Goal: Task Accomplishment & Management: Use online tool/utility

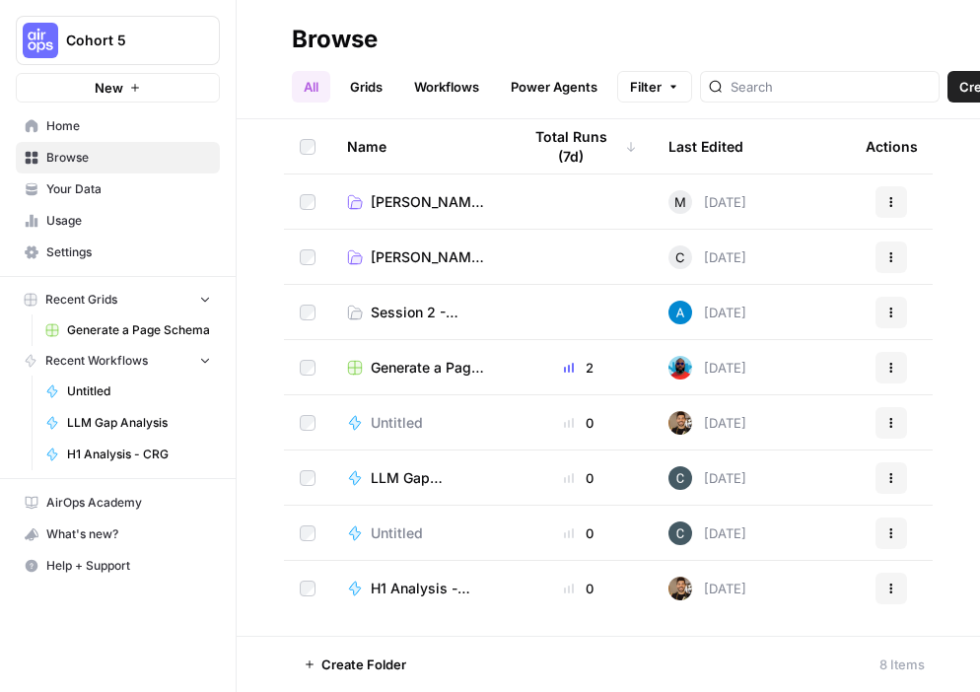
click at [64, 127] on span "Home" at bounding box center [128, 126] width 165 height 18
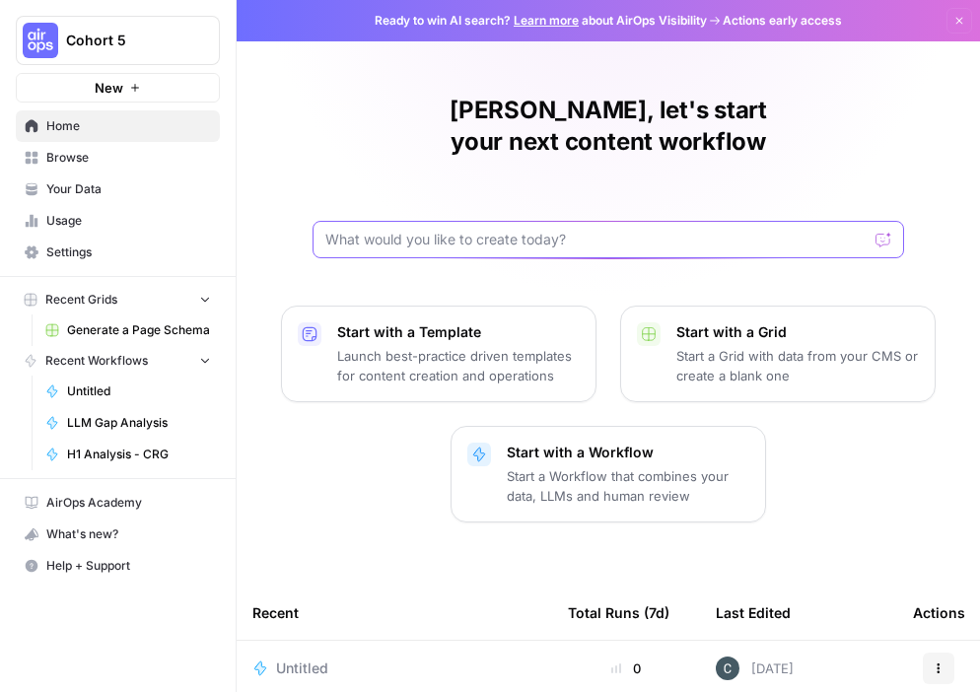
click at [507, 230] on input "text" at bounding box center [596, 240] width 542 height 20
type input "Given a brand kit input, create 5 FAQs that are based on my brand's information…"
click button "Send" at bounding box center [885, 240] width 26 height 26
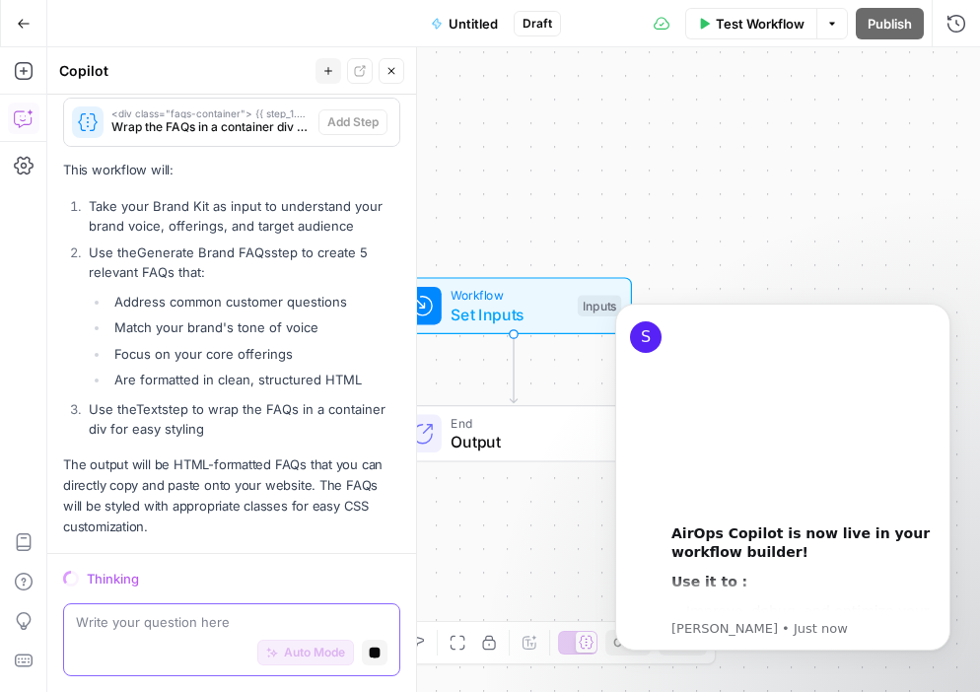
scroll to position [737, 0]
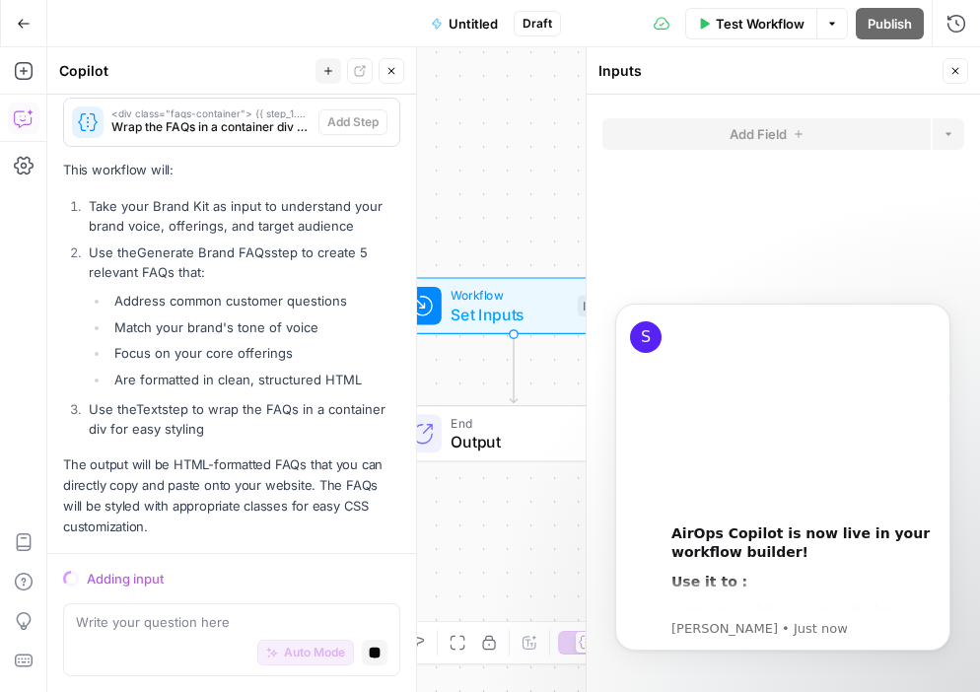
click at [951, 67] on icon "button" at bounding box center [956, 71] width 12 height 12
drag, startPoint x: 948, startPoint y: 310, endPoint x: 1545, endPoint y: 585, distance: 657.1
click at [948, 310] on icon "Dismiss notification" at bounding box center [945, 309] width 11 height 11
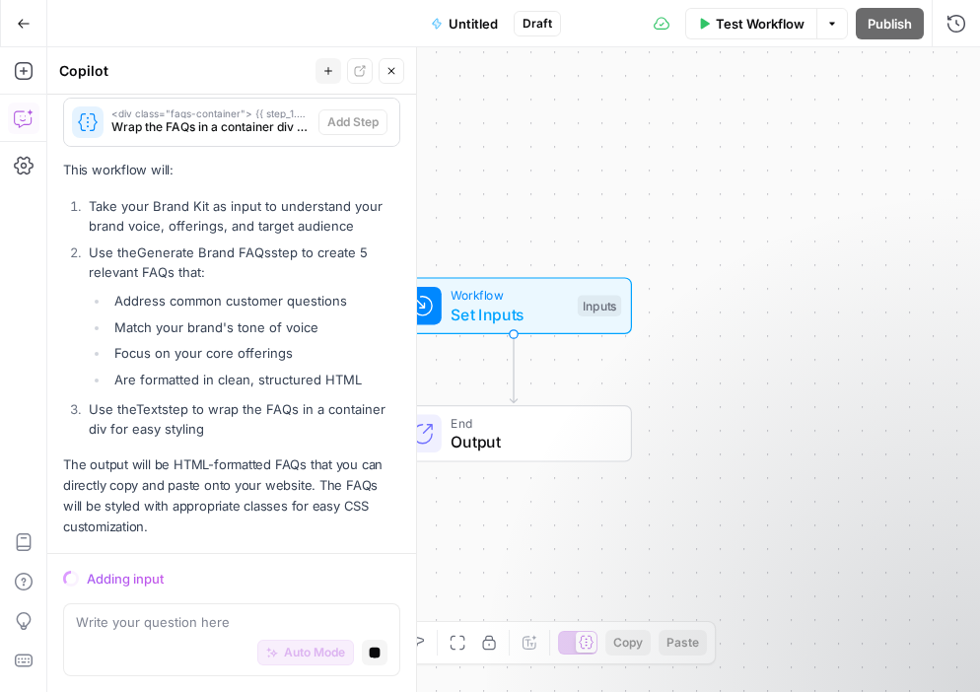
click at [26, 12] on button "Go Back" at bounding box center [24, 24] width 36 height 36
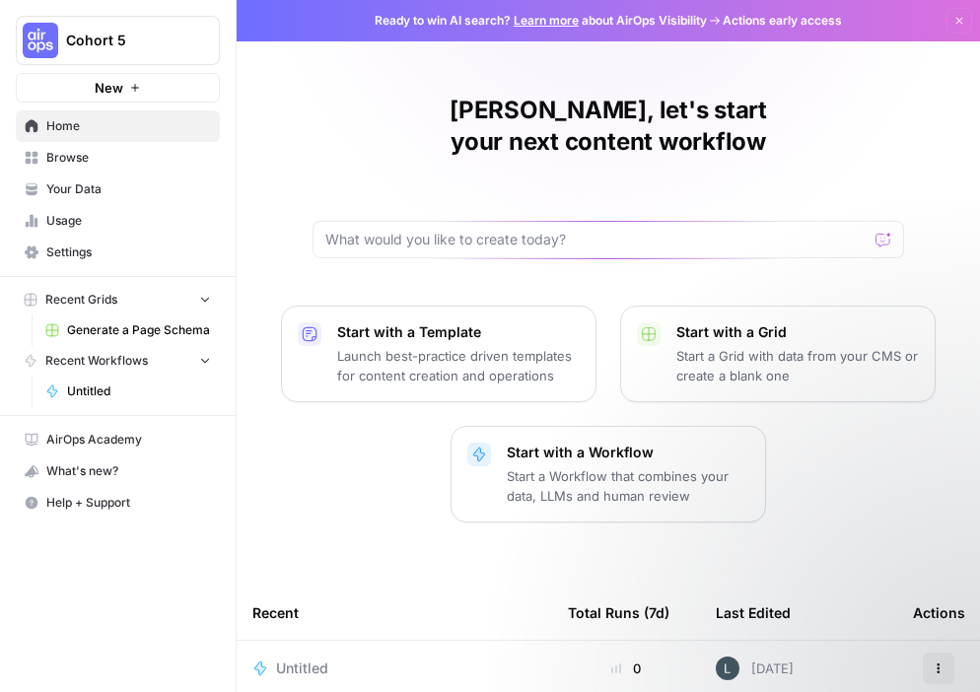
click at [79, 142] on link "Browse" at bounding box center [118, 158] width 204 height 32
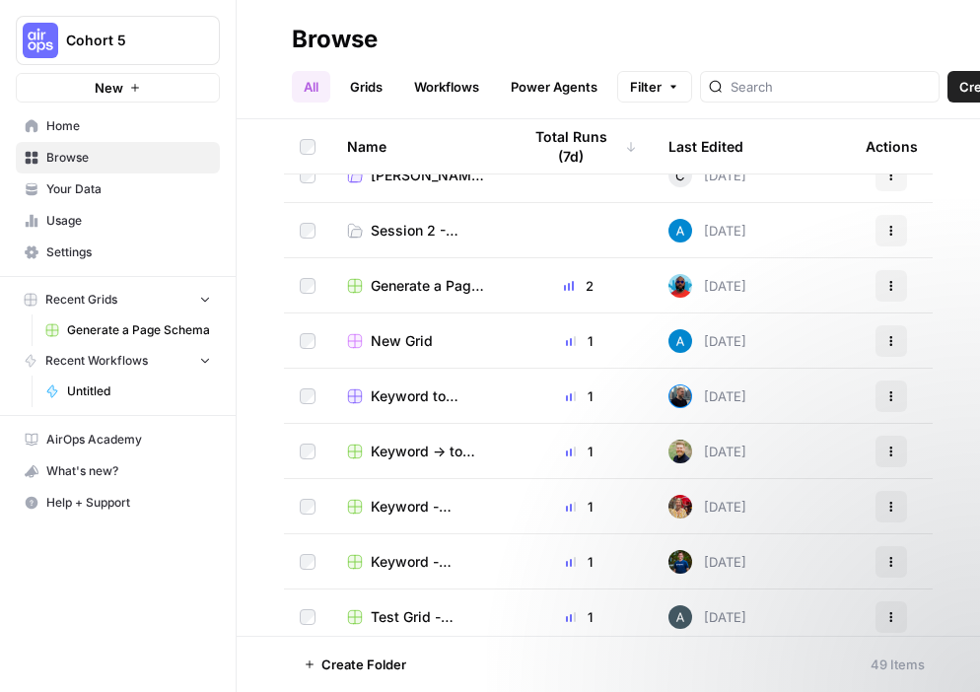
scroll to position [140, 0]
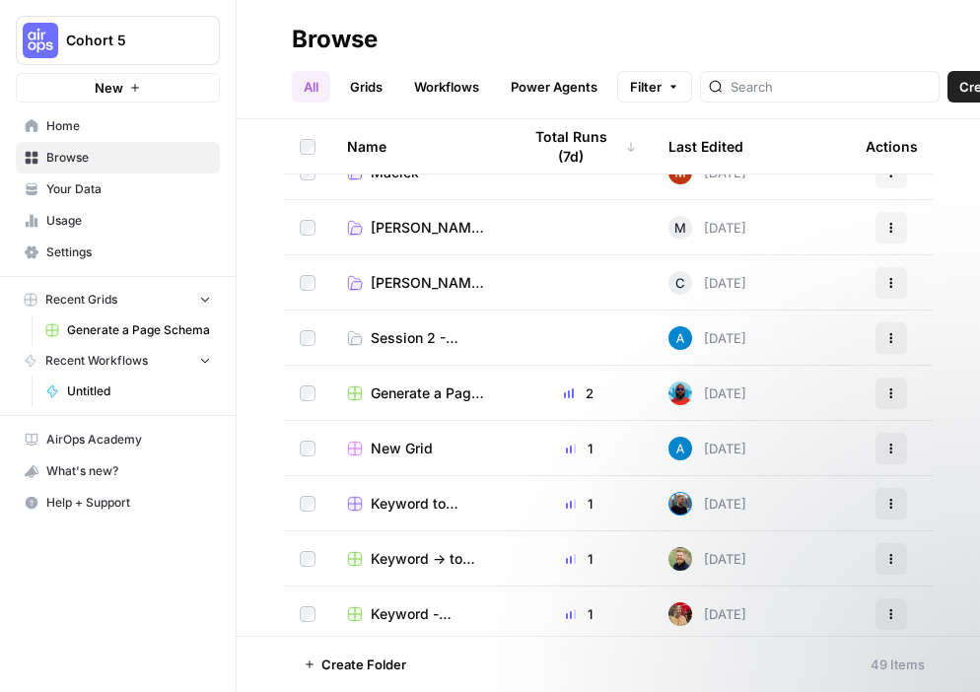
click at [425, 336] on span "Session 2 - Exercises" at bounding box center [430, 338] width 118 height 20
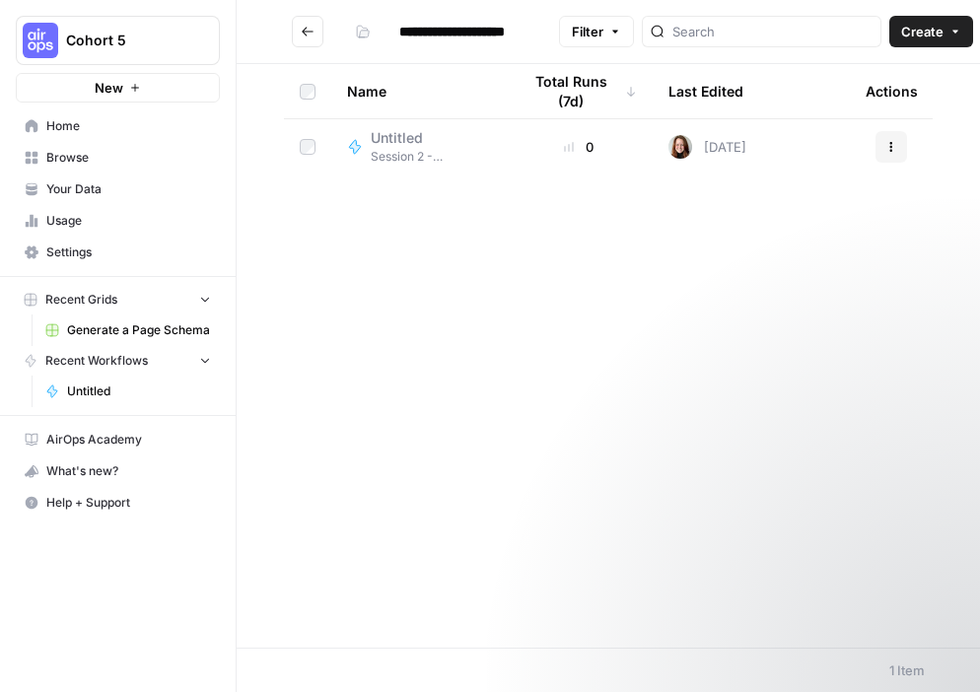
click at [892, 31] on button "Create" at bounding box center [932, 32] width 84 height 32
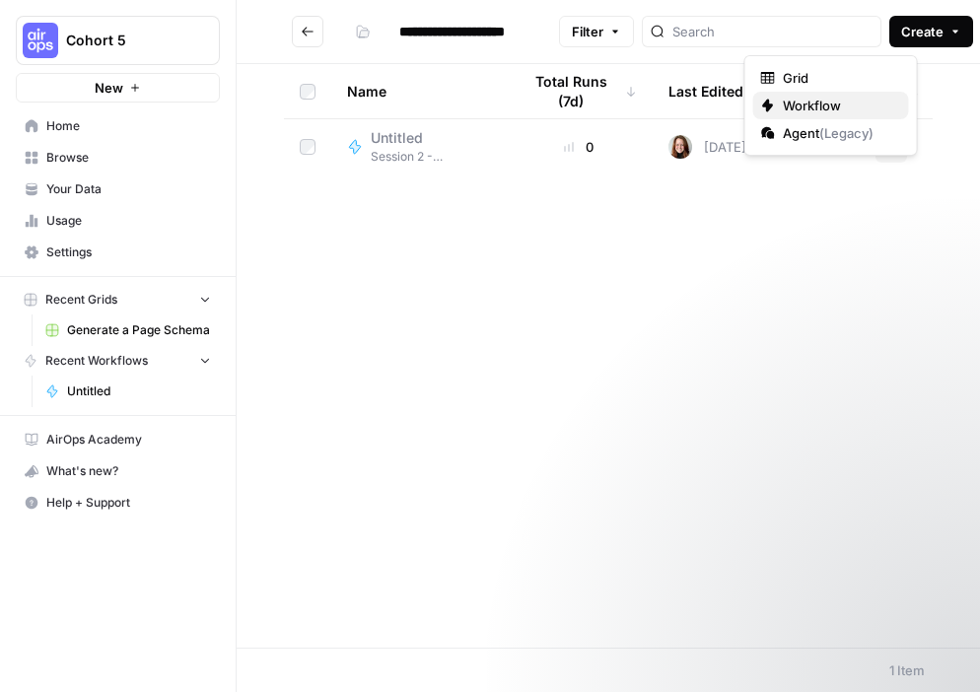
click at [807, 104] on span "Workflow" at bounding box center [838, 106] width 110 height 20
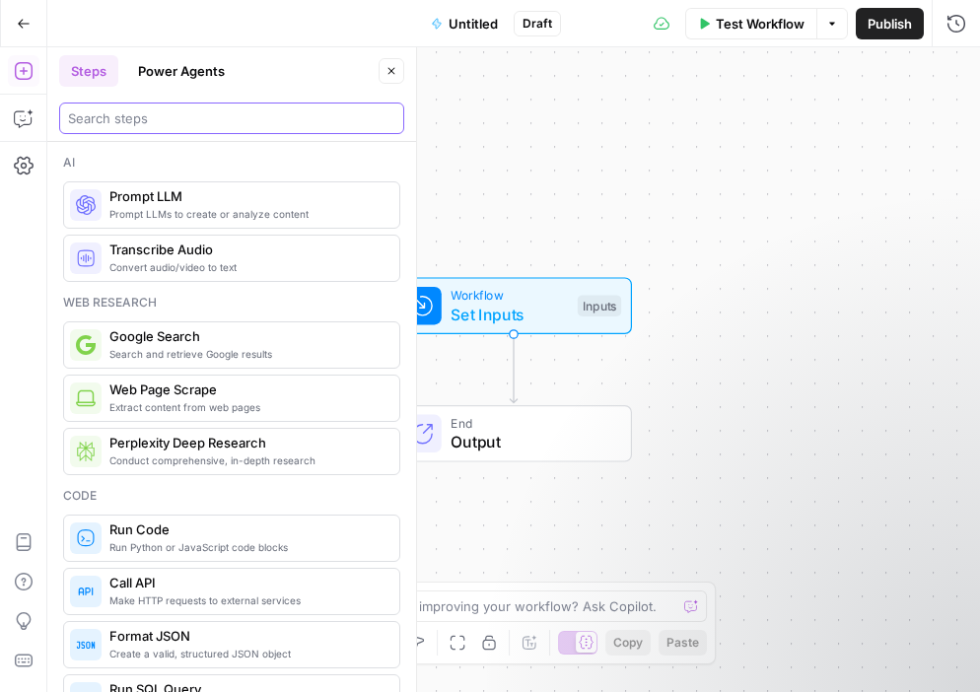
click at [98, 116] on input "search" at bounding box center [231, 118] width 327 height 20
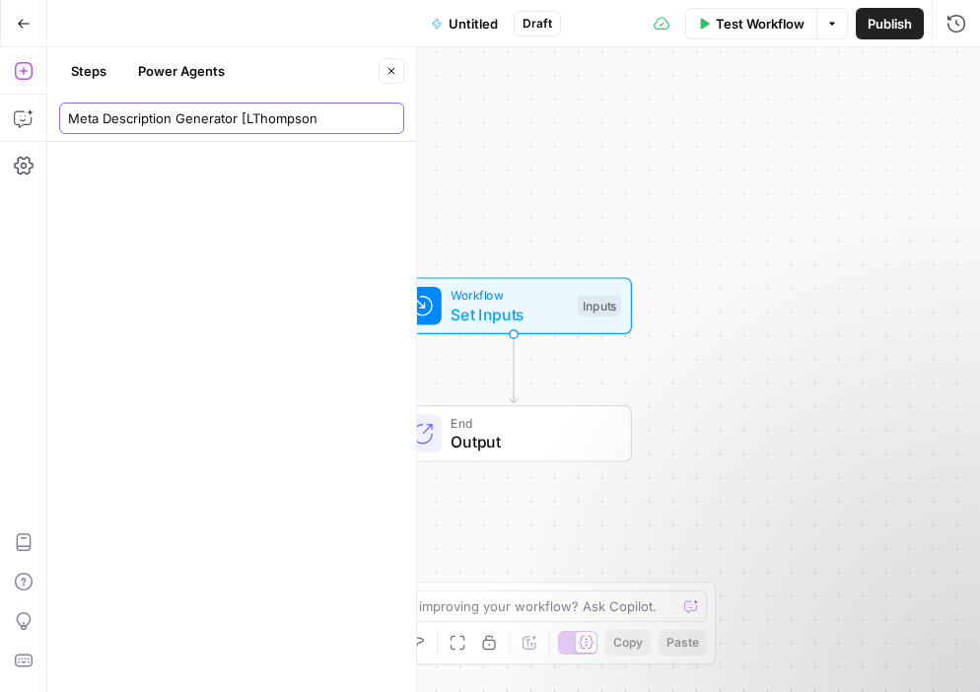
type input "Meta Description Generator [LThompson]"
click at [385, 118] on input "Meta Description Generator [LThompson]" at bounding box center [231, 118] width 327 height 20
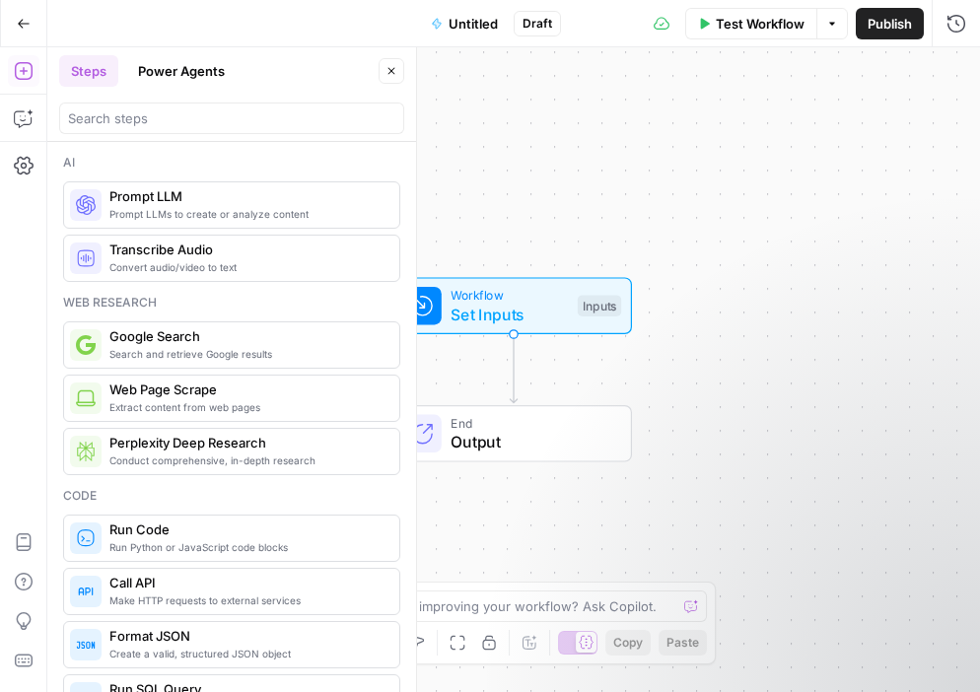
click at [469, 26] on span "Untitled" at bounding box center [473, 24] width 49 height 20
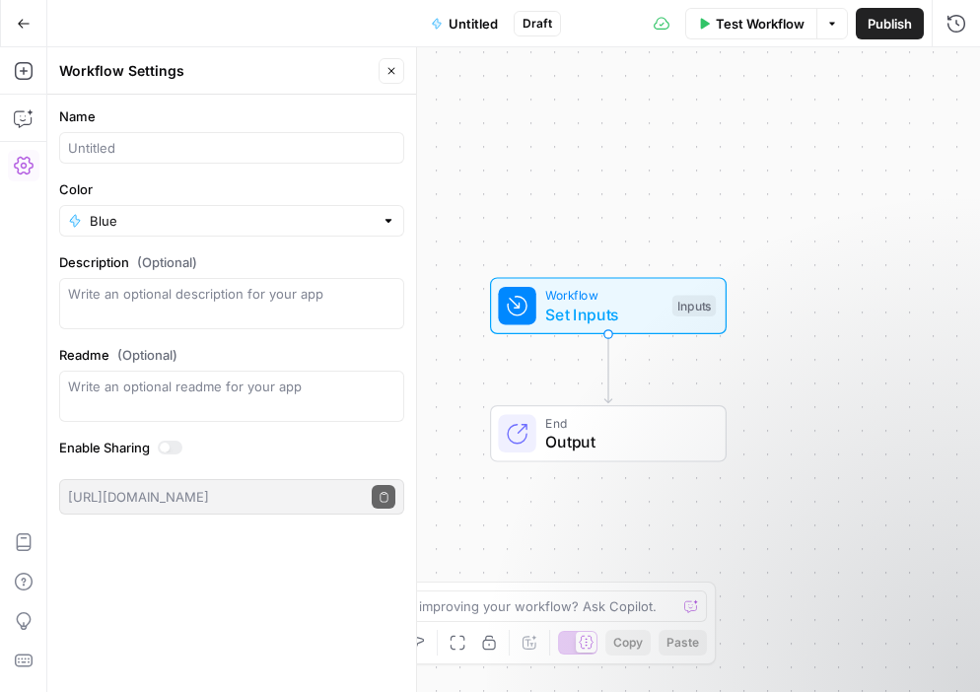
click at [183, 137] on div at bounding box center [231, 148] width 345 height 32
type input "L"
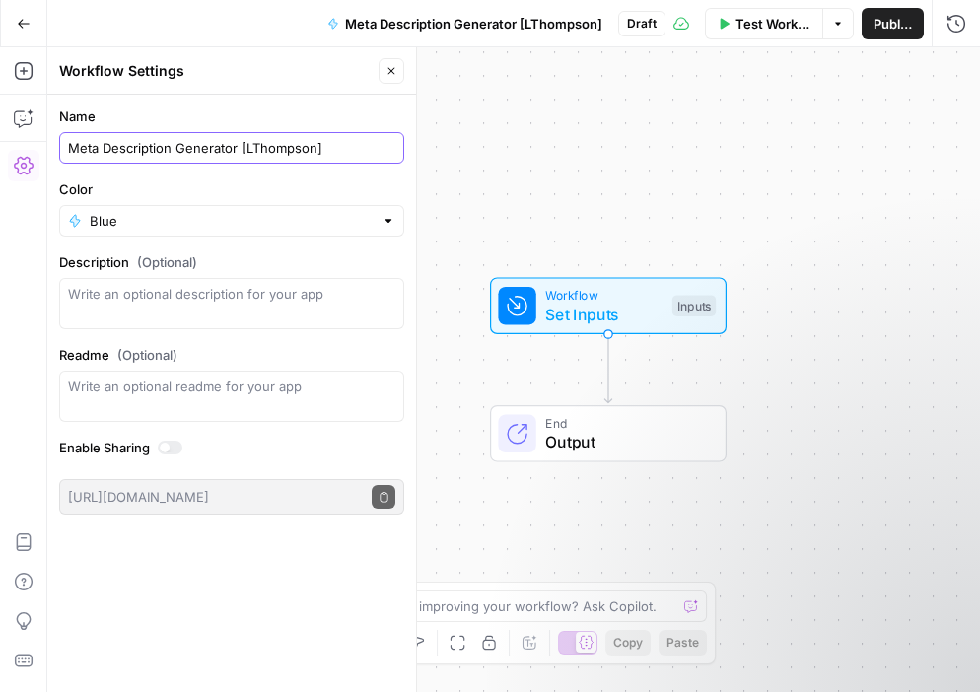
type input "Meta Description Generator [LThompson]"
click at [397, 74] on icon "button" at bounding box center [392, 71] width 12 height 12
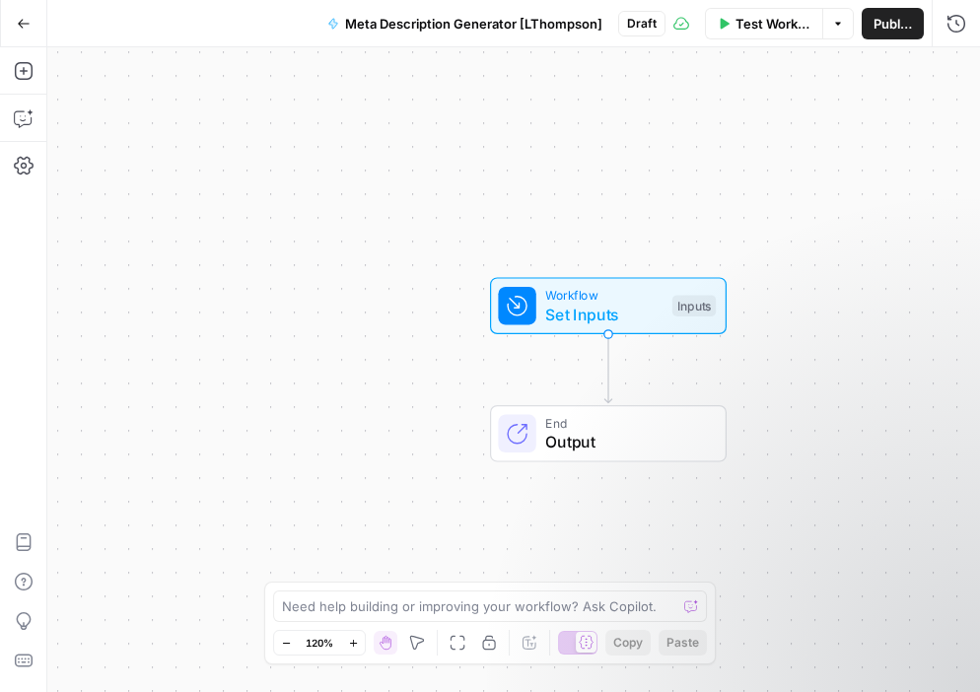
click at [710, 308] on div "Inputs" at bounding box center [694, 306] width 43 height 22
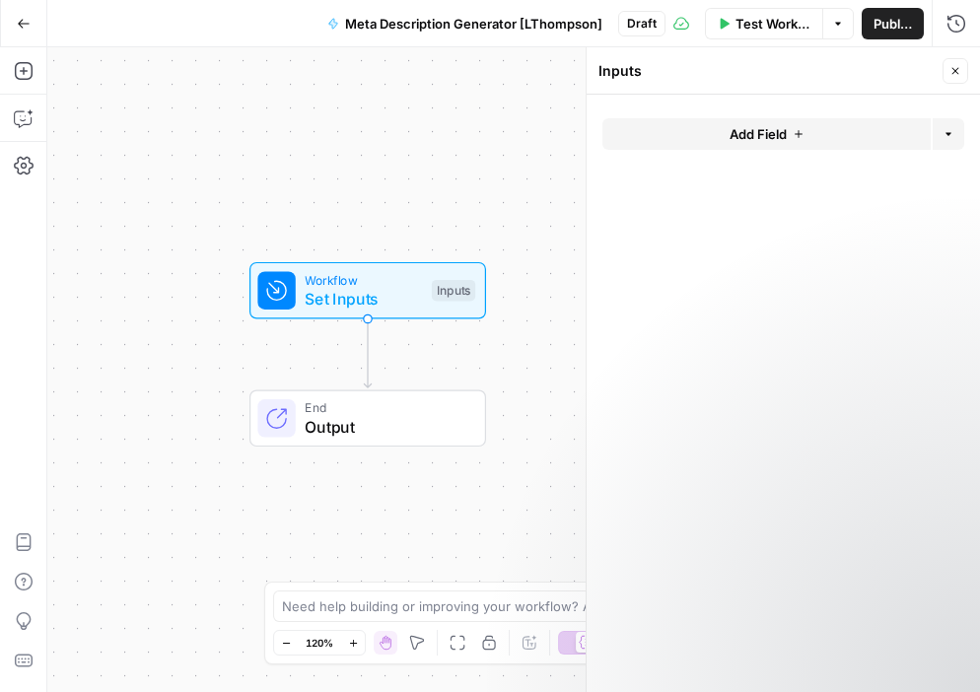
click at [785, 132] on span "Add Field" at bounding box center [758, 134] width 57 height 20
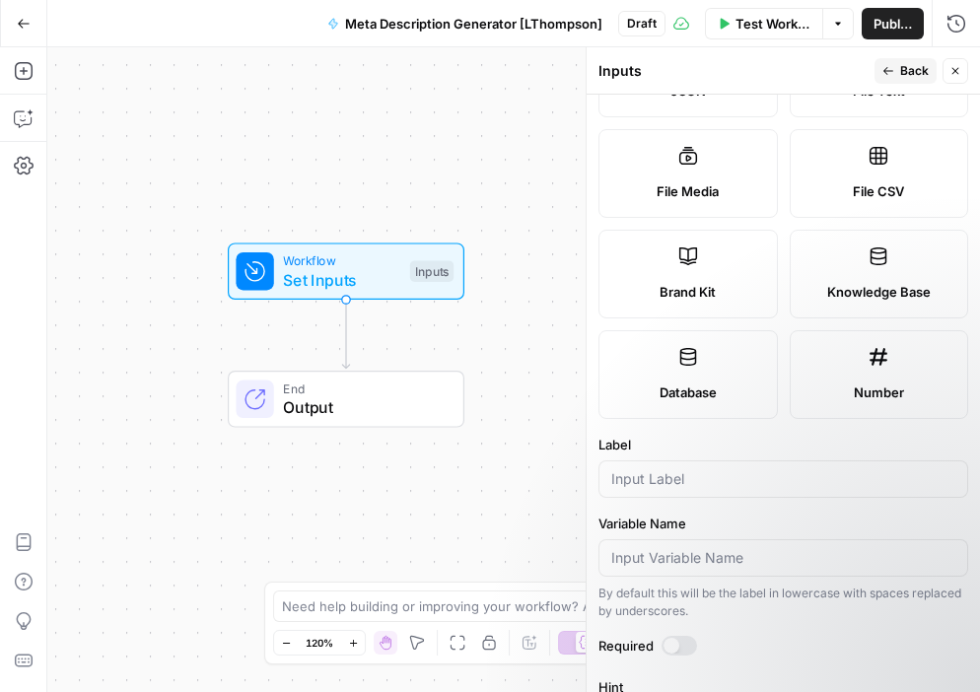
scroll to position [317, 0]
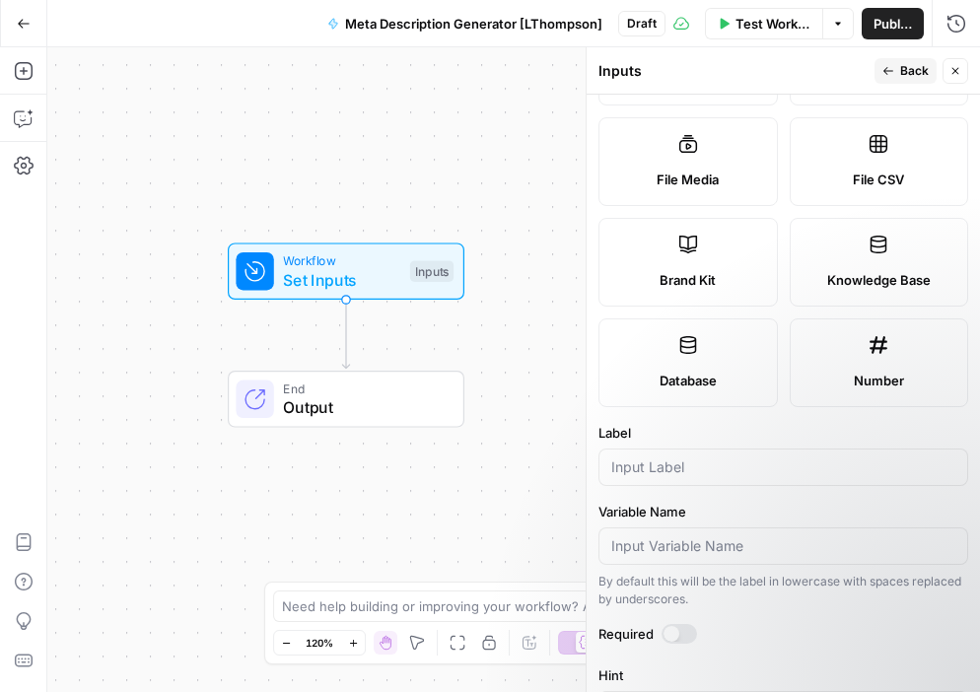
click at [716, 270] on span "Brand Kit" at bounding box center [688, 280] width 56 height 20
click at [661, 470] on input "Label" at bounding box center [784, 468] width 344 height 20
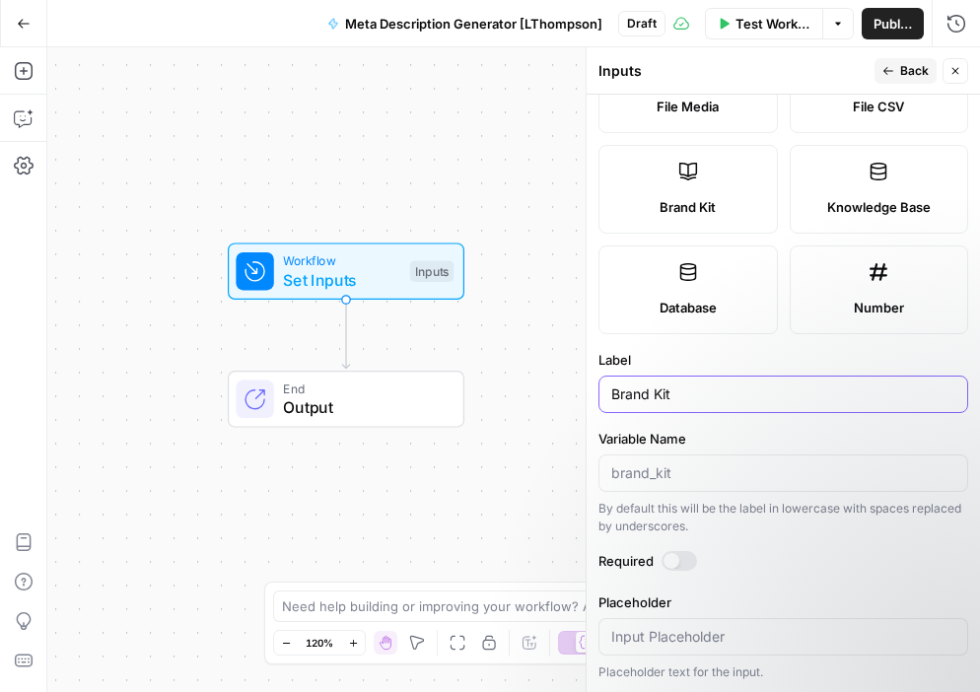
scroll to position [391, 0]
type input "Brand Kit"
drag, startPoint x: 692, startPoint y: 563, endPoint x: 684, endPoint y: 528, distance: 36.6
click at [692, 558] on div at bounding box center [680, 560] width 36 height 20
click at [686, 560] on div at bounding box center [688, 560] width 16 height 16
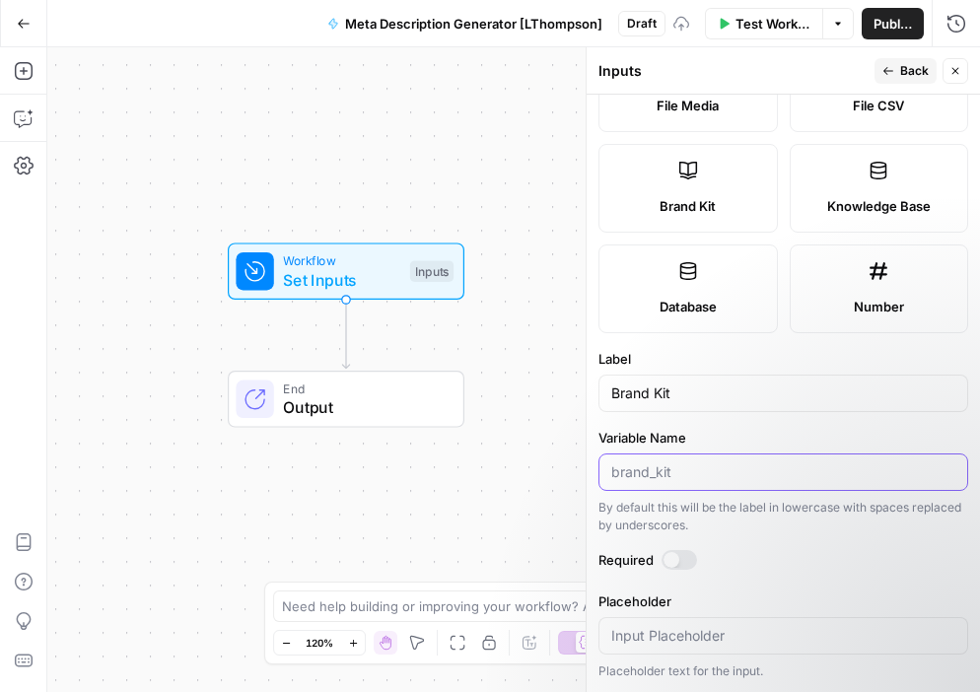
click at [650, 470] on input "Variable Name" at bounding box center [784, 473] width 344 height 20
click at [674, 471] on input "Variable Name" at bounding box center [784, 473] width 344 height 20
click at [673, 559] on div at bounding box center [672, 560] width 16 height 16
click at [685, 561] on div at bounding box center [688, 560] width 16 height 16
click at [905, 72] on span "Back" at bounding box center [915, 71] width 29 height 18
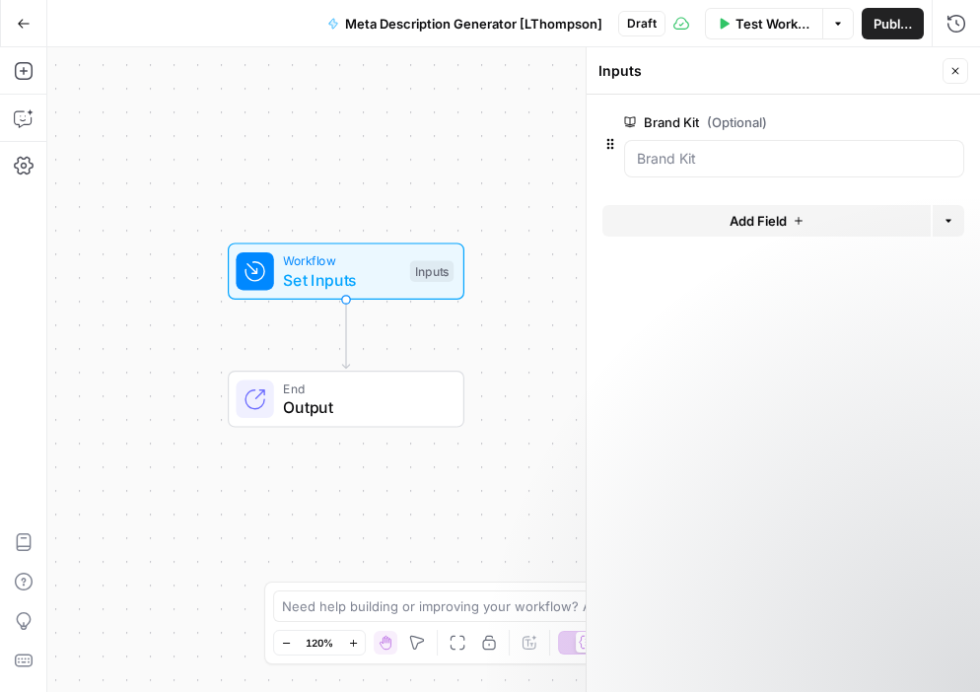
click at [745, 213] on span "Add Field" at bounding box center [758, 221] width 57 height 20
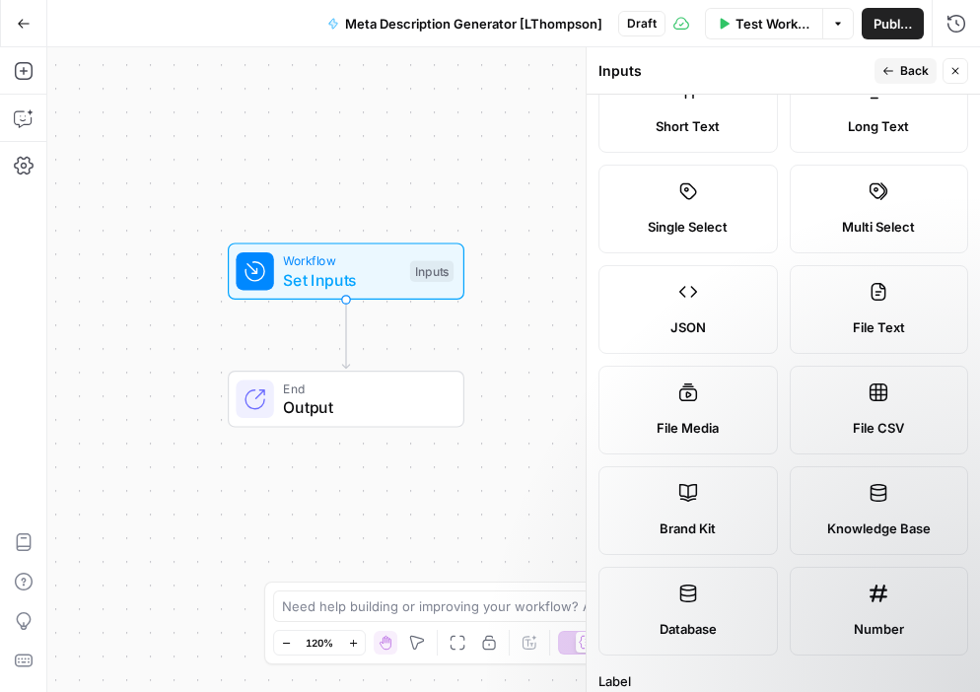
scroll to position [0, 0]
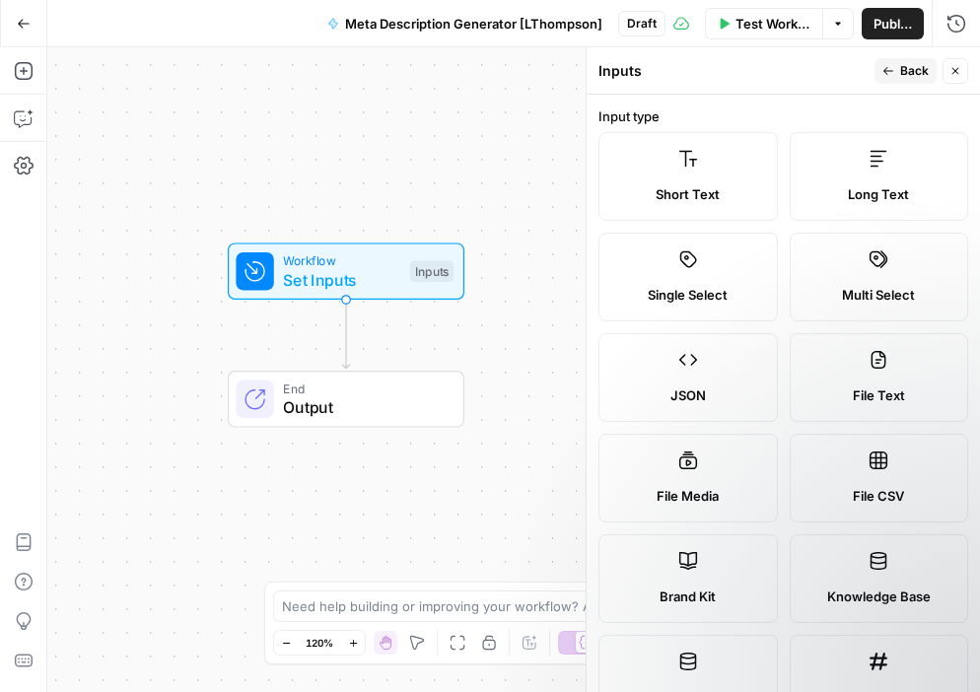
click at [725, 202] on div "Short Text" at bounding box center [688, 194] width 146 height 20
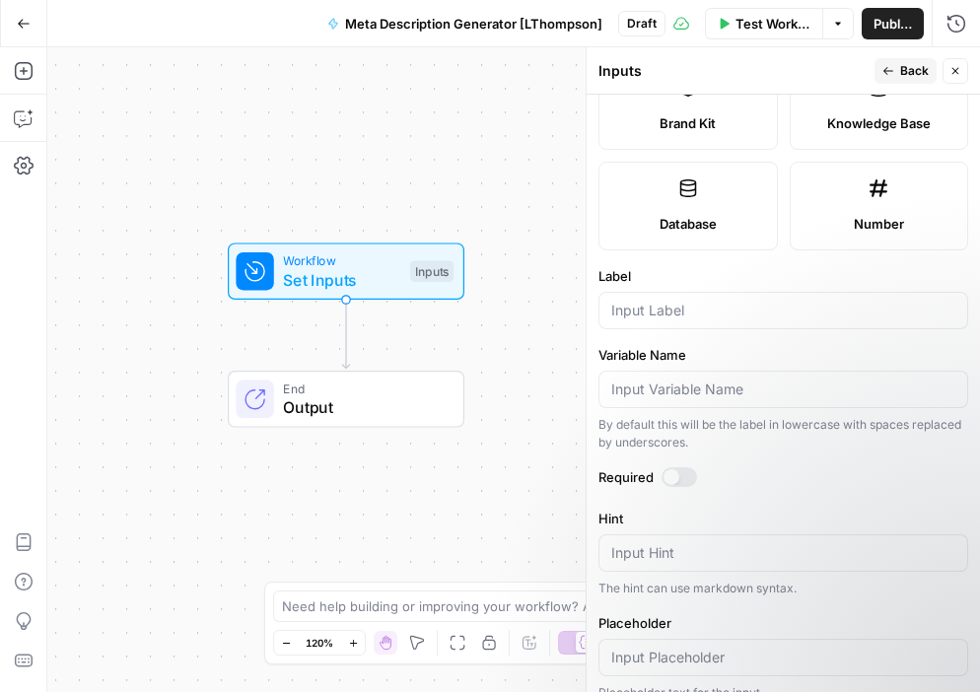
scroll to position [489, 0]
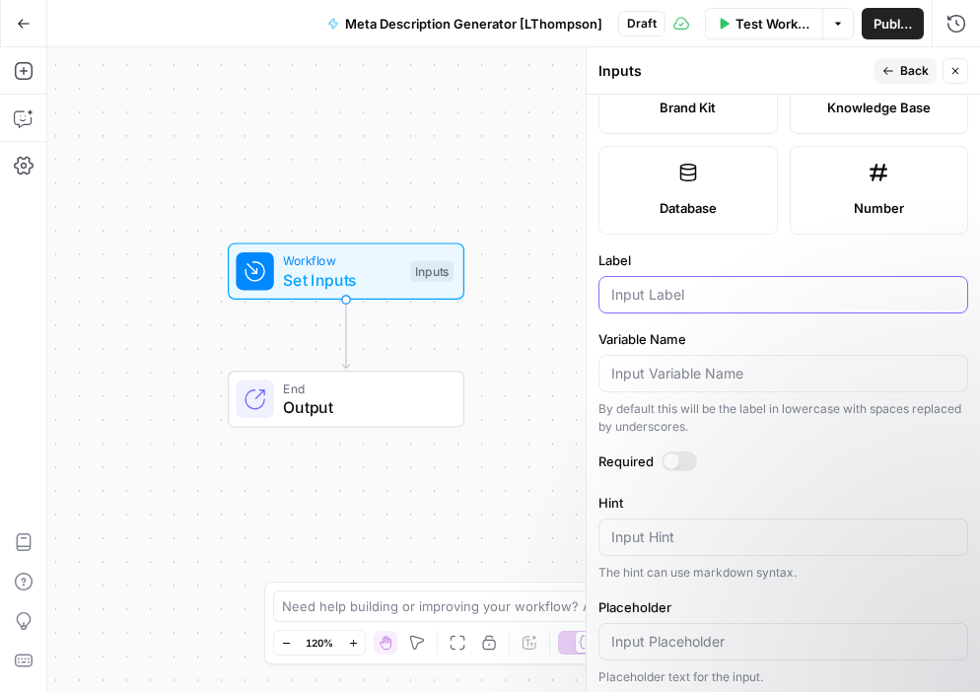
click at [680, 287] on input "Label" at bounding box center [784, 295] width 344 height 20
type input "URL"
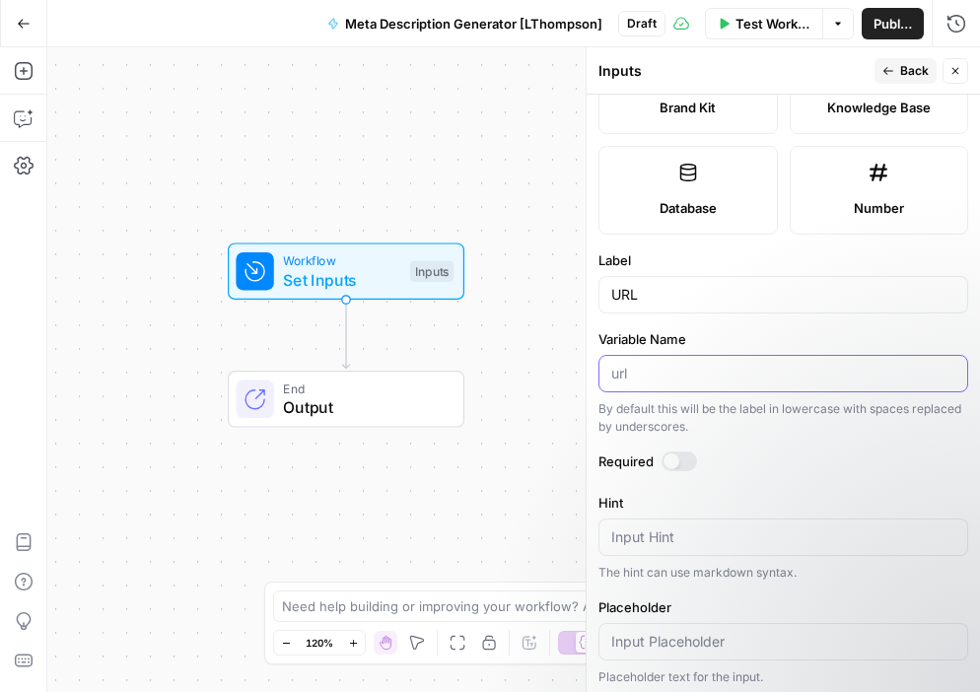
click at [671, 375] on input "Variable Name" at bounding box center [784, 374] width 344 height 20
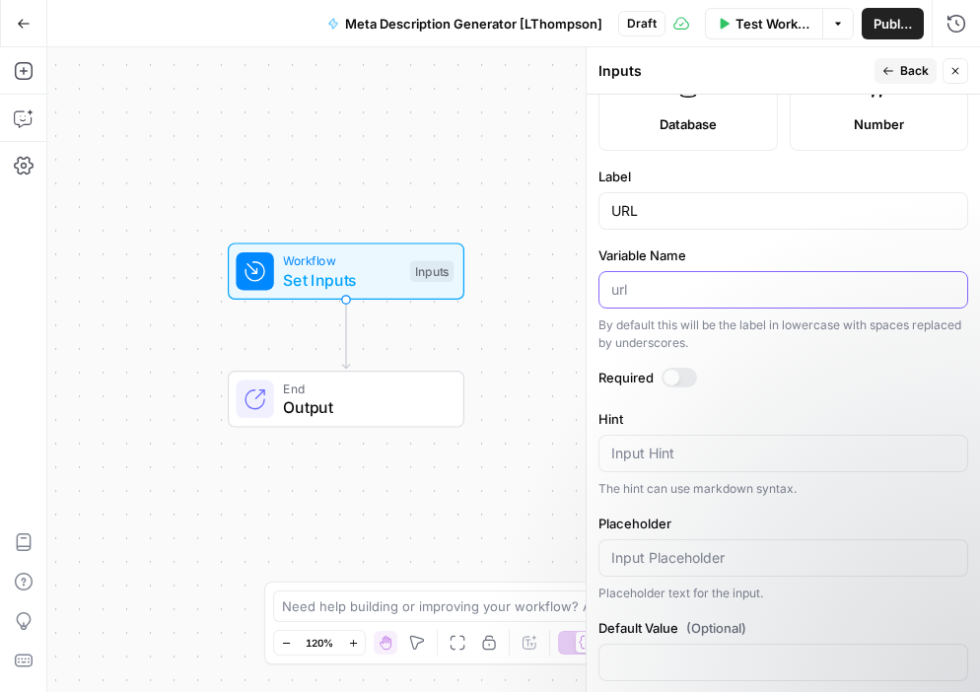
scroll to position [601, 0]
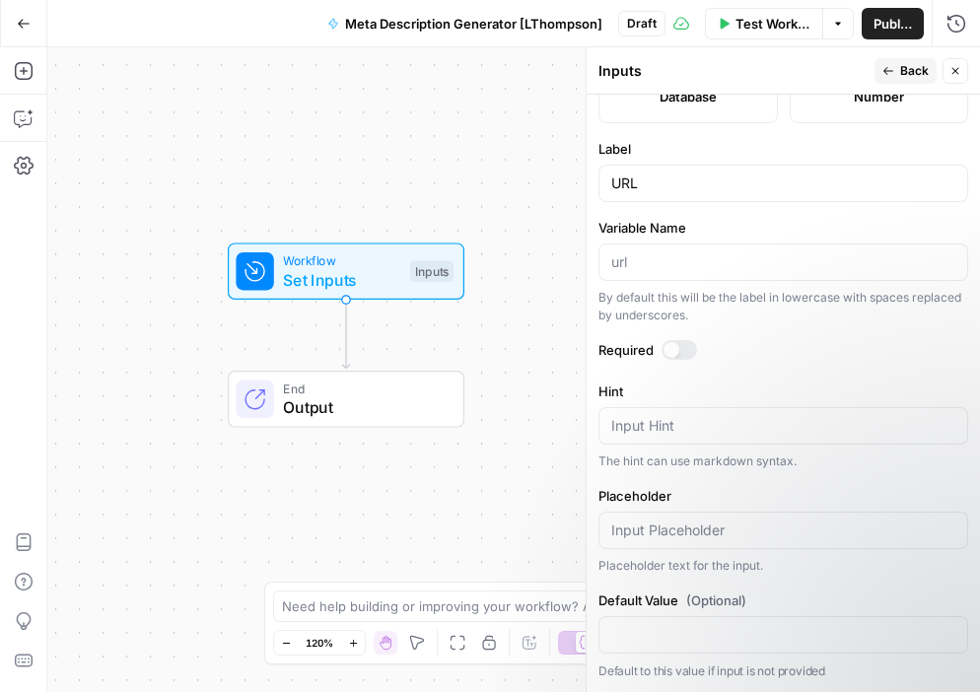
click at [672, 349] on div at bounding box center [672, 350] width 16 height 16
click at [686, 353] on div at bounding box center [688, 350] width 16 height 16
click at [915, 56] on header "Inputs Back Close" at bounding box center [784, 70] width 394 height 47
click at [915, 65] on span "Back" at bounding box center [915, 71] width 29 height 18
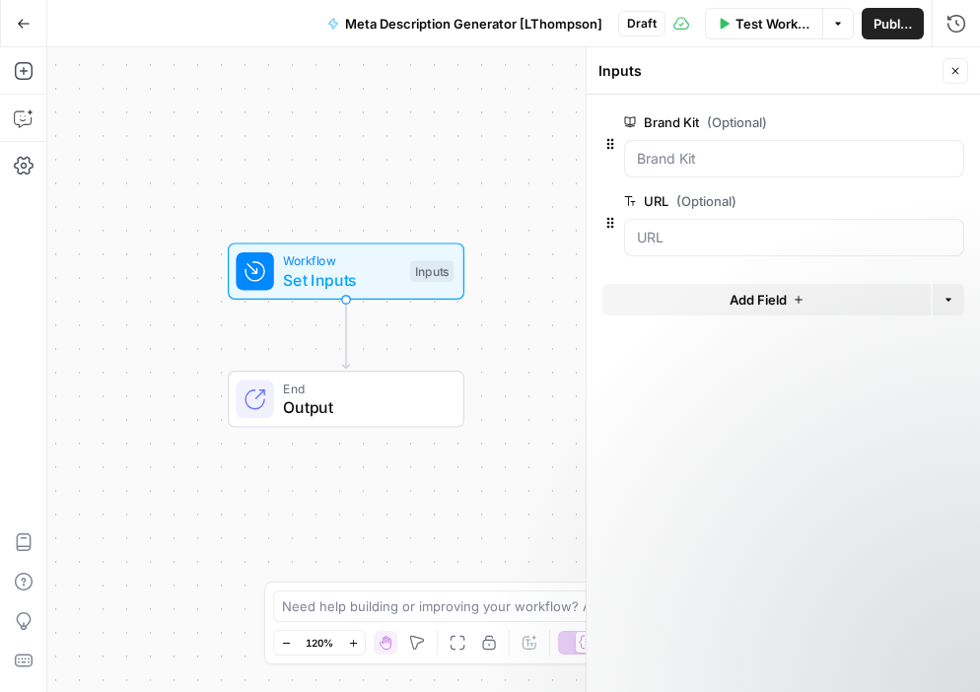
click at [794, 299] on icon "button" at bounding box center [799, 300] width 12 height 12
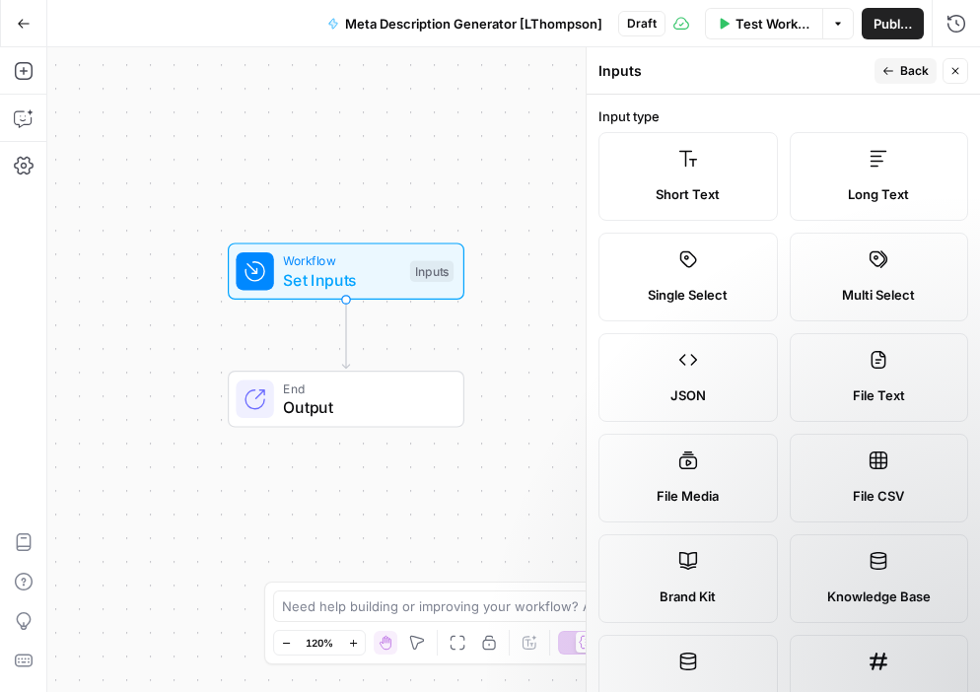
click at [712, 187] on span "Short Text" at bounding box center [688, 194] width 64 height 20
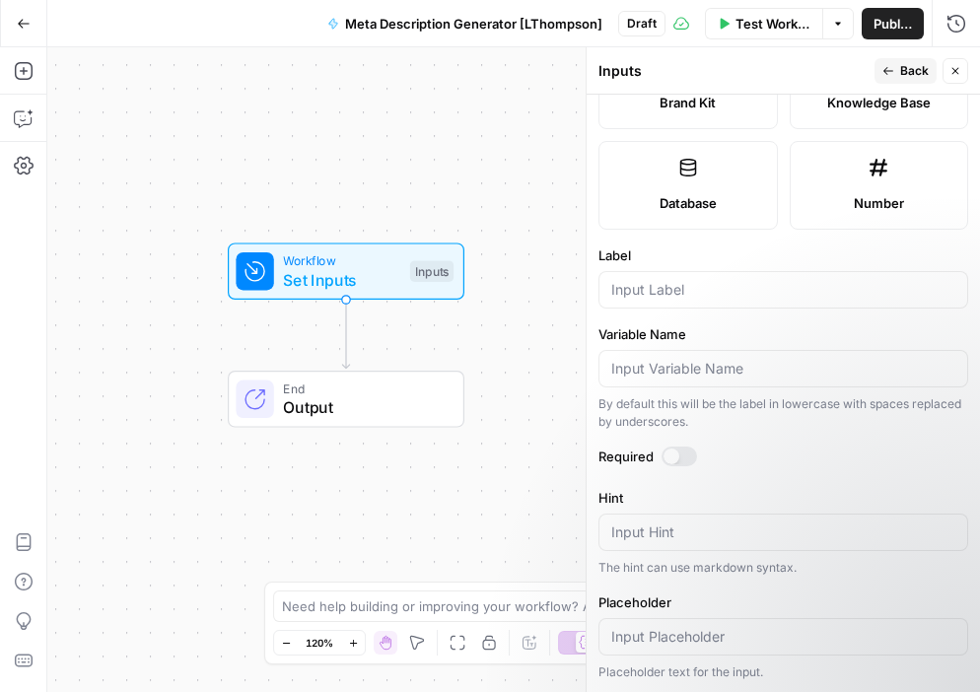
scroll to position [469, 0]
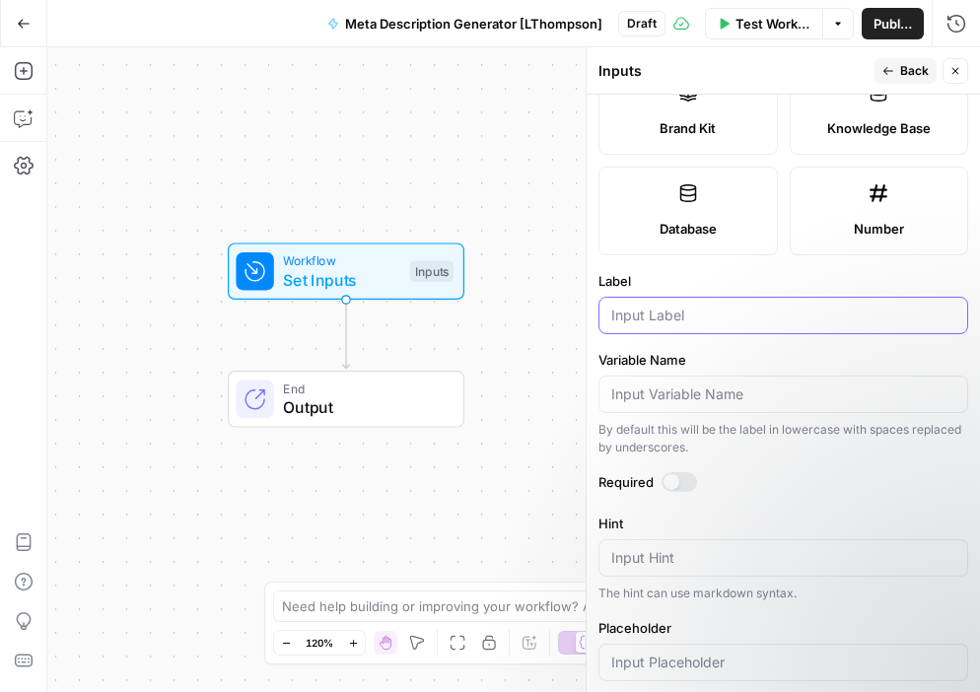
click at [680, 318] on input "Label" at bounding box center [784, 316] width 344 height 20
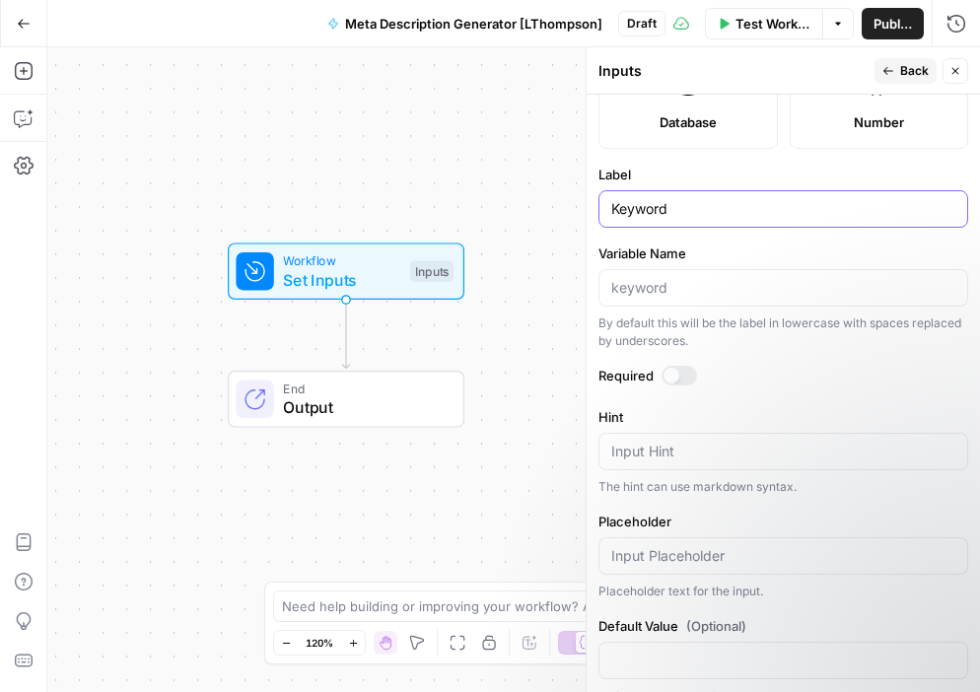
scroll to position [601, 0]
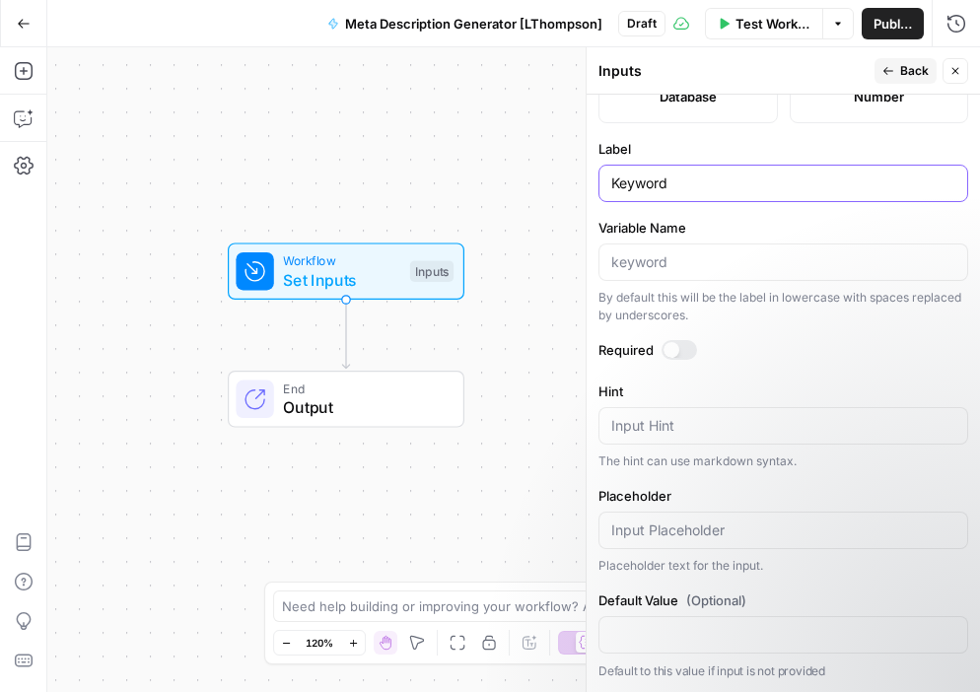
type input "Keyword"
click at [906, 58] on button "Back" at bounding box center [906, 71] width 62 height 26
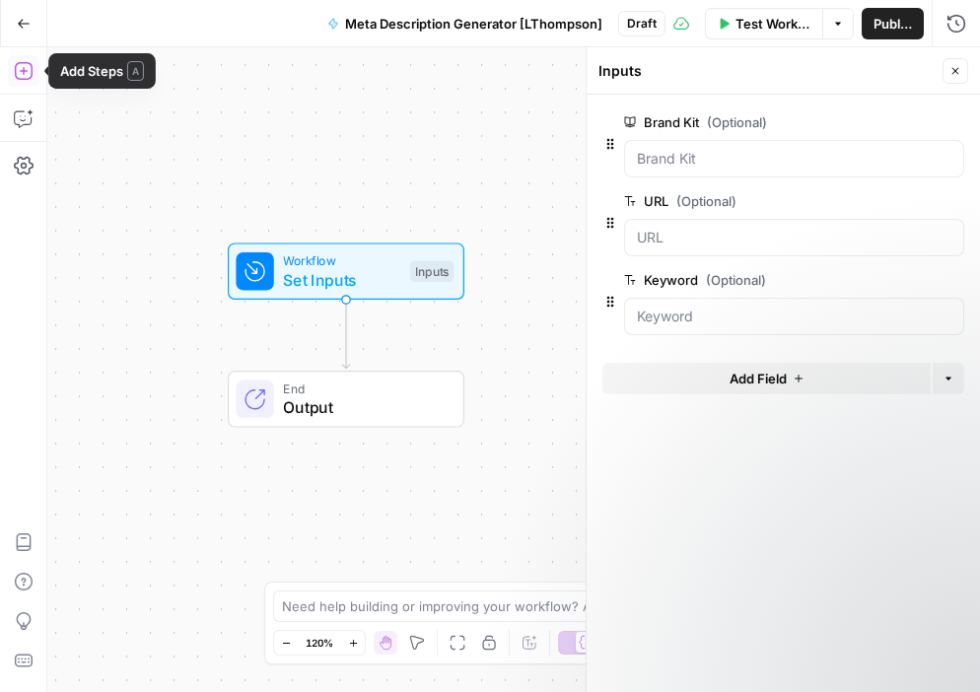
click at [18, 73] on icon "button" at bounding box center [24, 71] width 20 height 20
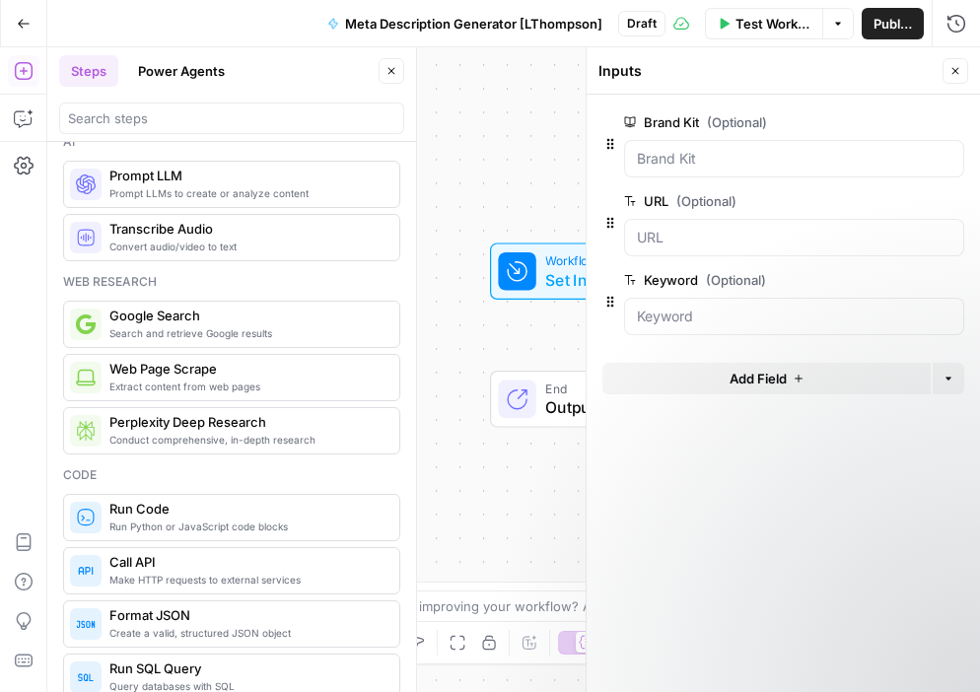
scroll to position [0, 0]
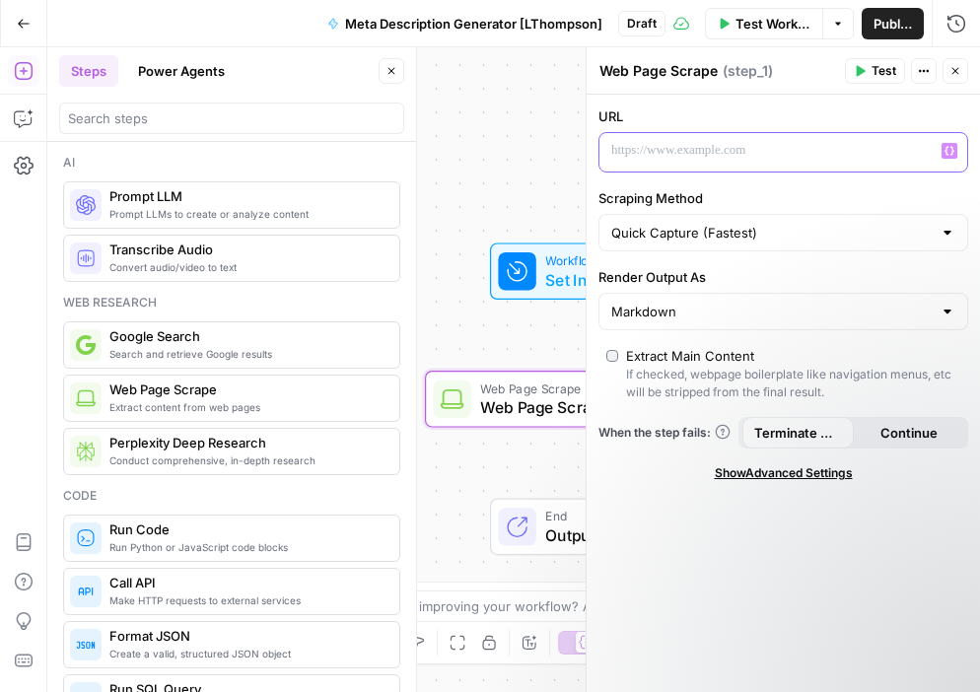
click at [686, 146] on p at bounding box center [768, 151] width 313 height 20
click at [952, 157] on button "Variables Menu" at bounding box center [950, 151] width 16 height 16
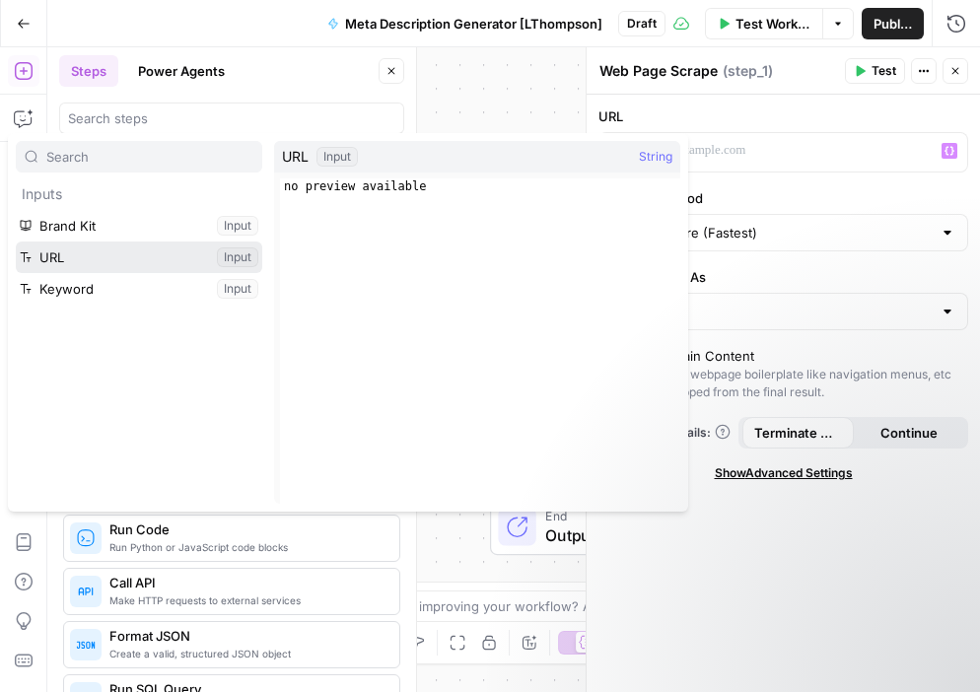
click at [79, 262] on button "Select variable URL" at bounding box center [139, 258] width 247 height 32
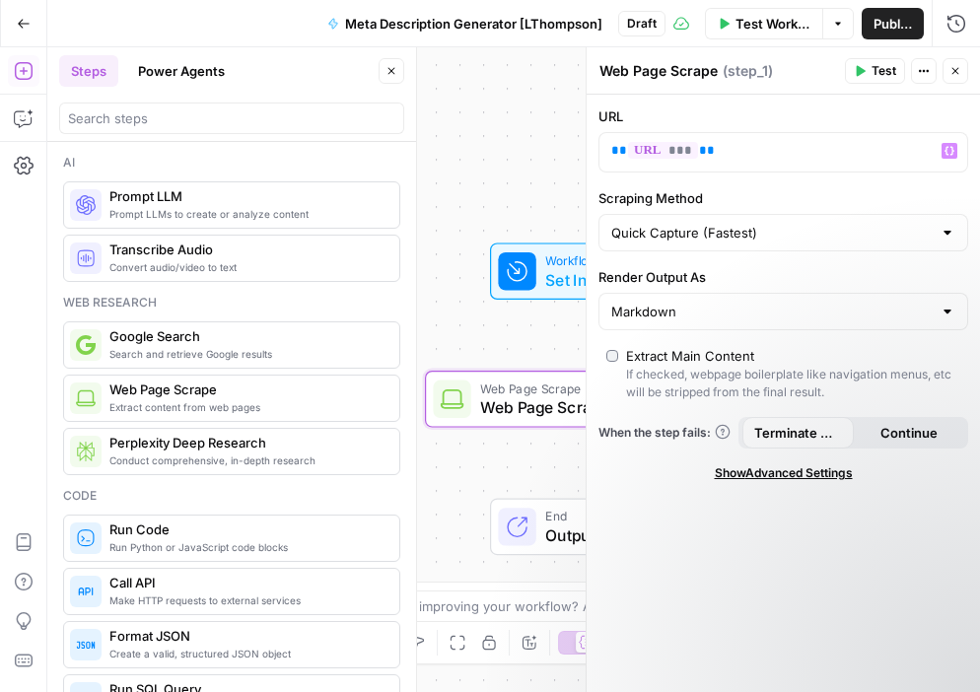
click at [716, 71] on textarea "Web Page Scrape" at bounding box center [659, 71] width 118 height 20
type textarea "U"
type textarea "Scrape Blog URL"
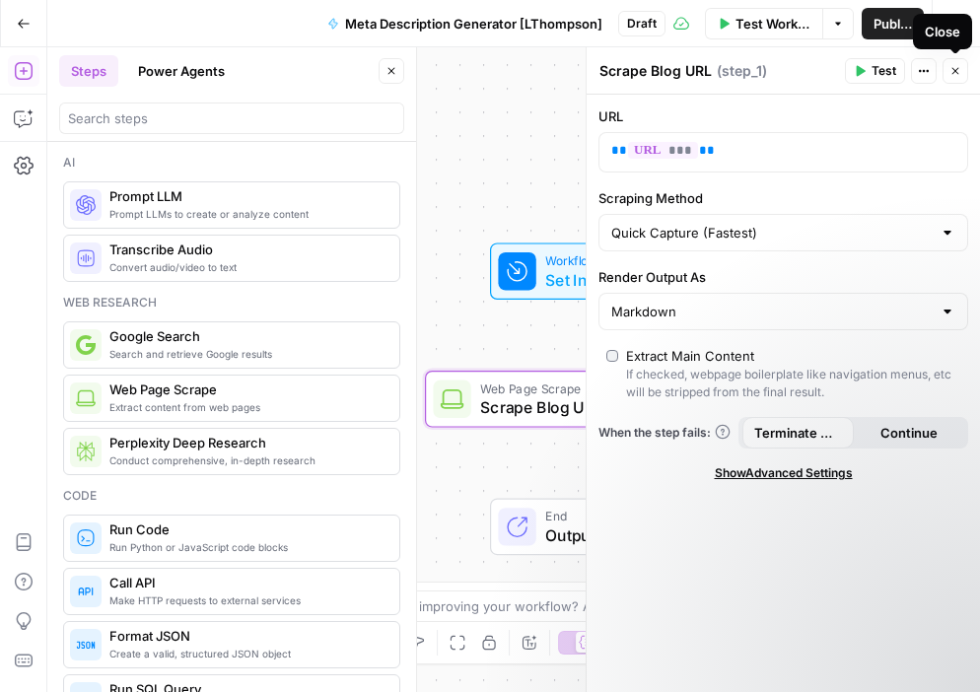
click at [955, 69] on icon "button" at bounding box center [956, 71] width 12 height 12
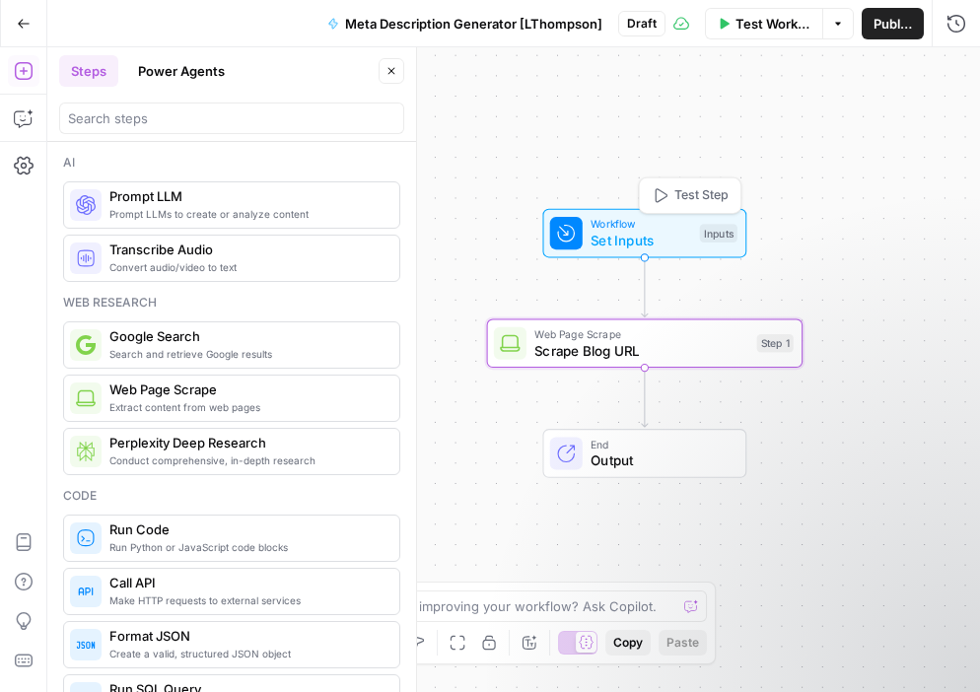
click at [677, 231] on span "Set Inputs" at bounding box center [641, 241] width 101 height 21
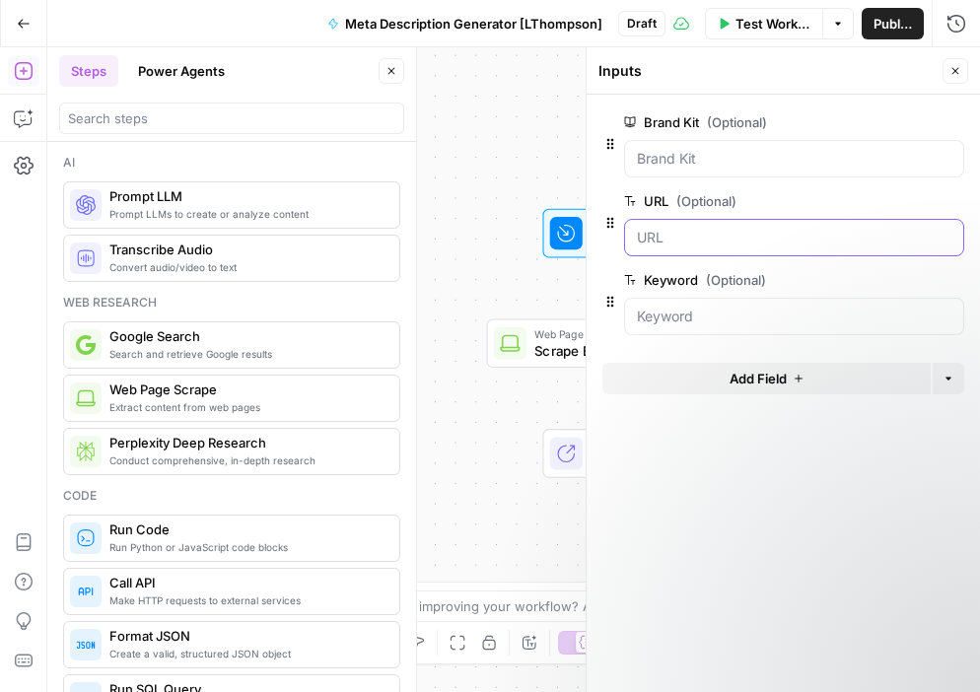
click at [685, 247] on input "URL (Optional)" at bounding box center [794, 238] width 315 height 20
click at [674, 239] on input "URL (Optional)" at bounding box center [794, 238] width 315 height 20
click at [958, 69] on icon "button" at bounding box center [956, 71] width 12 height 12
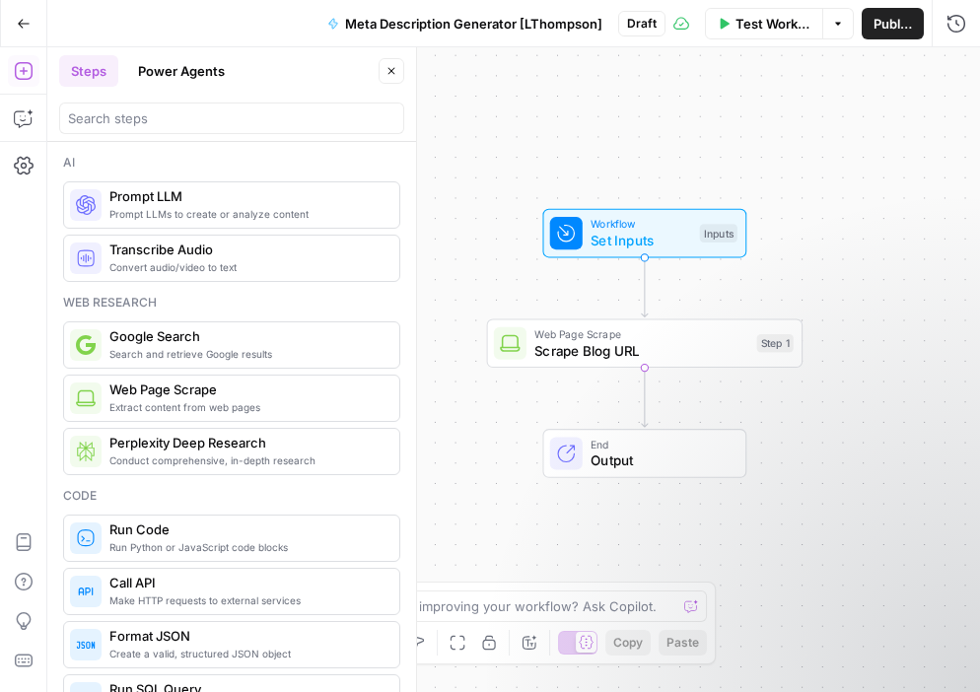
click at [772, 19] on span "Test Workflow" at bounding box center [773, 24] width 75 height 20
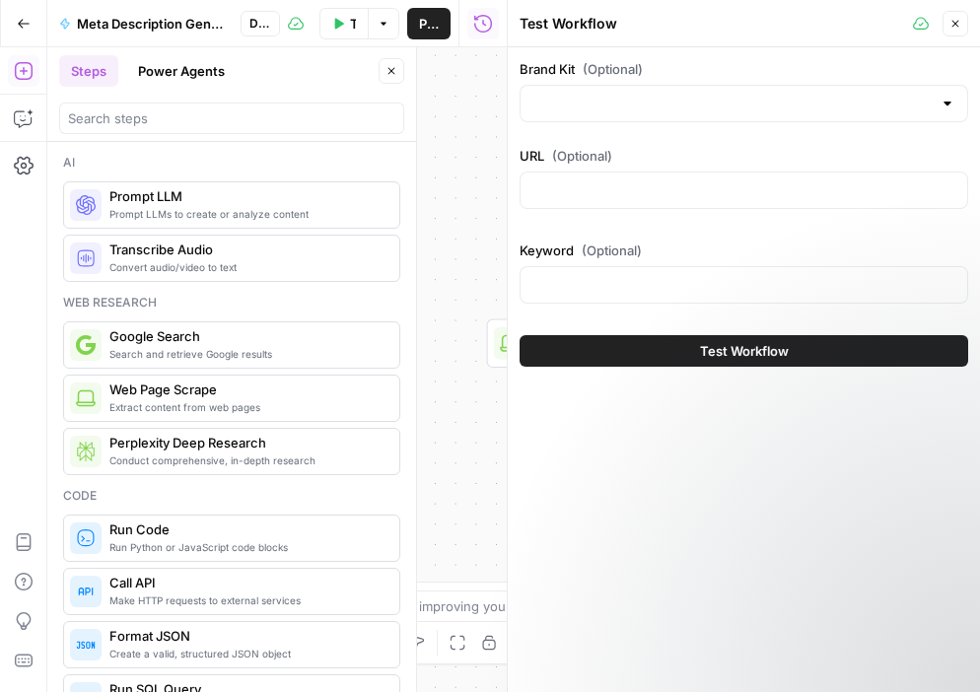
click at [621, 180] on div at bounding box center [744, 190] width 449 height 37
paste input "[URL][DOMAIN_NAME]"
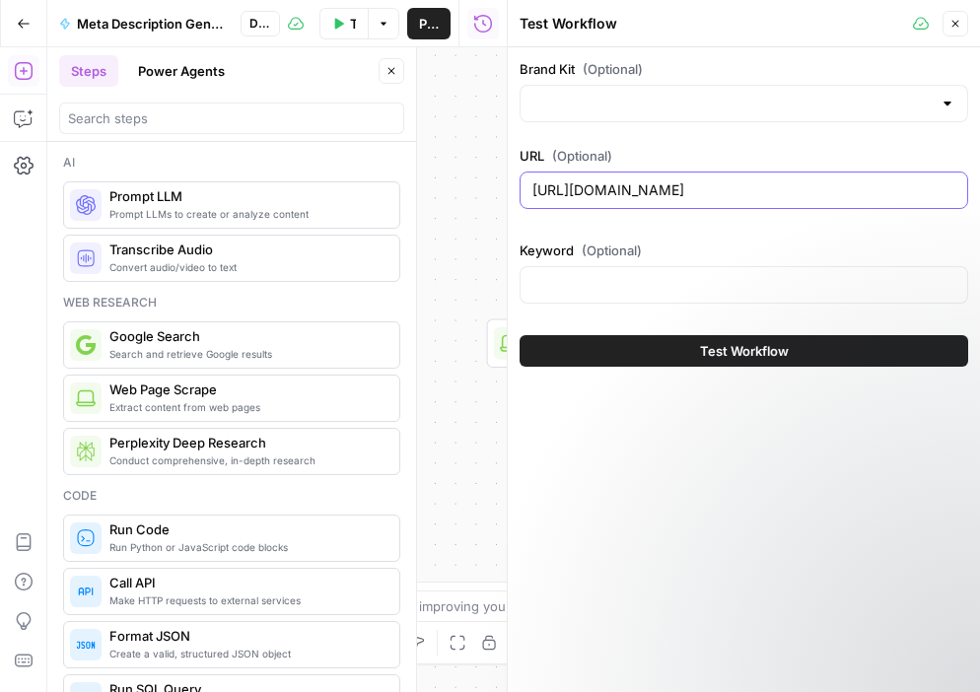
scroll to position [0, 30]
type input "[URL][DOMAIN_NAME]"
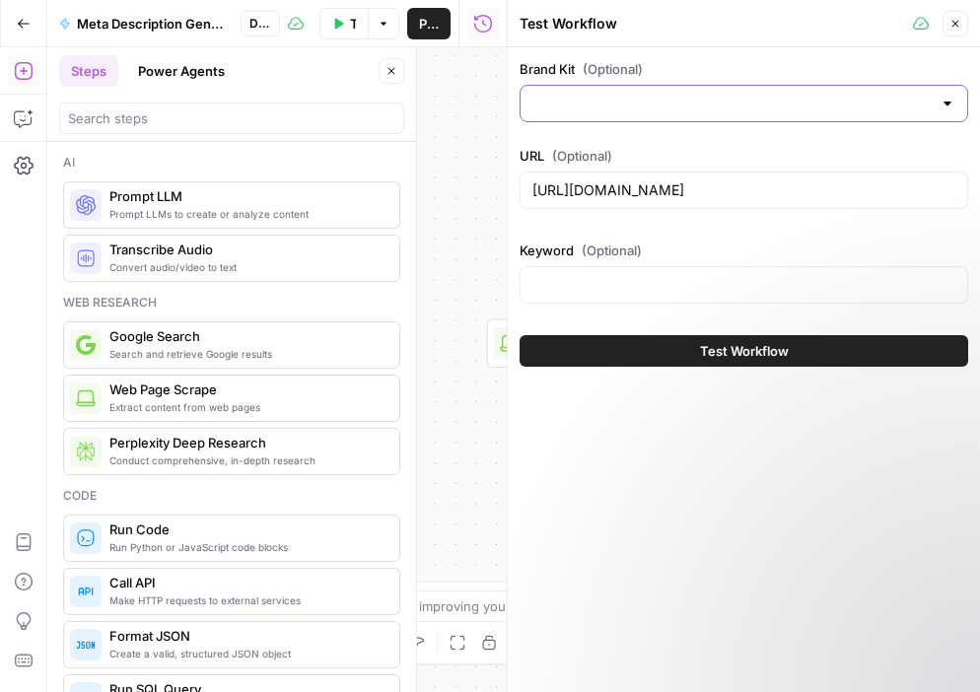
click at [722, 106] on input "Brand Kit (Optional)" at bounding box center [732, 104] width 399 height 20
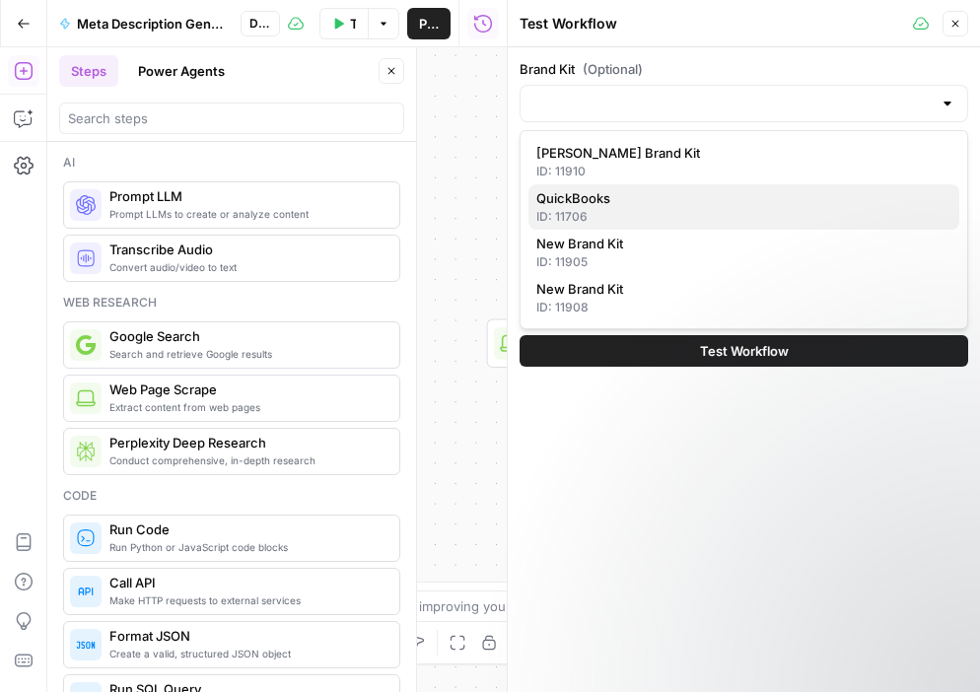
click at [729, 195] on span "QuickBooks" at bounding box center [740, 198] width 407 height 20
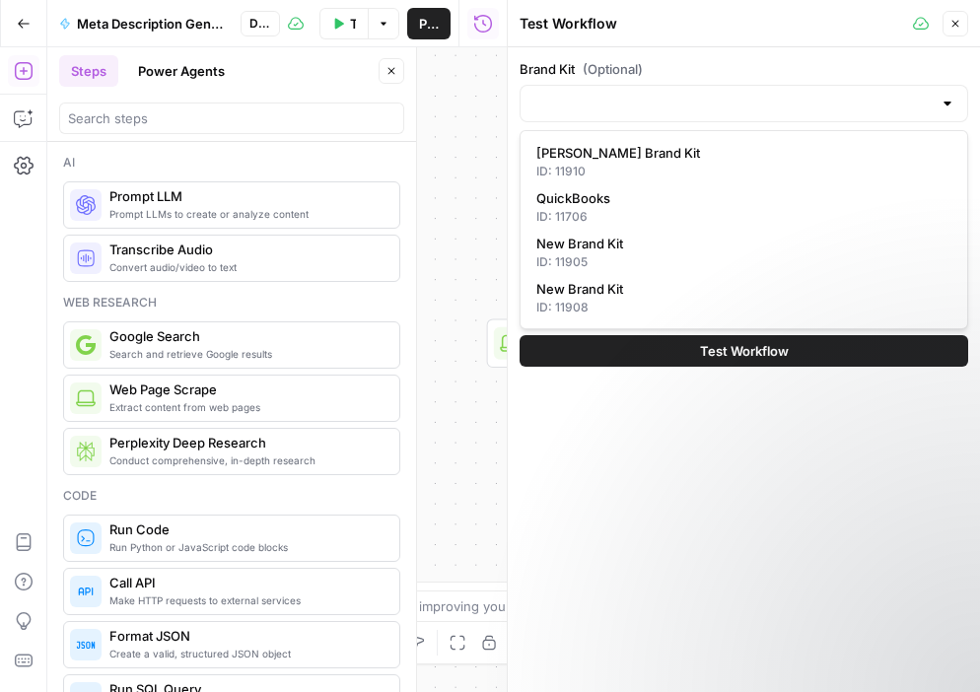
type input "QuickBooks"
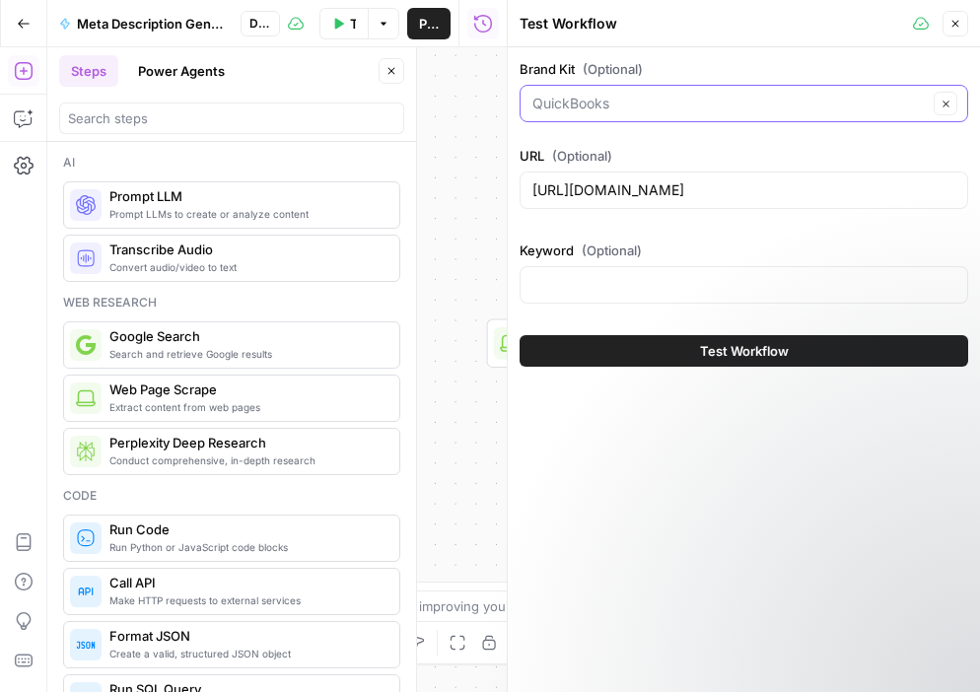
click at [660, 108] on input "Brand Kit (Optional)" at bounding box center [731, 104] width 396 height 20
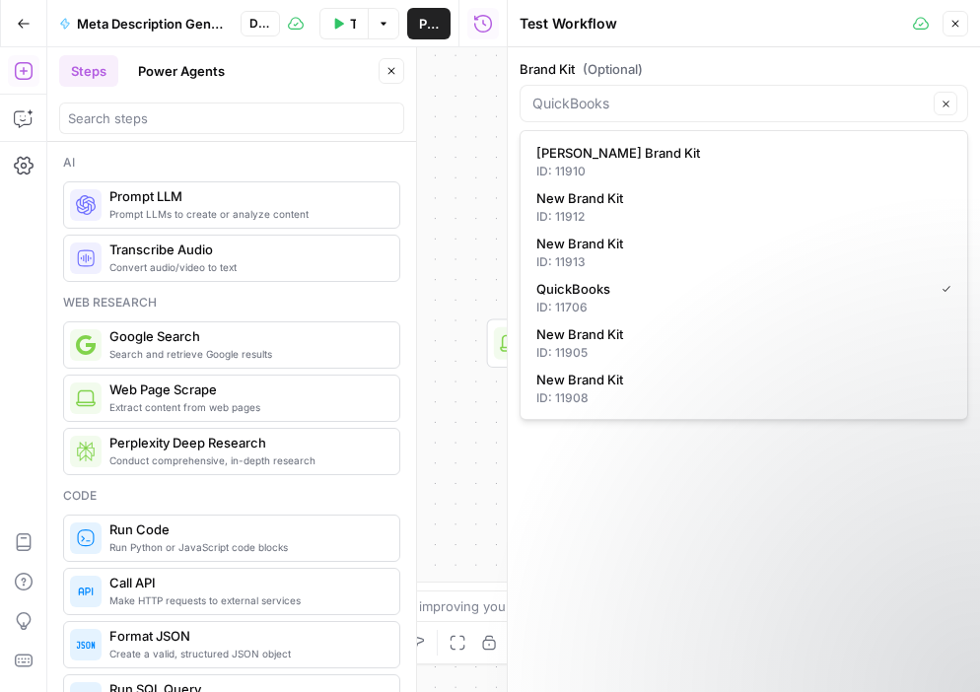
type input "QuickBooks"
click at [445, 215] on div "Workflow Set Inputs Inputs Web Page Scrape Scrape Blog URL Step 1 End Output" at bounding box center [277, 369] width 460 height 645
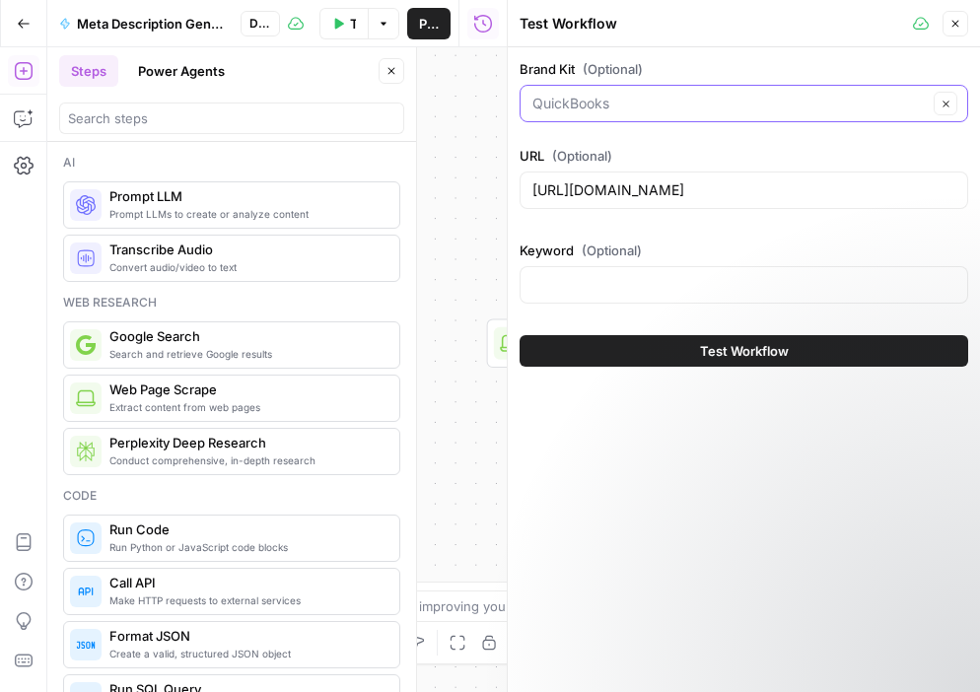
click at [689, 103] on input "Brand Kit (Optional)" at bounding box center [731, 104] width 396 height 20
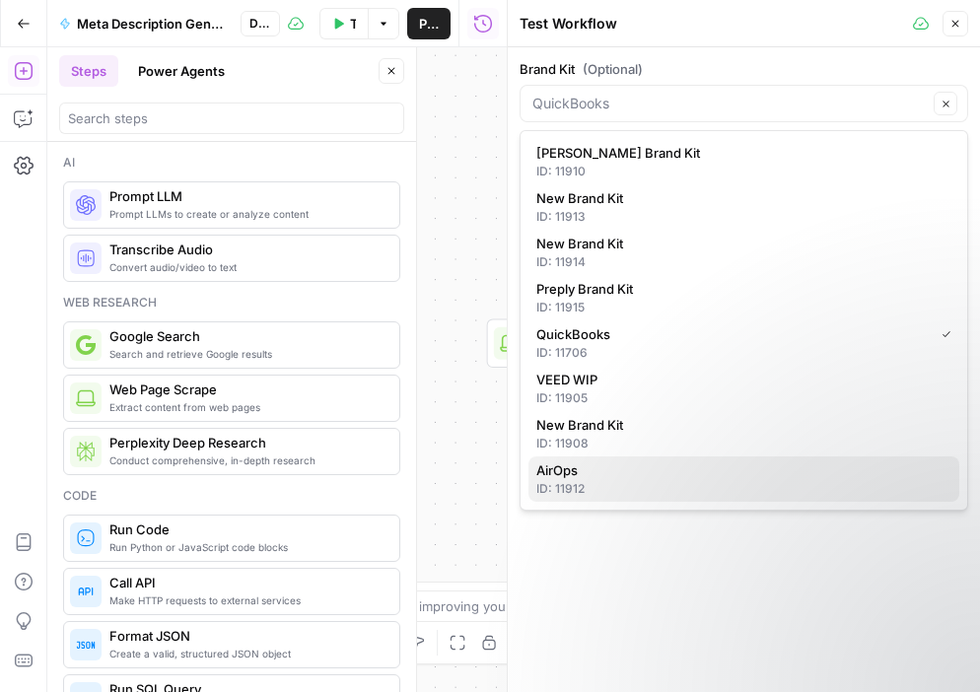
click at [607, 472] on span "AirOps" at bounding box center [740, 471] width 407 height 20
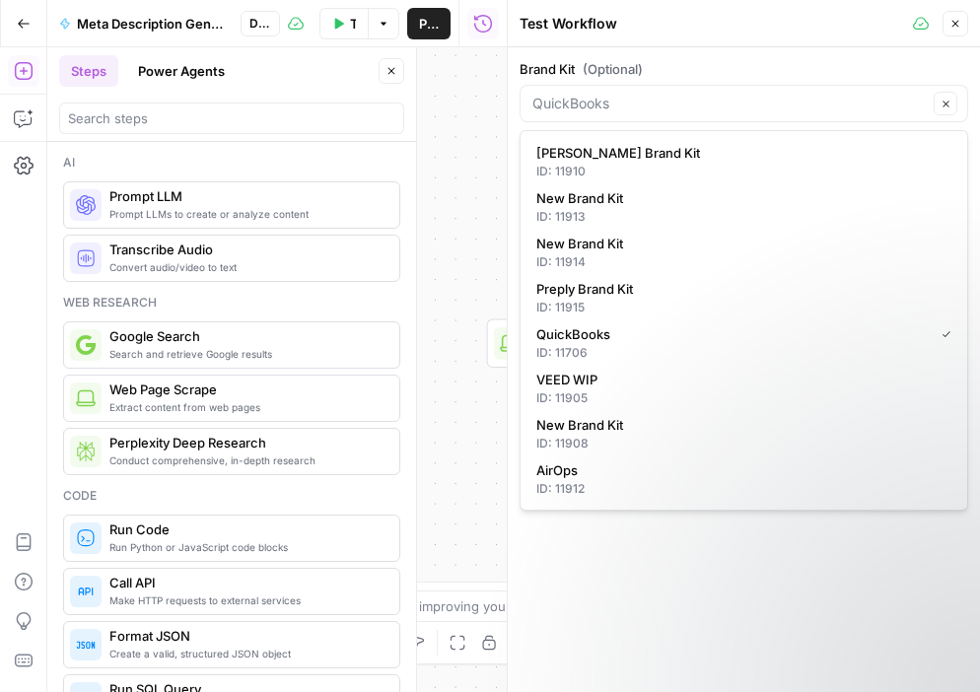
type input "AirOps"
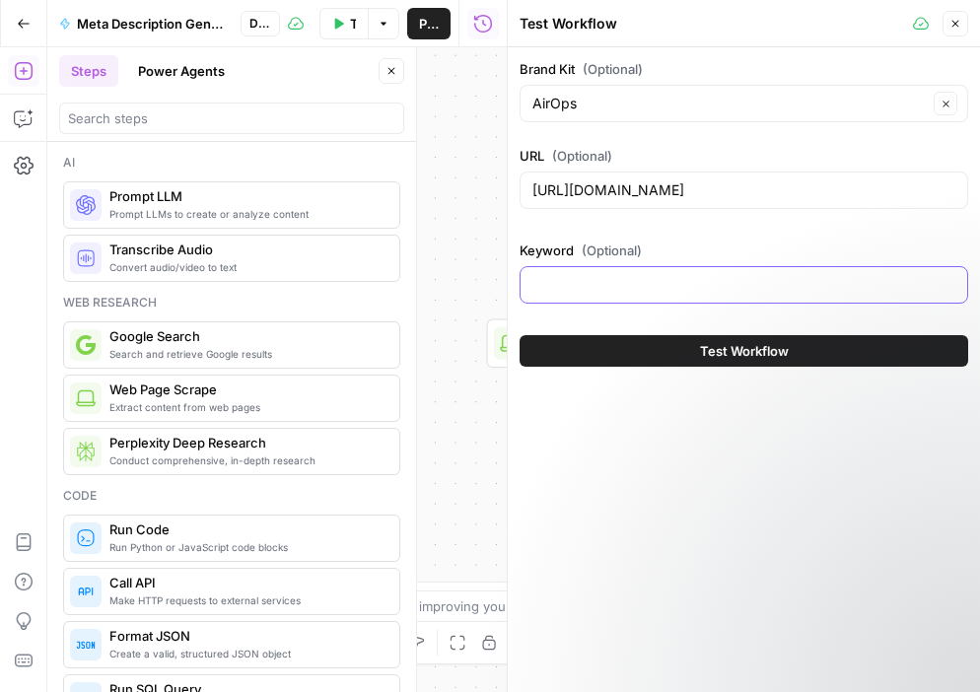
click at [547, 285] on input "Keyword (Optional)" at bounding box center [744, 285] width 423 height 20
type input "i"
type input "ai search"
click at [689, 410] on div "Brand Kit (Optional) AirOps Clear URL (Optional) [URL][DOMAIN_NAME] Keyword (Op…" at bounding box center [744, 369] width 472 height 645
click at [688, 352] on button "Test Workflow" at bounding box center [744, 351] width 449 height 32
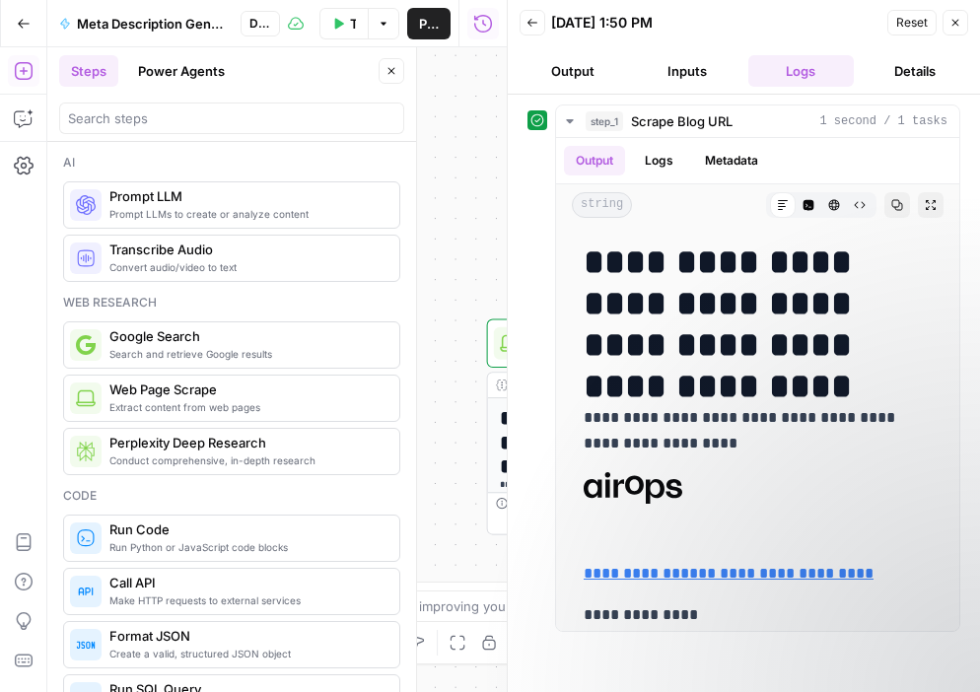
click at [537, 19] on icon "button" at bounding box center [533, 23] width 12 height 12
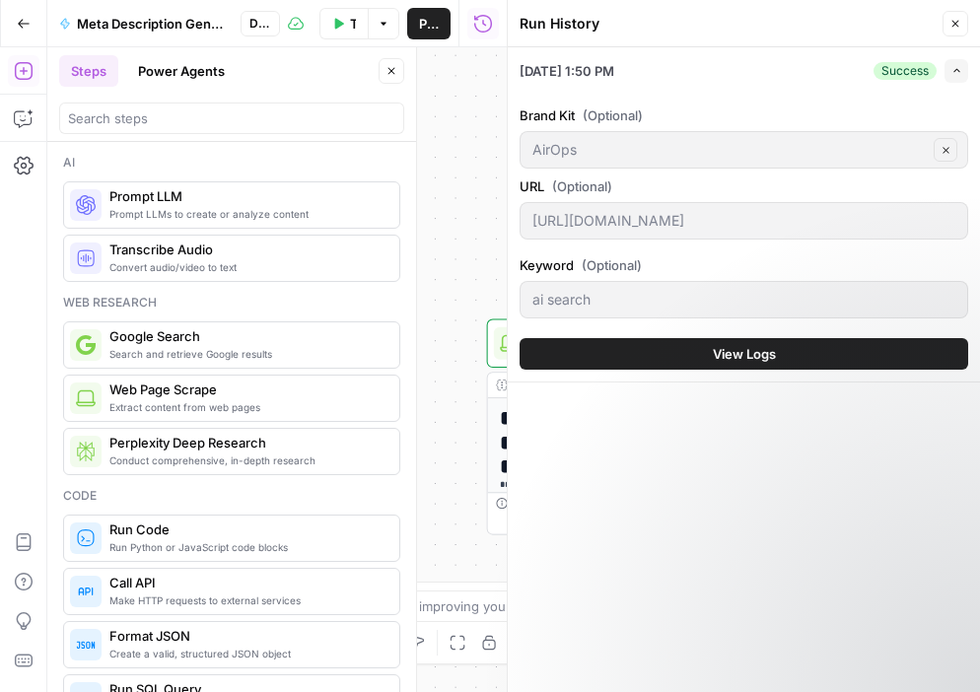
click at [961, 28] on icon "button" at bounding box center [956, 24] width 12 height 12
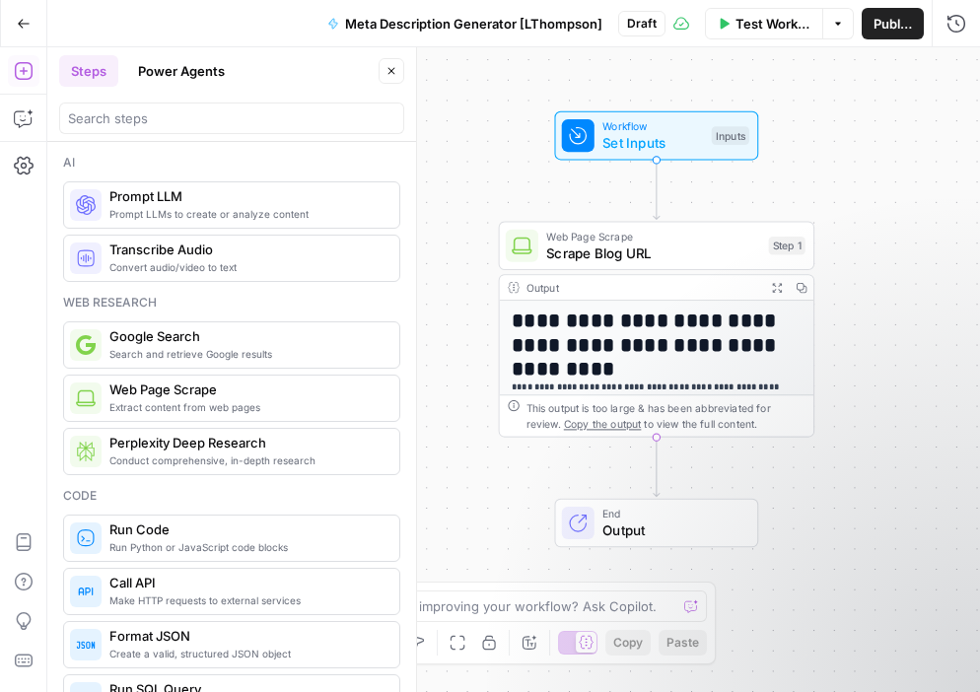
click at [780, 21] on span "Test Workflow" at bounding box center [773, 24] width 75 height 20
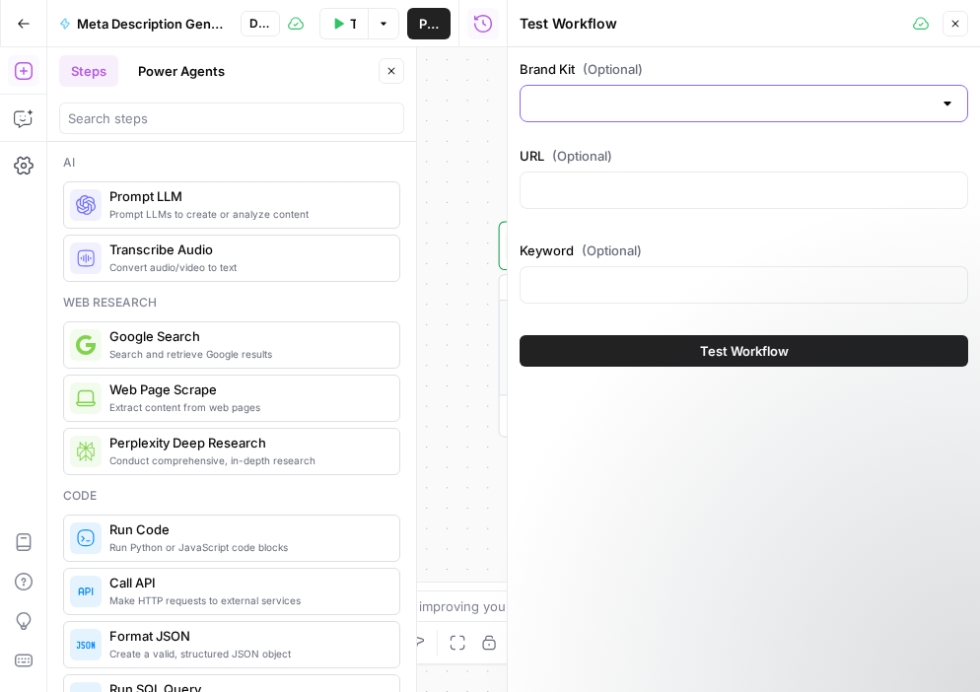
click at [803, 101] on input "Brand Kit (Optional)" at bounding box center [732, 104] width 399 height 20
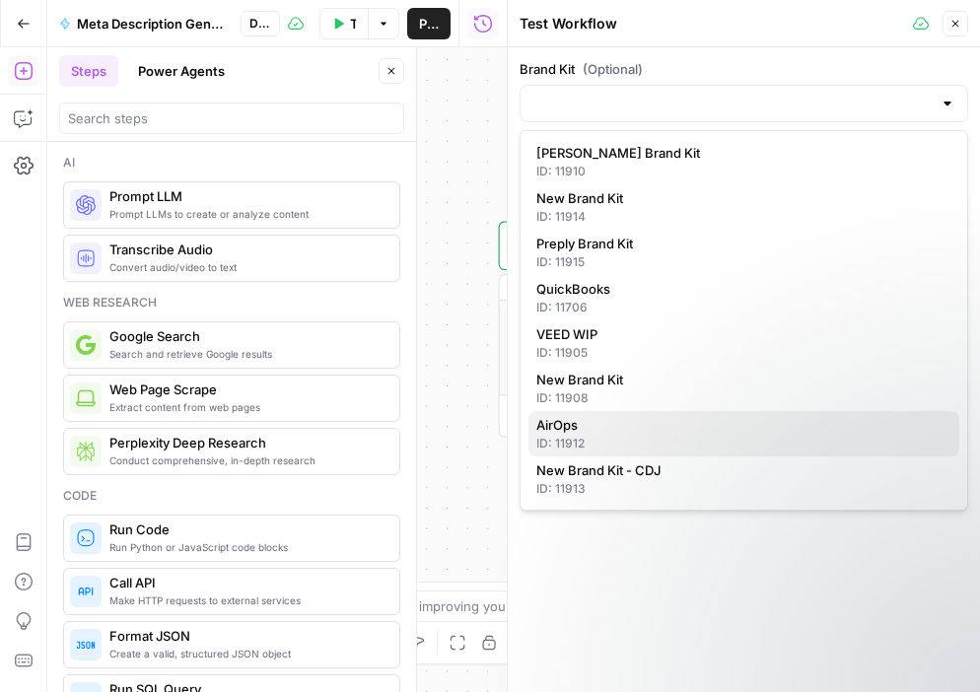
click at [660, 428] on span "AirOps" at bounding box center [740, 425] width 407 height 20
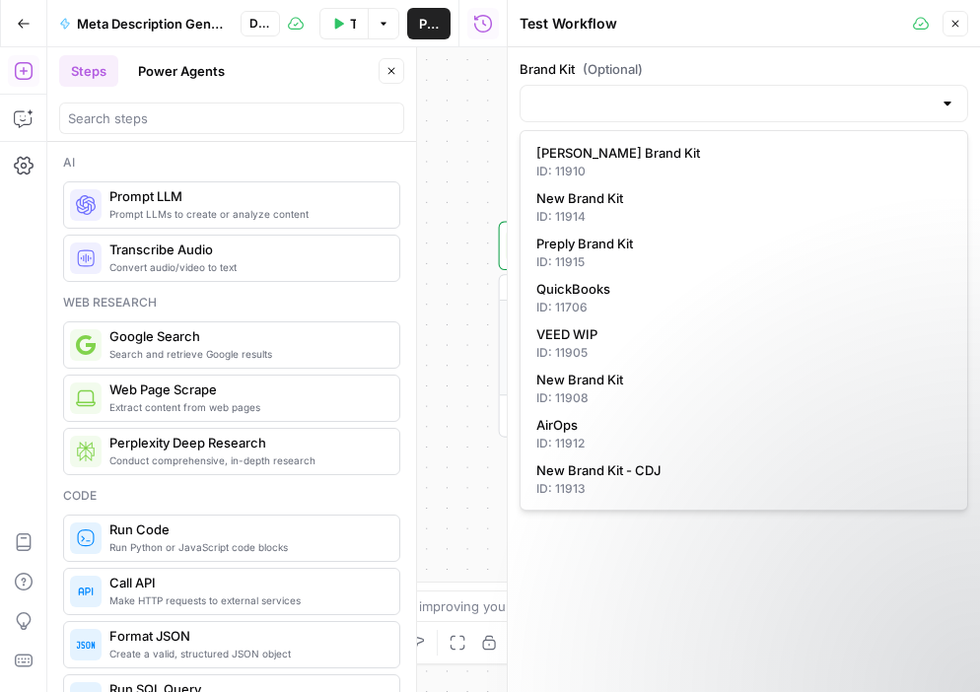
type input "AirOps"
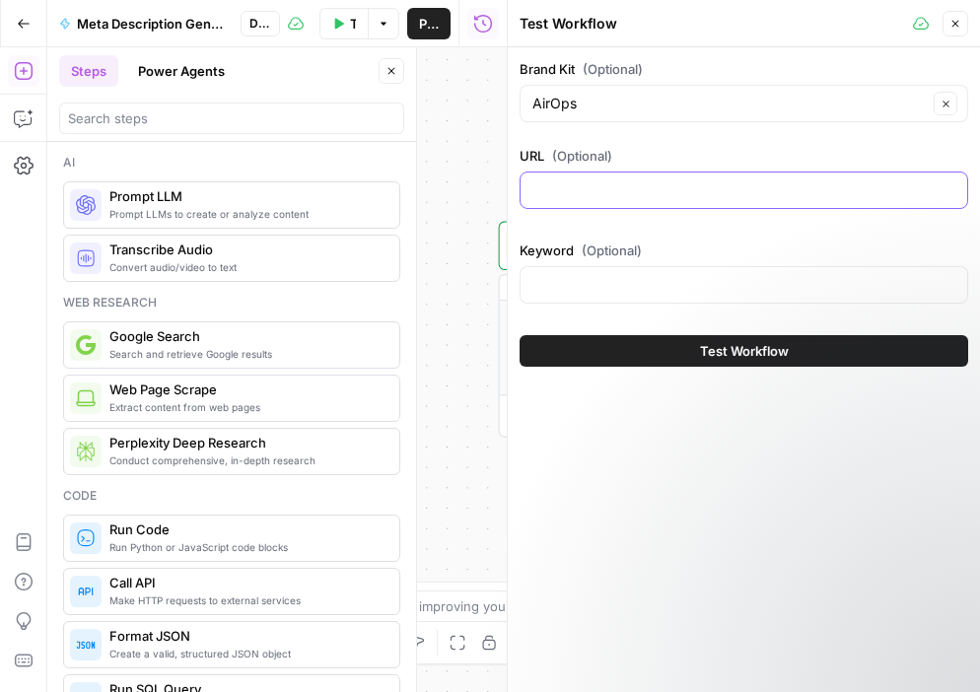
click at [626, 196] on input "URL (Optional)" at bounding box center [744, 191] width 423 height 20
paste input "[URL][DOMAIN_NAME]"
type input "[URL][DOMAIN_NAME]"
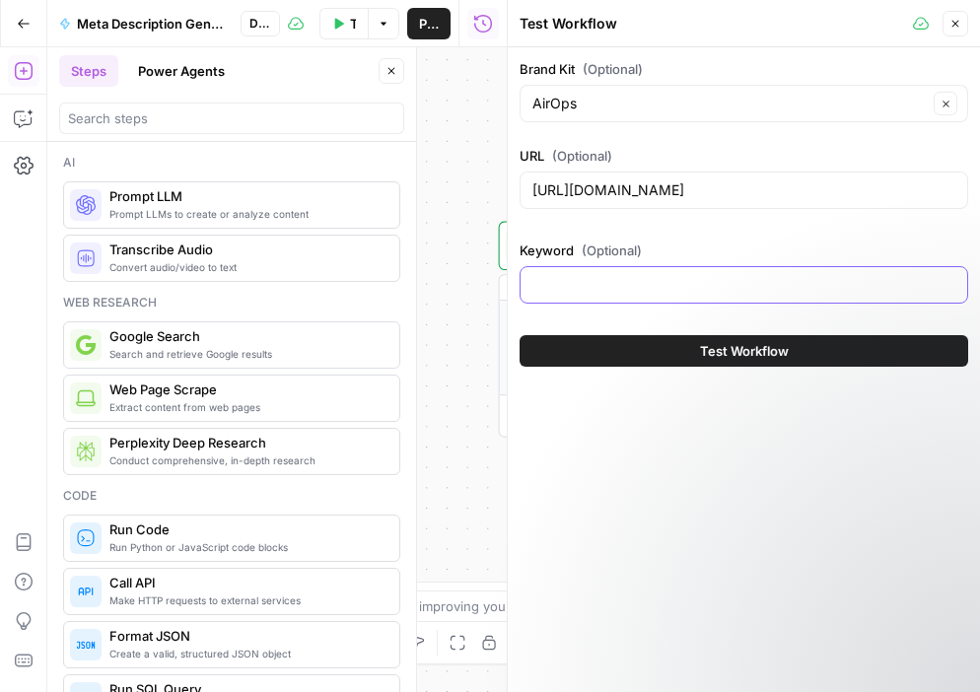
scroll to position [0, 0]
click at [614, 292] on input "Keyword (Optional)" at bounding box center [744, 285] width 423 height 20
type input "ai search"
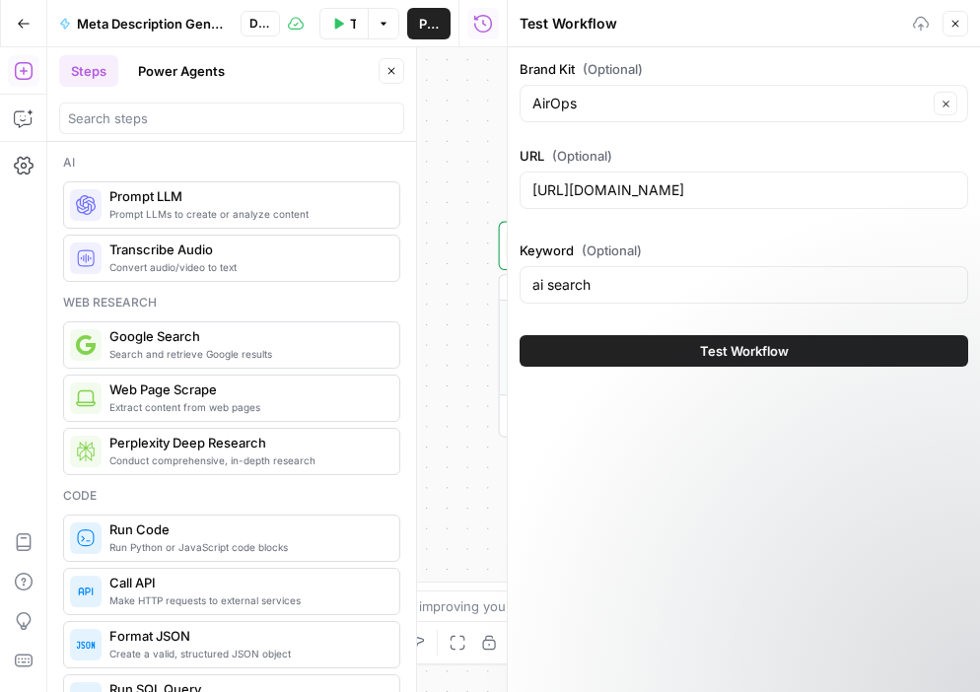
click at [705, 360] on span "Test Workflow" at bounding box center [744, 351] width 89 height 20
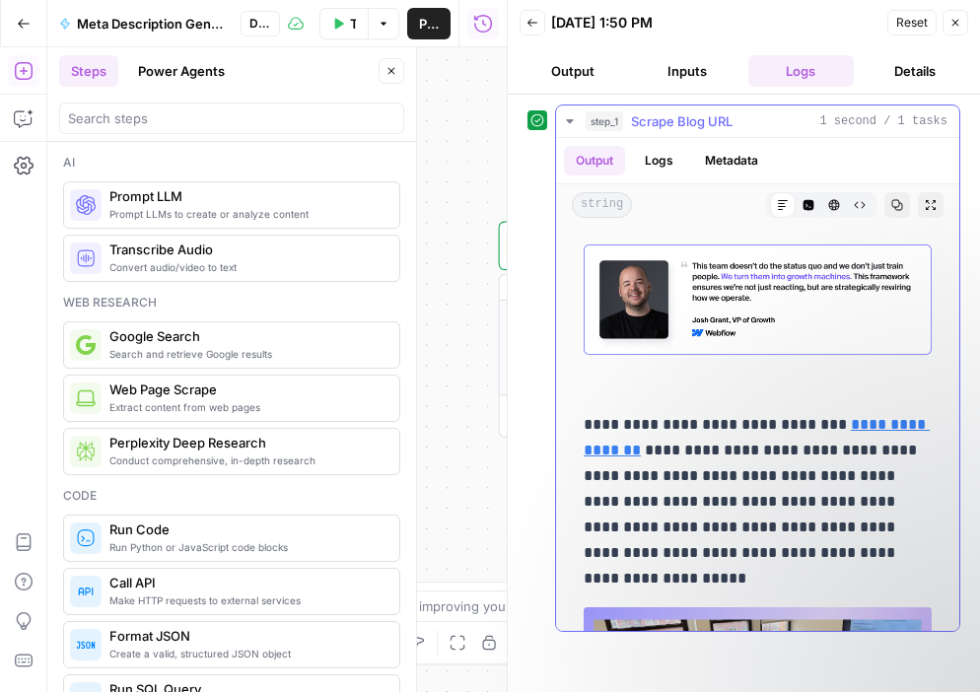
scroll to position [4434, 0]
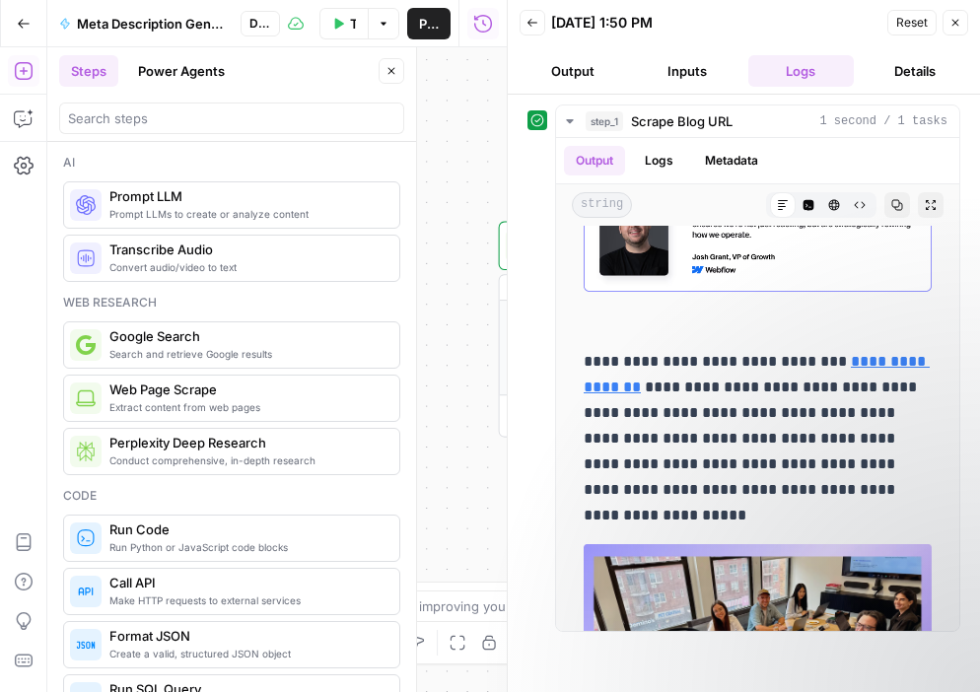
click at [687, 69] on button "Inputs" at bounding box center [687, 71] width 107 height 32
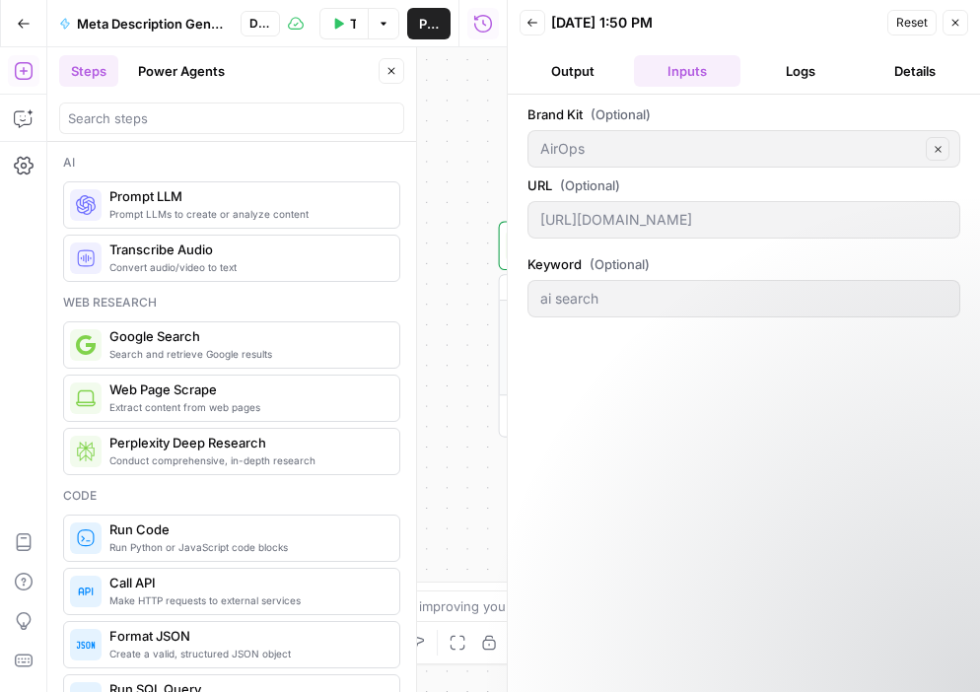
click at [576, 76] on button "Output" at bounding box center [573, 71] width 107 height 32
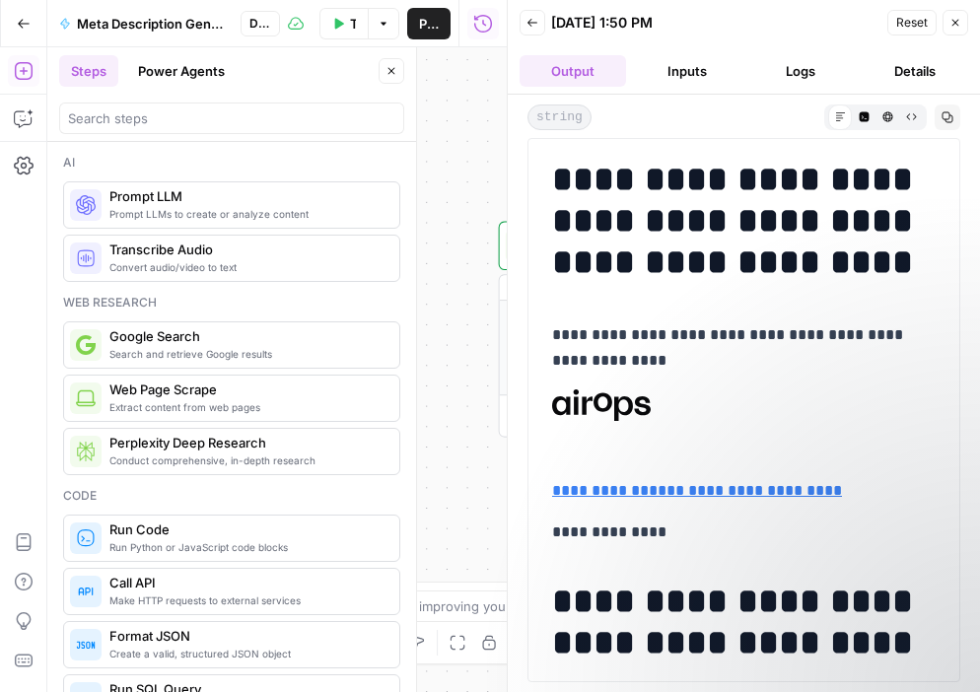
click at [682, 77] on button "Inputs" at bounding box center [687, 71] width 107 height 32
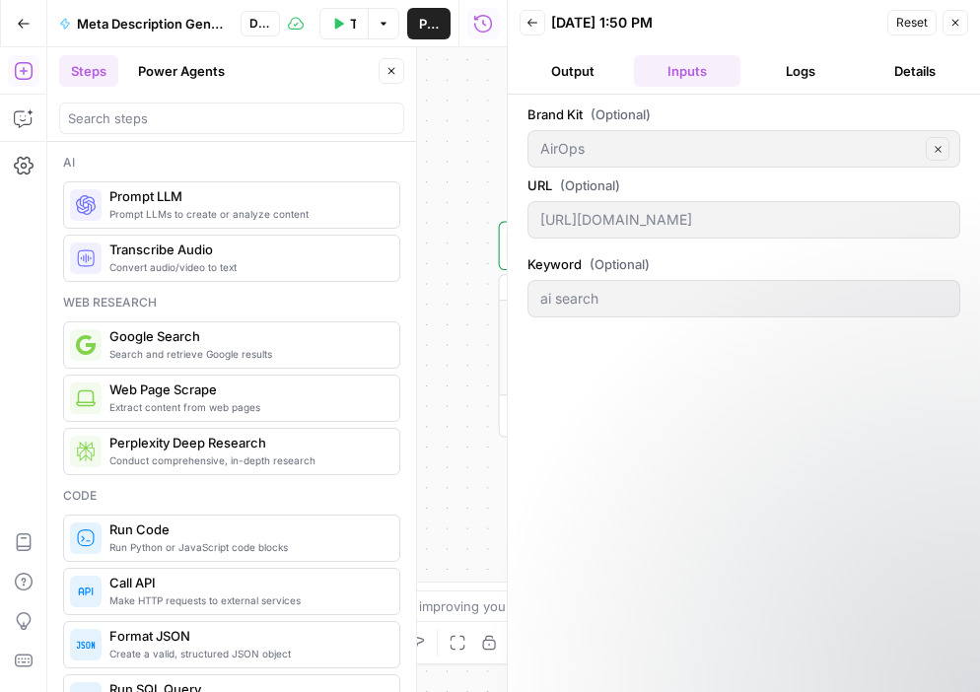
click at [809, 78] on button "Logs" at bounding box center [802, 71] width 107 height 32
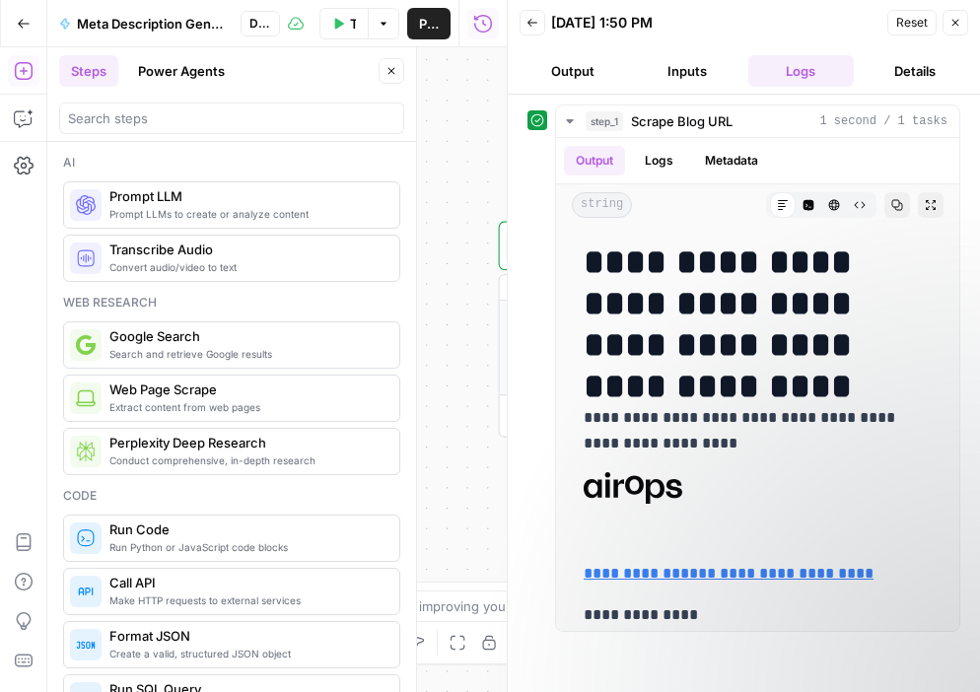
click at [916, 78] on button "Details" at bounding box center [915, 71] width 107 height 32
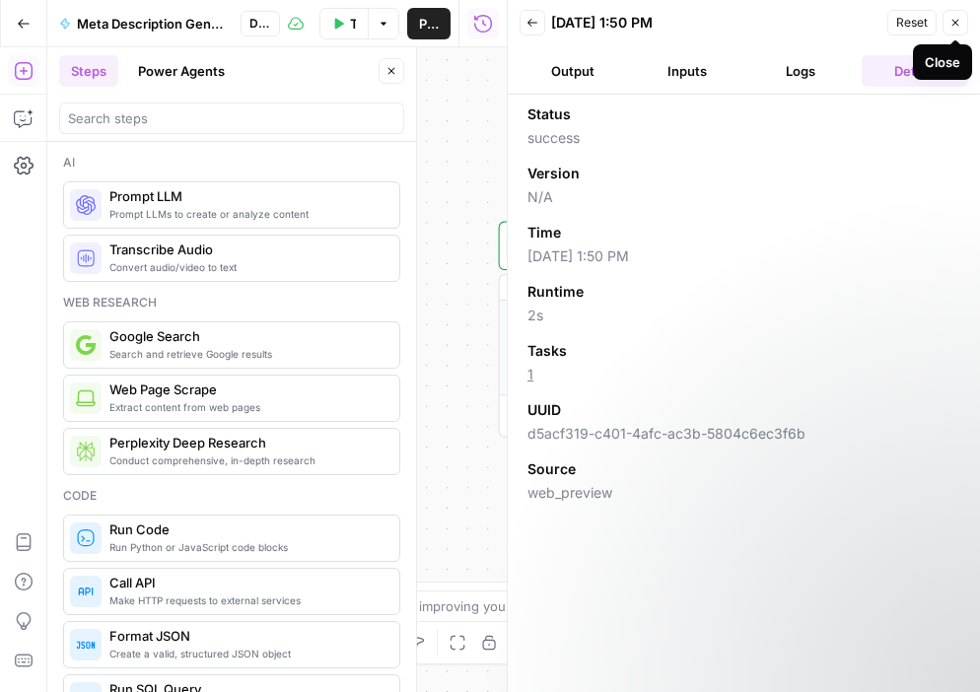
click at [956, 22] on icon "button" at bounding box center [956, 23] width 7 height 7
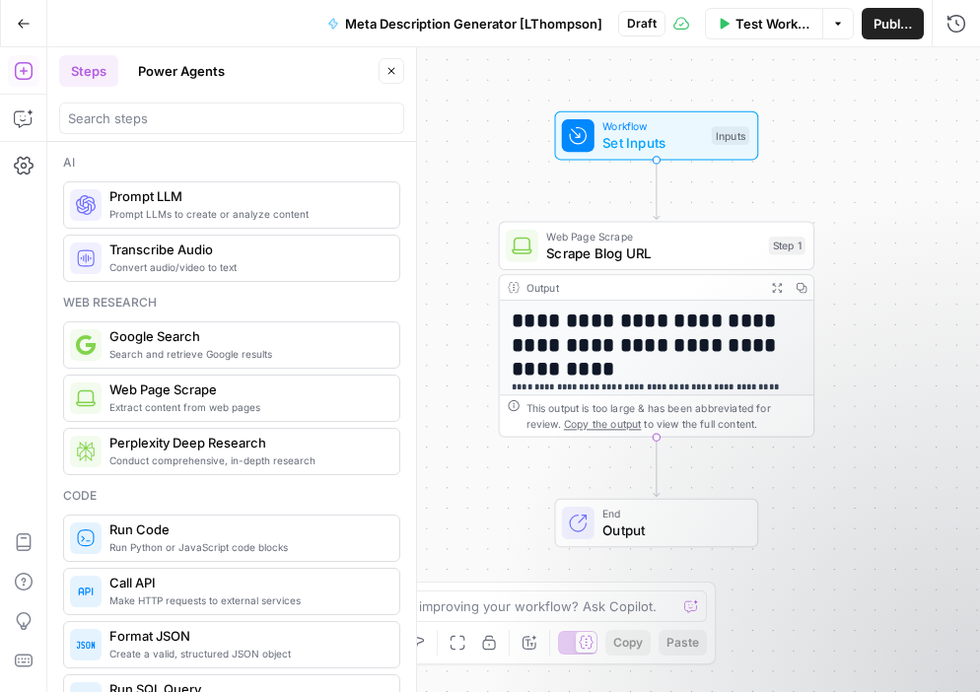
click at [666, 529] on span "Output" at bounding box center [672, 530] width 139 height 21
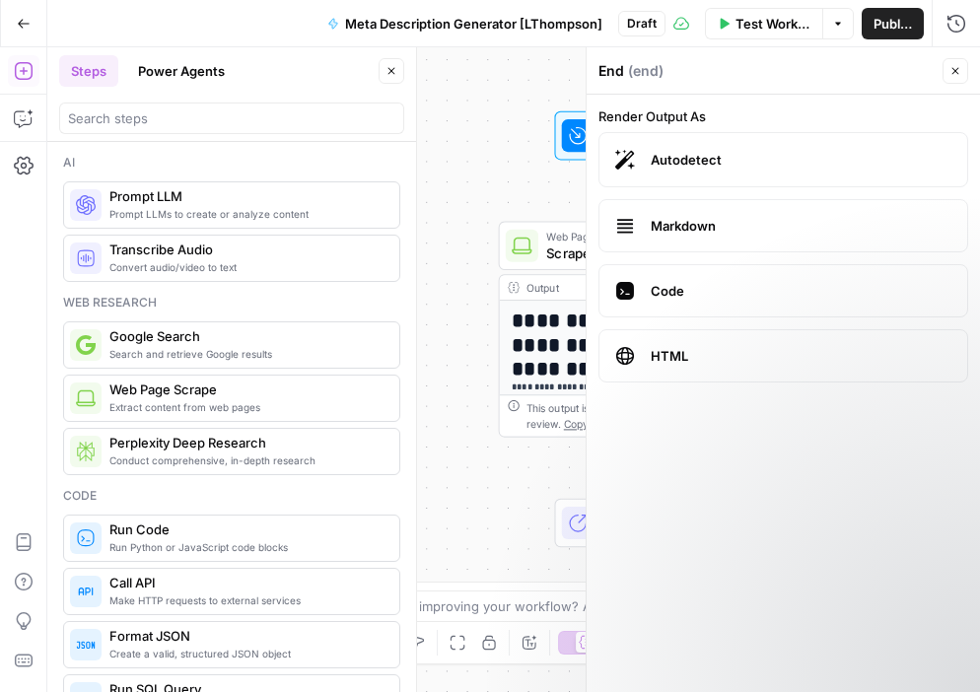
click at [499, 484] on div "**********" at bounding box center [513, 369] width 933 height 645
click at [963, 71] on button "Close" at bounding box center [956, 71] width 26 height 26
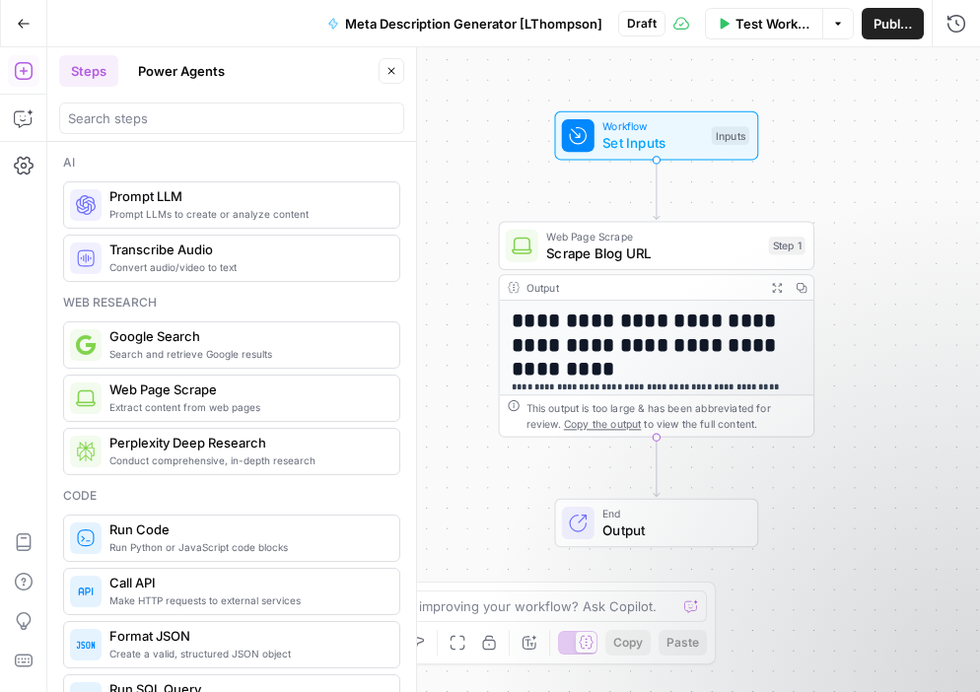
click at [22, 70] on icon "button" at bounding box center [23, 71] width 18 height 18
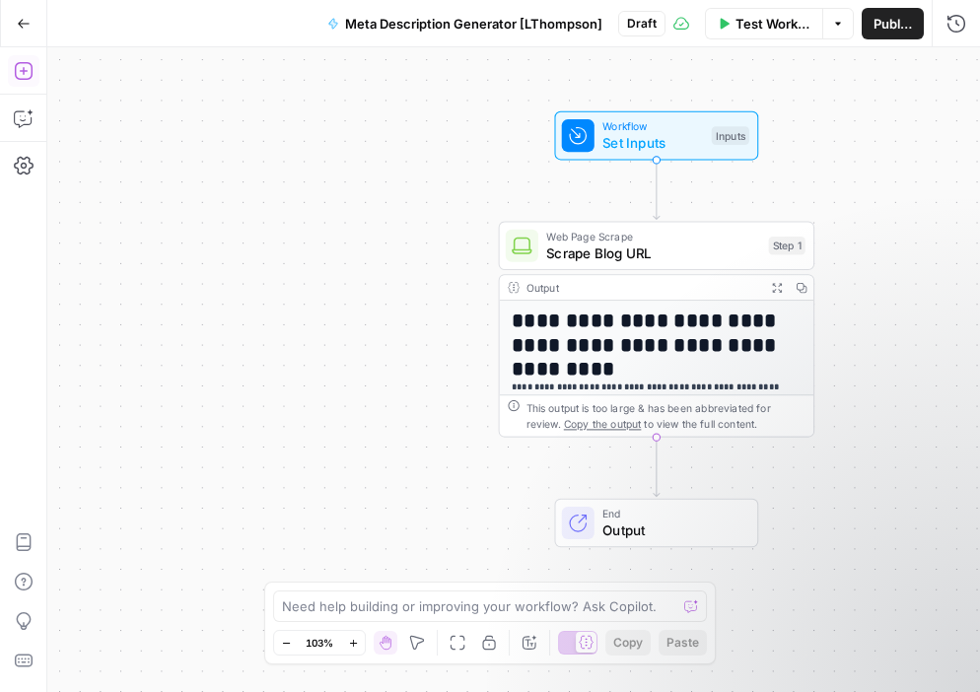
click at [22, 70] on icon "button" at bounding box center [23, 71] width 18 height 18
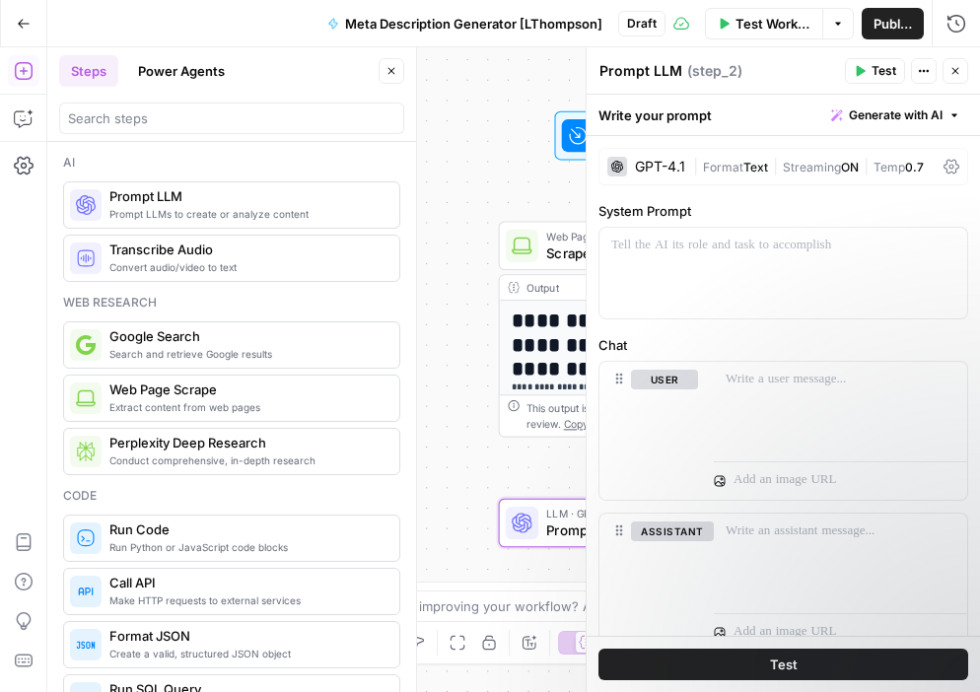
click at [660, 170] on div "GPT-4.1" at bounding box center [660, 167] width 50 height 14
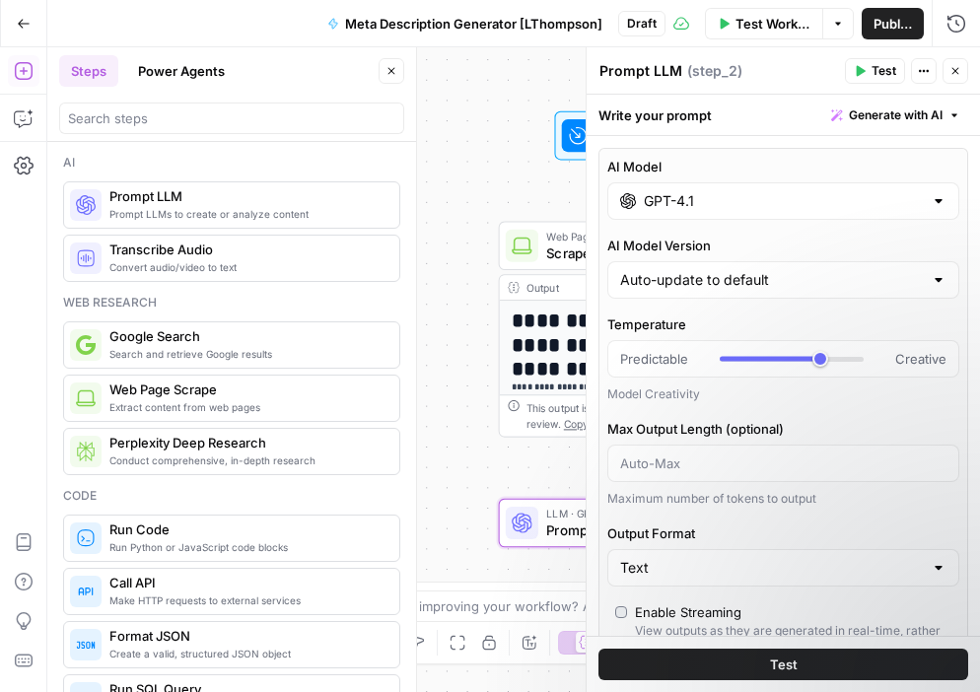
click at [687, 203] on input "GPT-4.1" at bounding box center [783, 201] width 279 height 20
click at [709, 197] on input "GPT-4.1" at bounding box center [783, 201] width 279 height 20
click at [703, 198] on input "GPT-4.1" at bounding box center [783, 201] width 279 height 20
click at [702, 201] on input "GPT-4.1" at bounding box center [783, 201] width 279 height 20
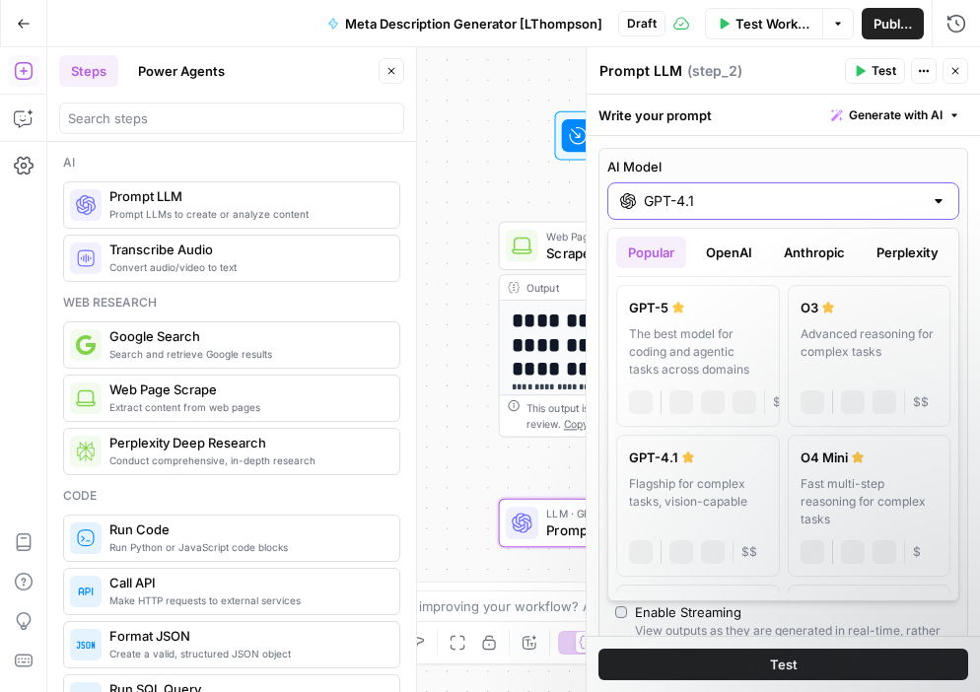
click at [702, 201] on input "GPT-4.1" at bounding box center [783, 201] width 279 height 20
click at [661, 339] on div "The best model for coding and agentic tasks across domains" at bounding box center [698, 351] width 138 height 53
type input "GPT-5"
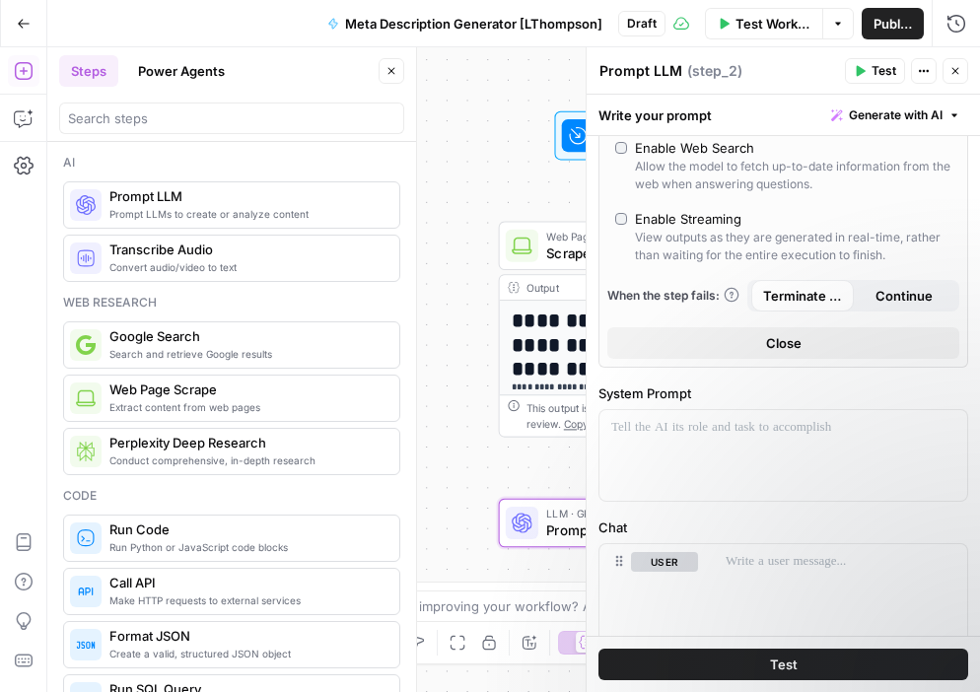
scroll to position [417, 0]
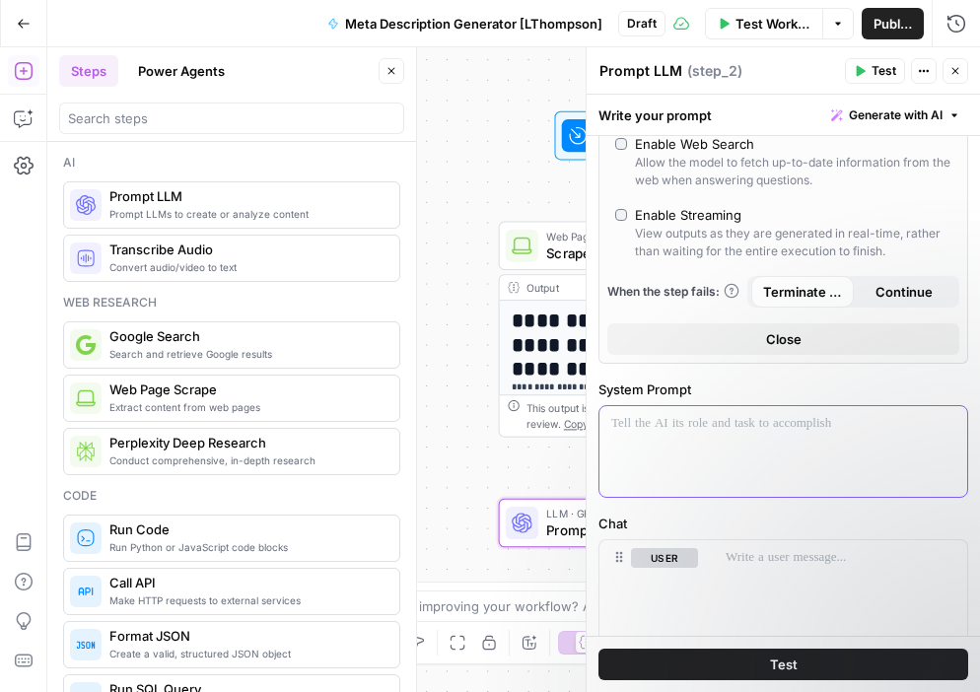
click at [651, 427] on p at bounding box center [784, 424] width 344 height 20
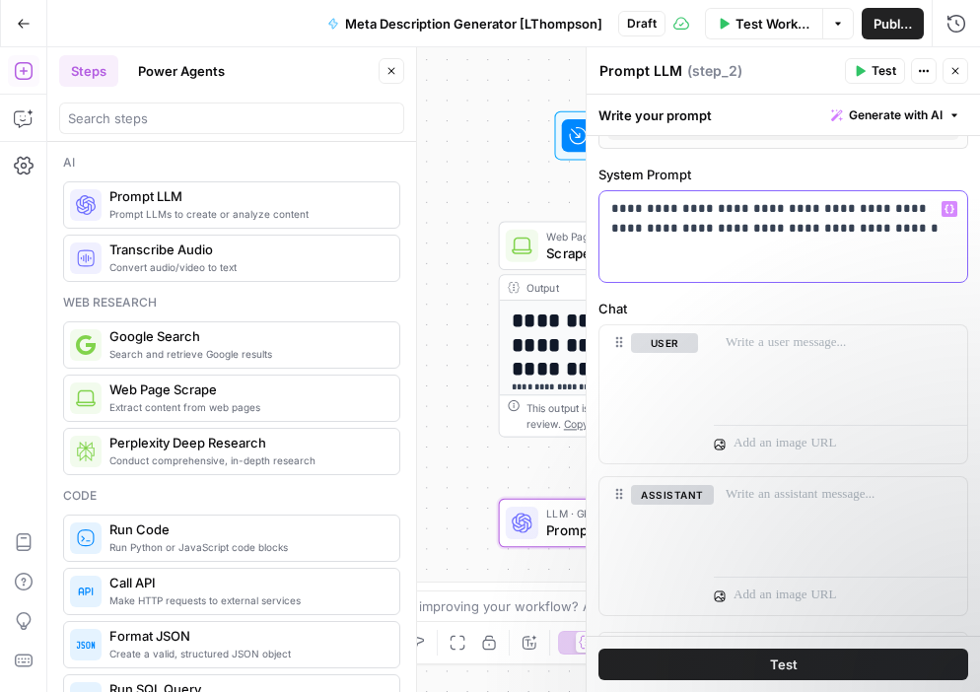
scroll to position [664, 0]
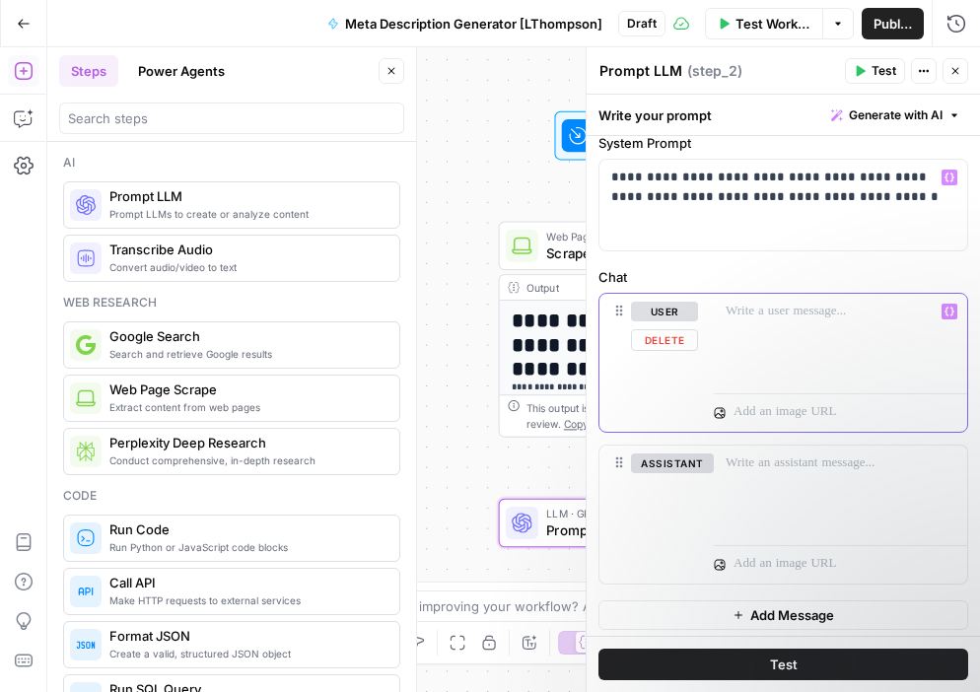
click at [734, 318] on p at bounding box center [841, 312] width 230 height 20
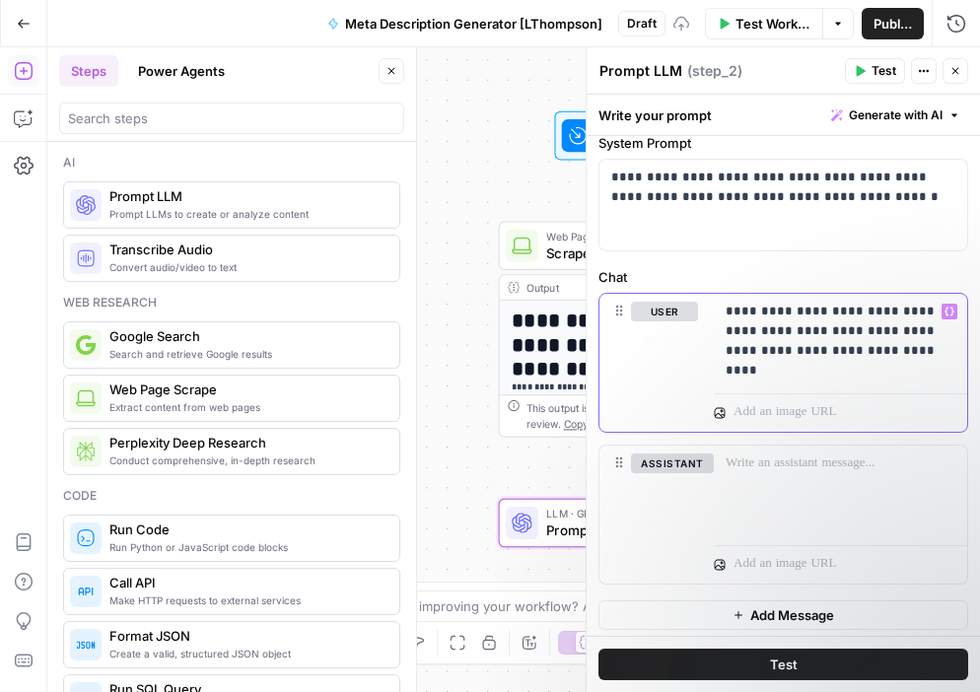
click at [956, 313] on button "Variables Menu" at bounding box center [950, 312] width 16 height 16
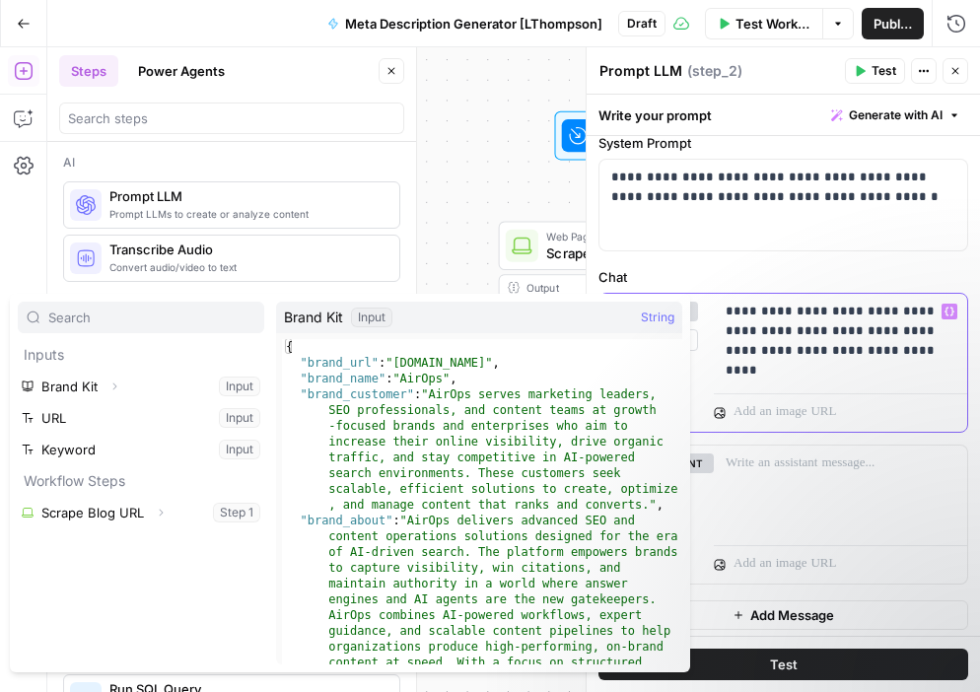
click at [951, 313] on icon "button" at bounding box center [950, 312] width 10 height 10
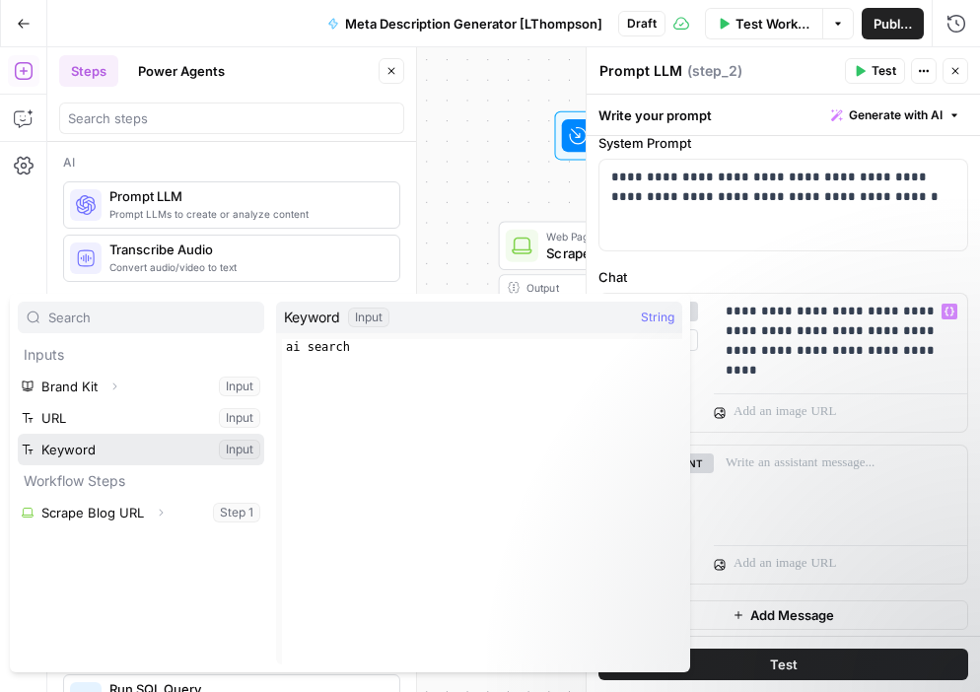
click at [108, 444] on button "Select variable Keyword" at bounding box center [141, 450] width 247 height 32
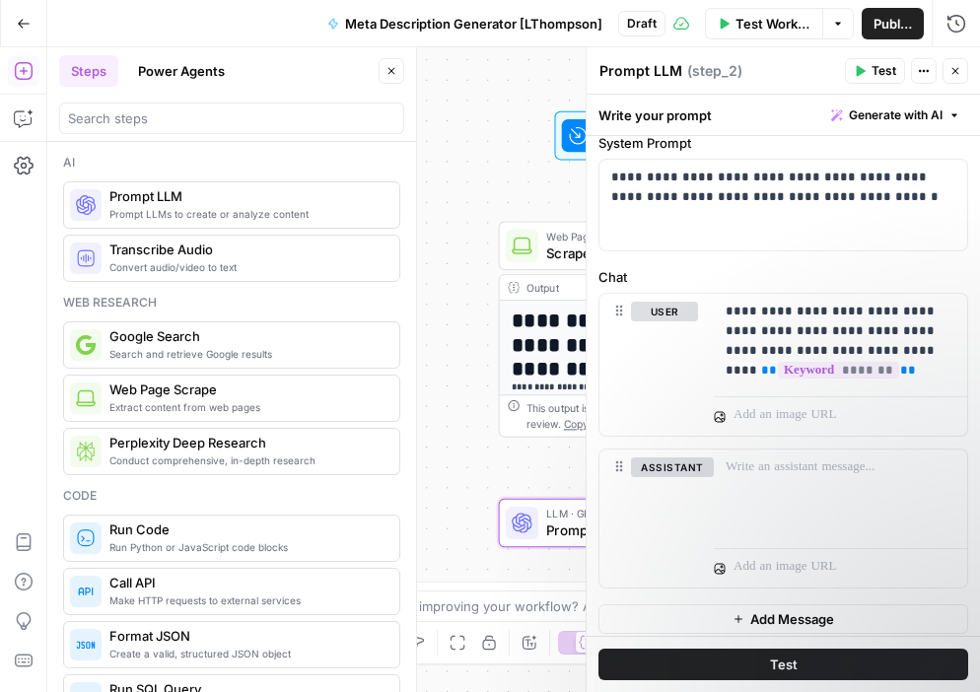
scroll to position [674, 0]
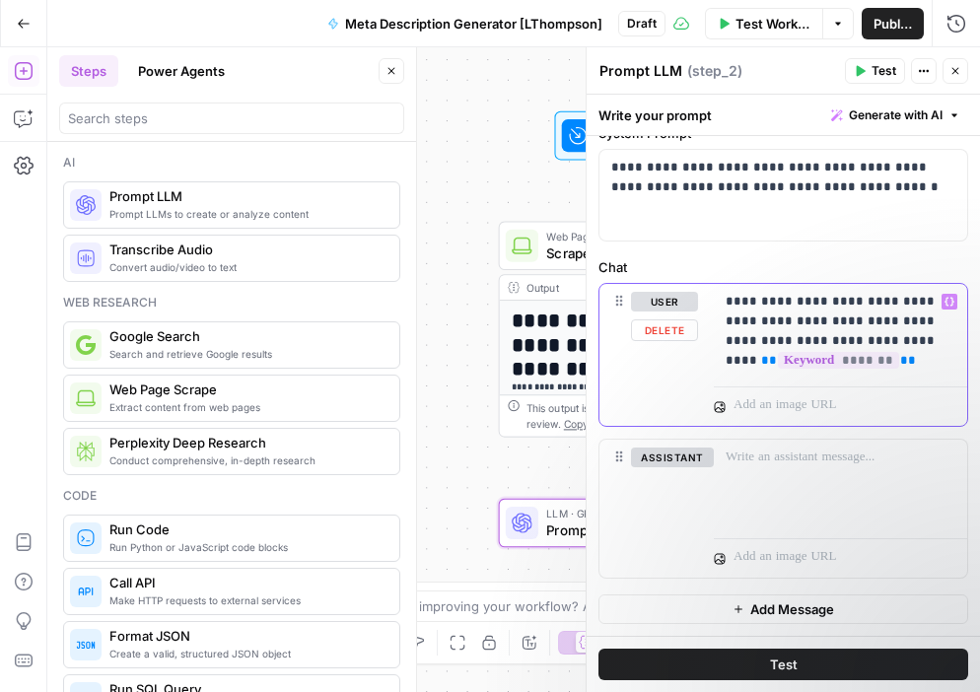
click at [912, 348] on p "**********" at bounding box center [841, 331] width 230 height 79
click at [885, 369] on p "**********" at bounding box center [841, 331] width 230 height 79
click at [720, 361] on div "**********" at bounding box center [840, 331] width 253 height 95
click at [918, 334] on p "**********" at bounding box center [841, 331] width 230 height 79
click at [893, 365] on p "**********" at bounding box center [841, 331] width 230 height 79
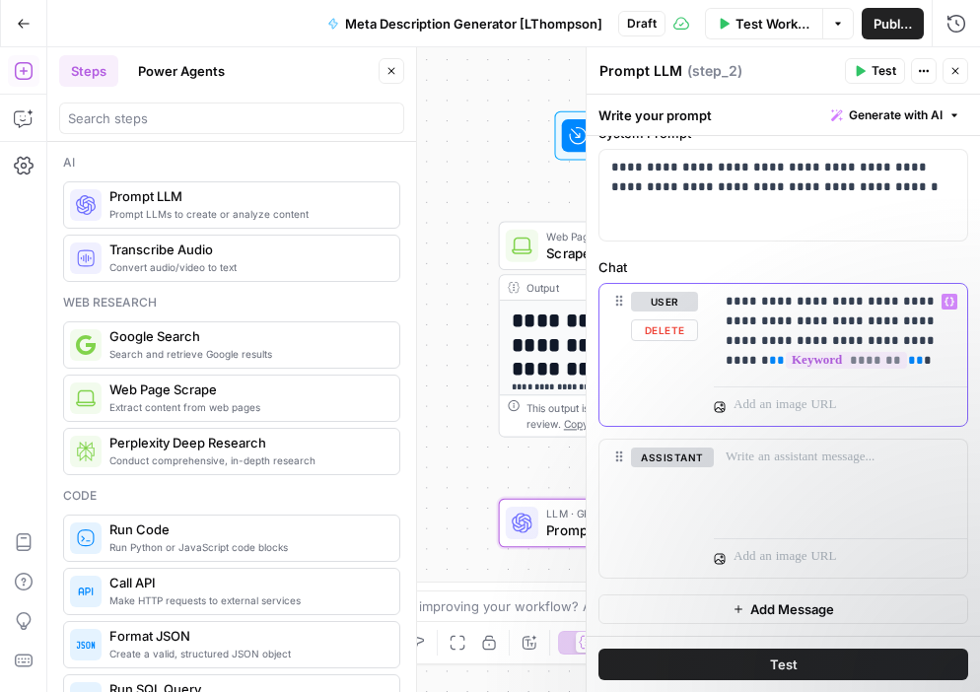
click at [903, 347] on p "**********" at bounding box center [841, 331] width 230 height 79
click at [901, 364] on p "**********" at bounding box center [841, 331] width 230 height 79
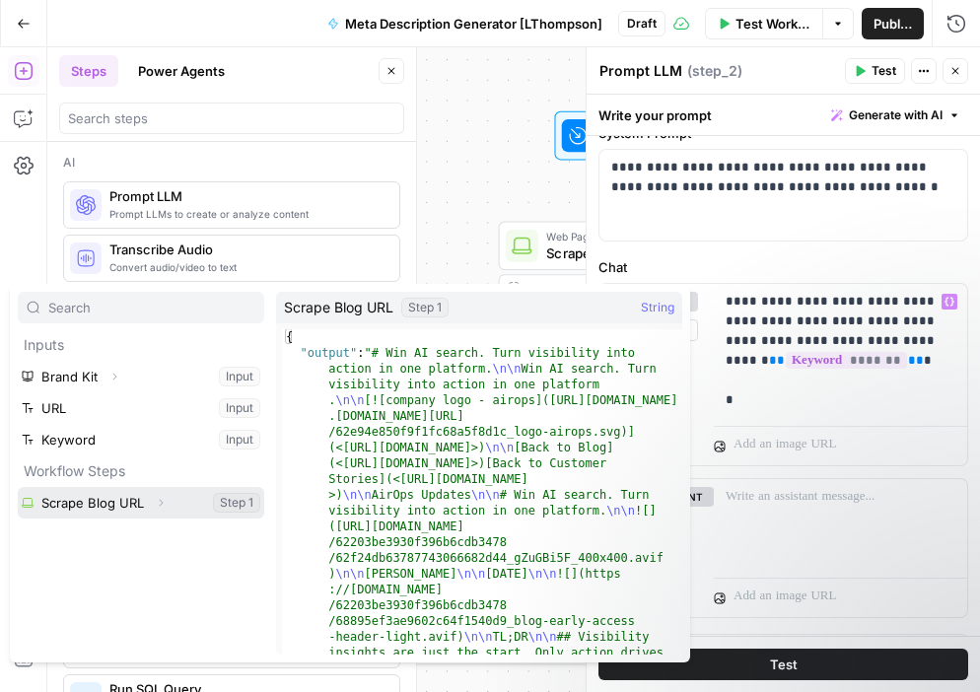
click at [106, 501] on button "Select variable Scrape Blog URL" at bounding box center [141, 503] width 247 height 32
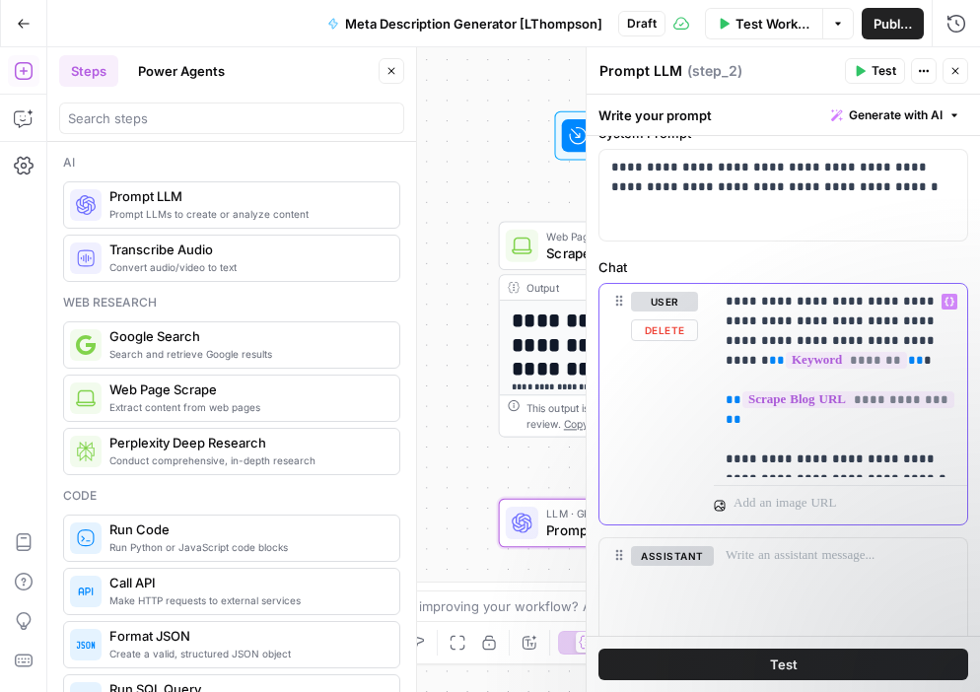
click at [950, 298] on icon "button" at bounding box center [950, 302] width 10 height 9
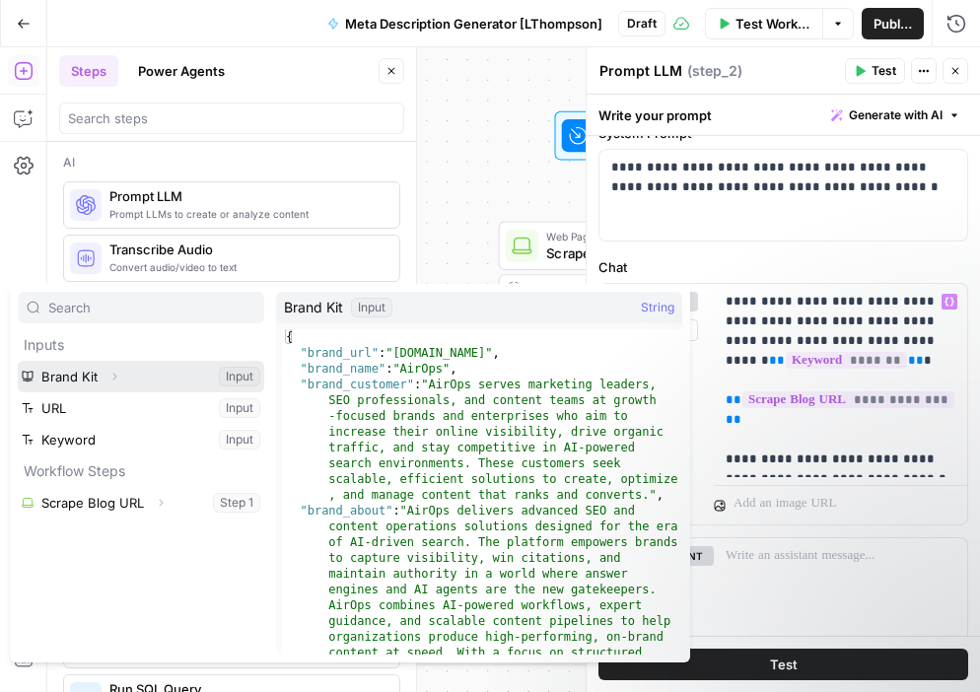
click at [138, 378] on button "Select variable Brand Kit" at bounding box center [141, 377] width 247 height 32
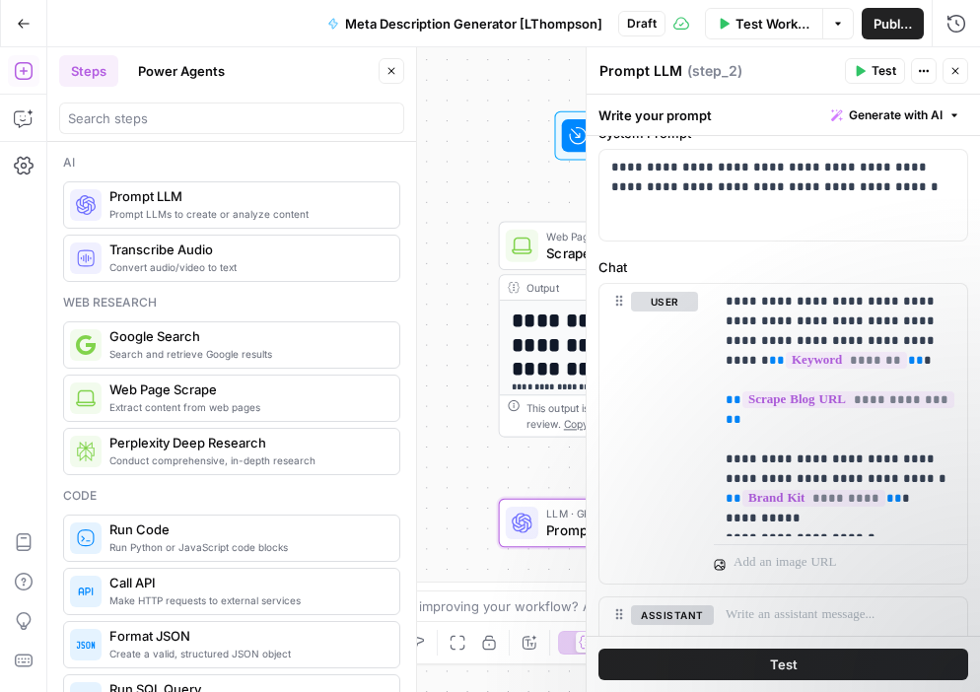
scroll to position [686, 0]
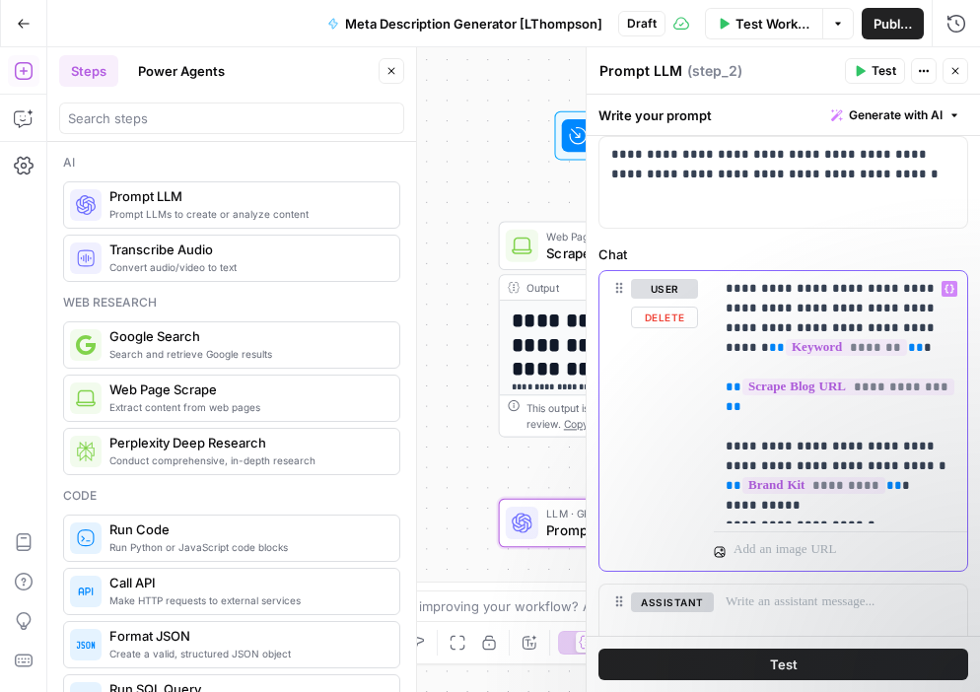
click at [808, 485] on p "**********" at bounding box center [841, 397] width 230 height 237
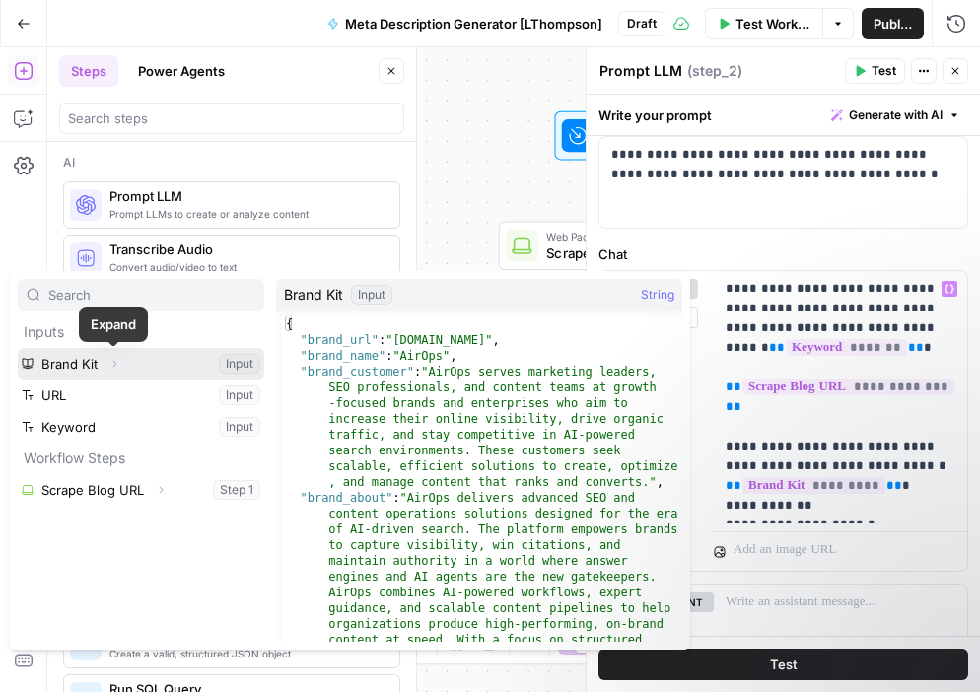
click at [115, 364] on icon "button" at bounding box center [115, 364] width 4 height 7
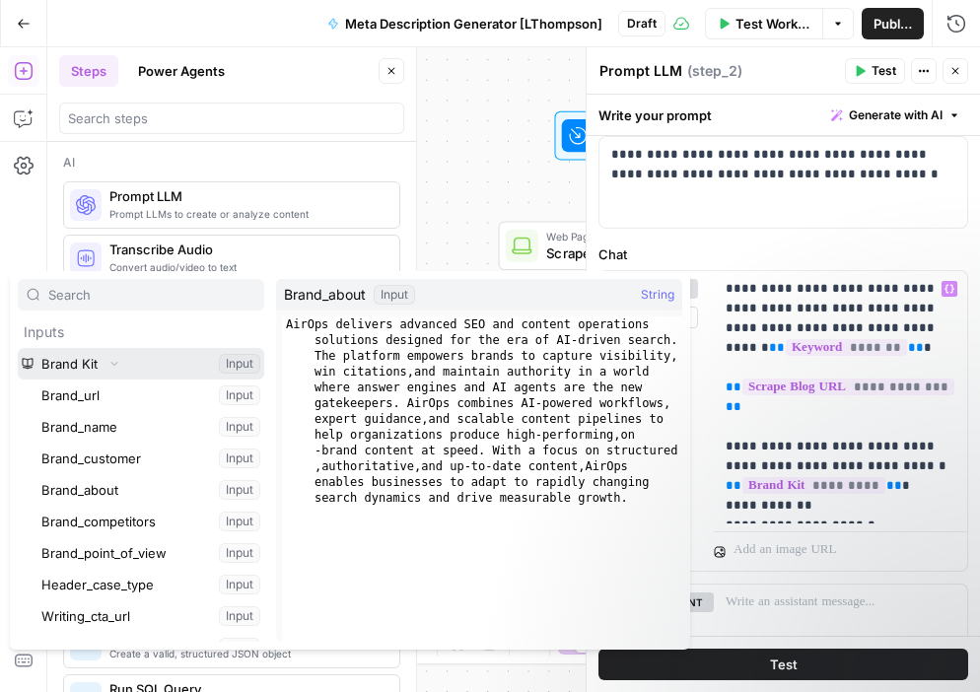
scroll to position [44, 0]
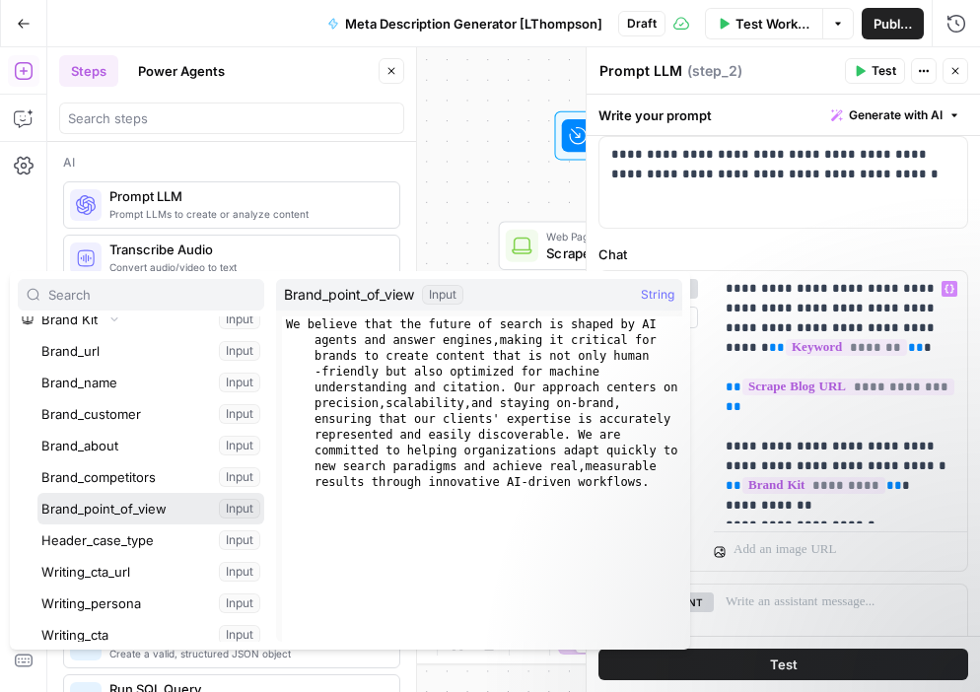
click at [116, 509] on button "Select variable Brand_point_of_view" at bounding box center [150, 509] width 227 height 32
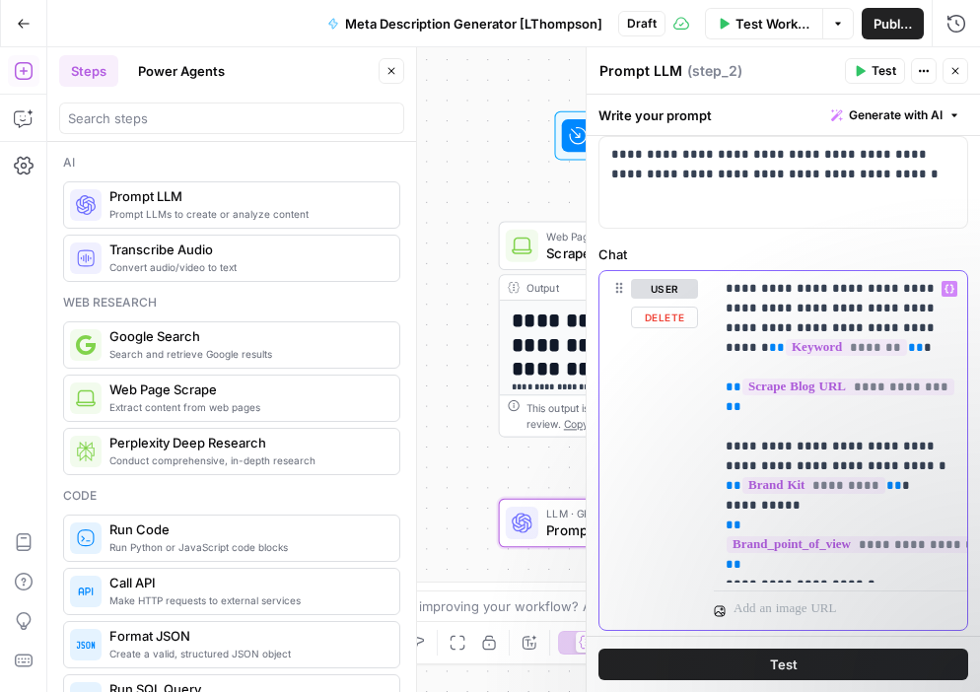
click at [891, 564] on p "**********" at bounding box center [841, 427] width 230 height 296
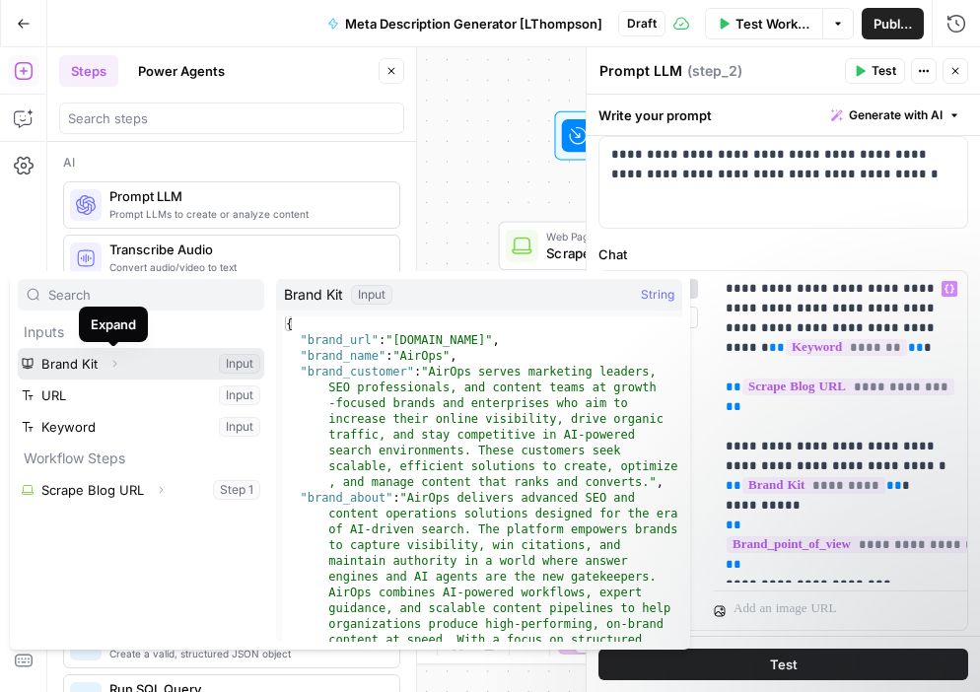
click at [113, 361] on icon "button" at bounding box center [114, 364] width 12 height 12
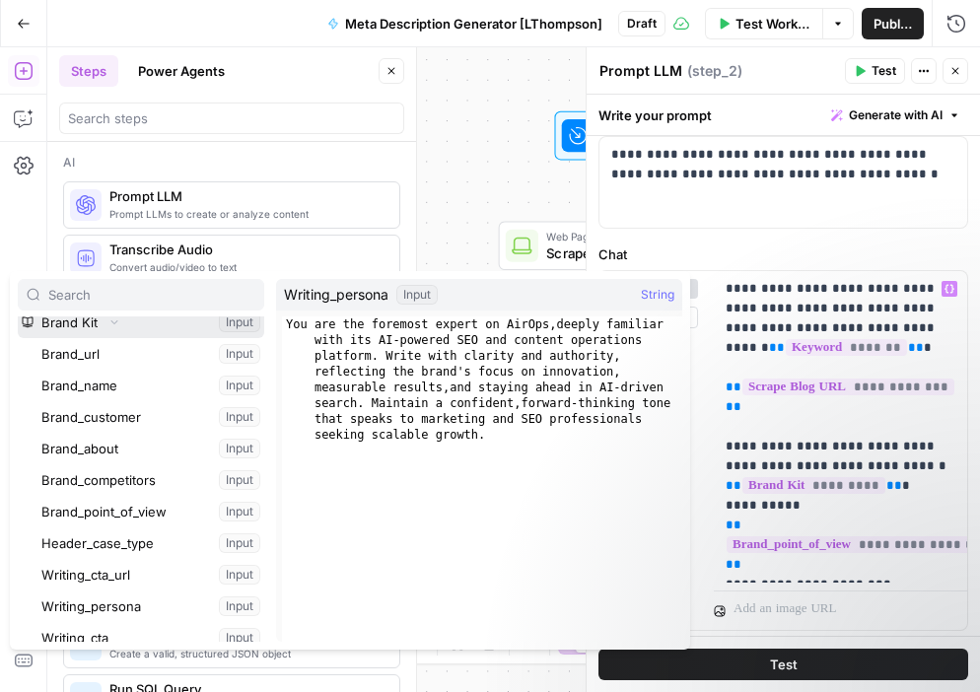
scroll to position [0, 0]
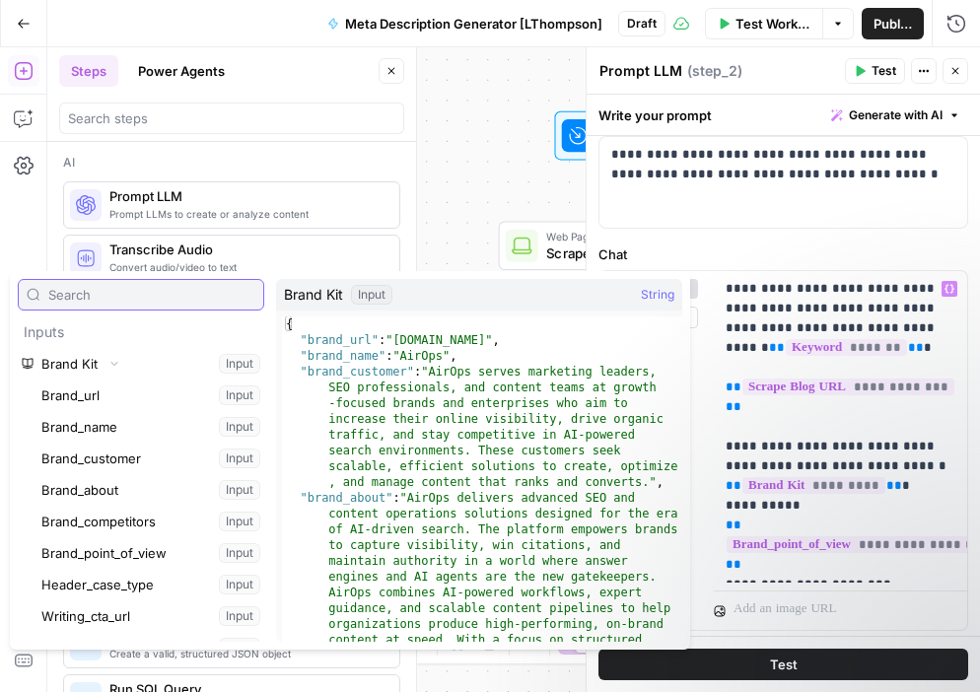
click at [95, 296] on input "text" at bounding box center [151, 295] width 207 height 20
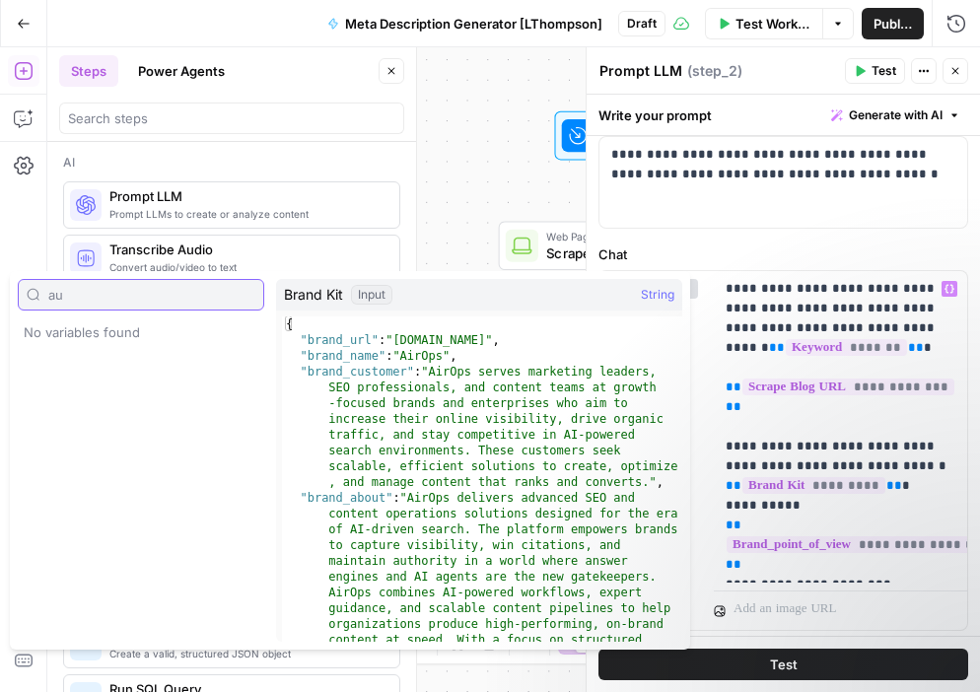
type input "a"
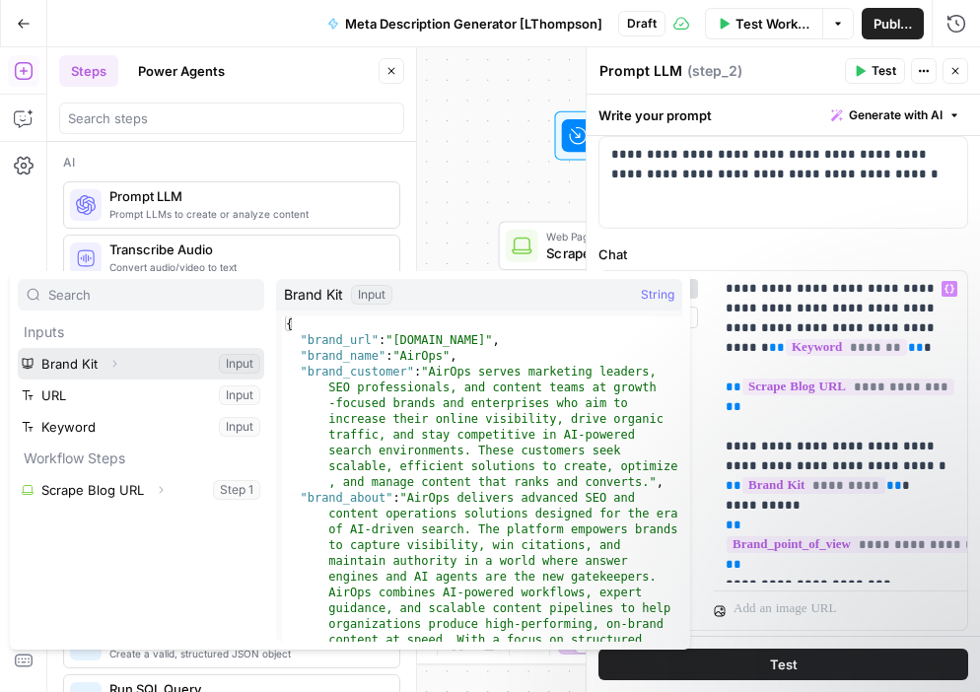
click at [117, 360] on icon "button" at bounding box center [114, 364] width 12 height 12
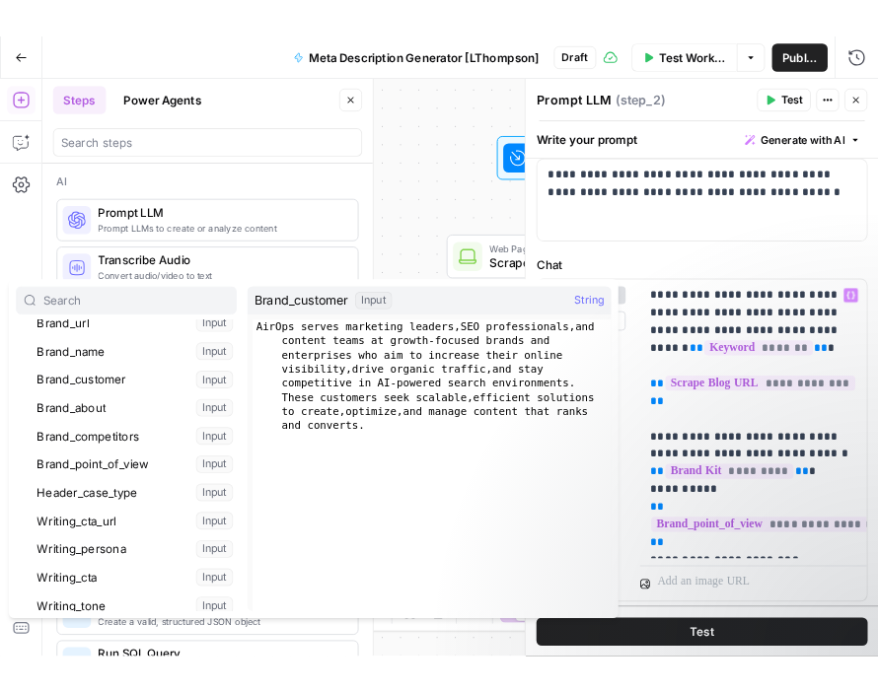
scroll to position [108, 0]
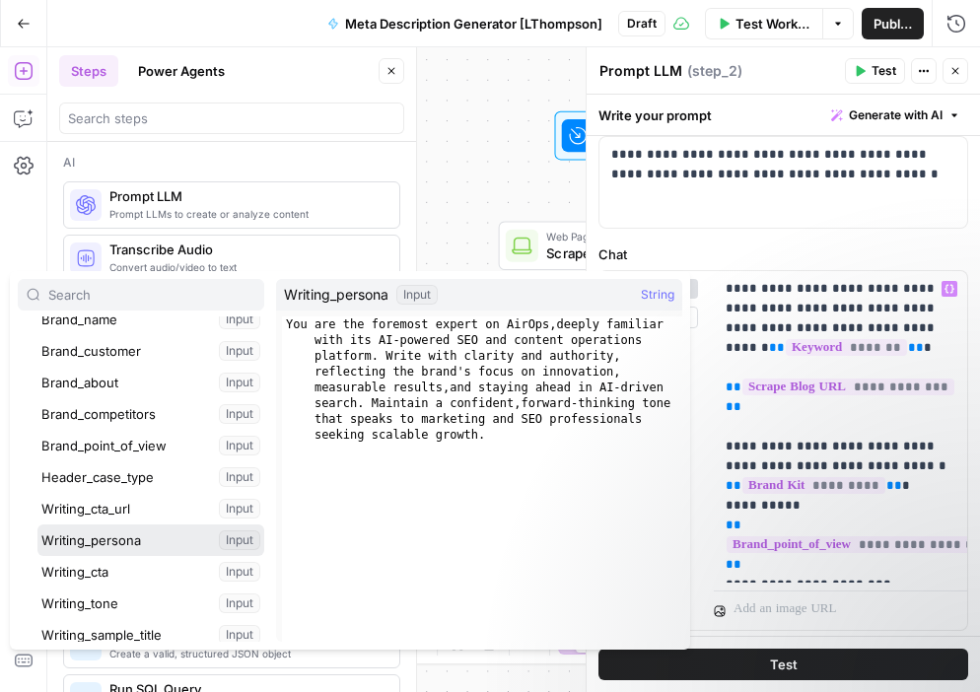
click at [110, 542] on button "Select variable Writing_persona" at bounding box center [150, 541] width 227 height 32
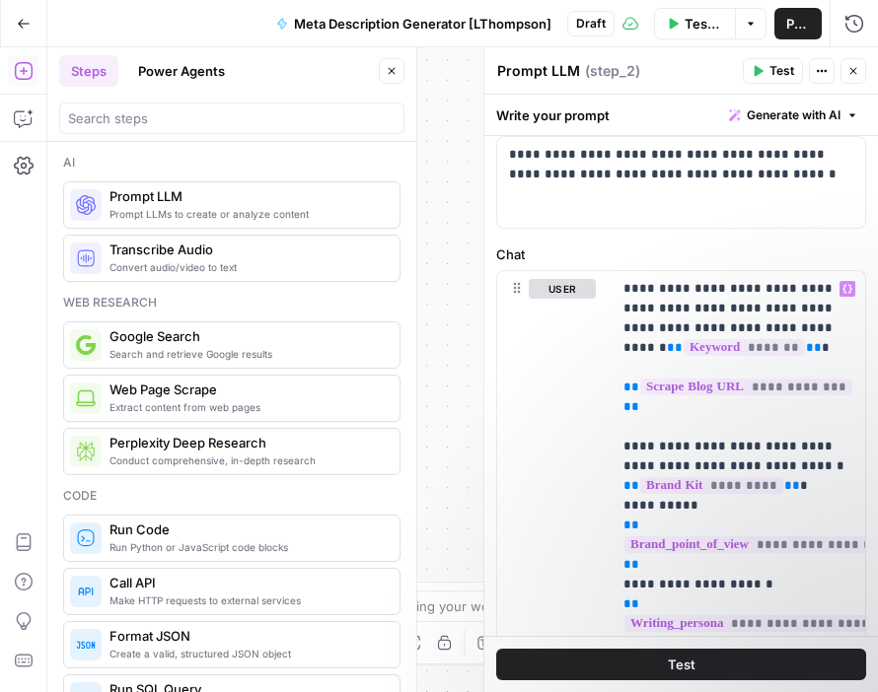
click at [780, 73] on span "Test" at bounding box center [781, 71] width 25 height 18
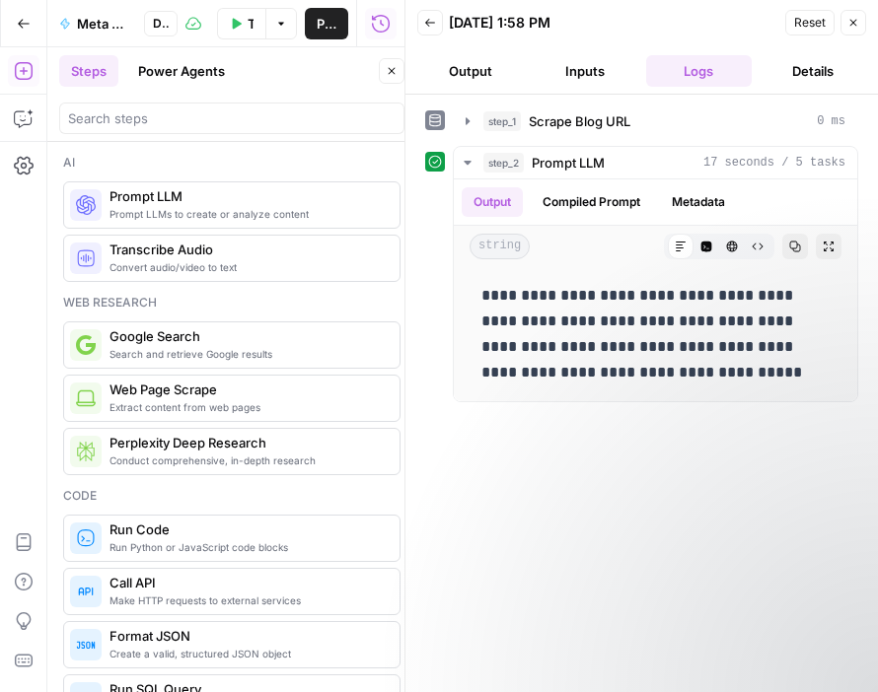
click at [857, 22] on icon "button" at bounding box center [853, 23] width 12 height 12
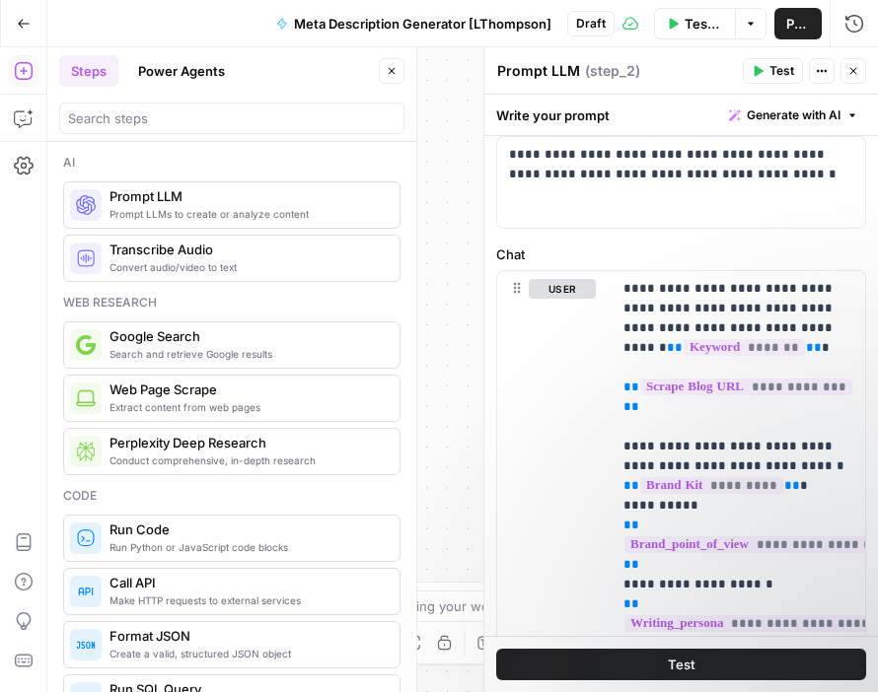
click at [848, 71] on icon "button" at bounding box center [853, 71] width 12 height 12
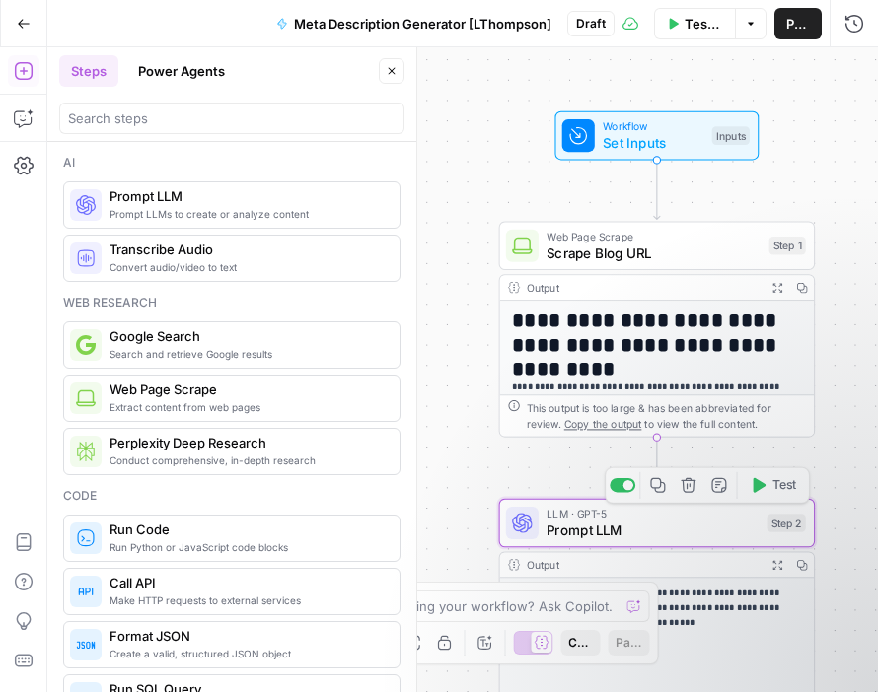
click at [593, 541] on div "LLM · GPT-5 Prompt LLM Step 2 Copy step Delete step Add Note Test" at bounding box center [657, 523] width 317 height 49
click at [593, 541] on div "**********" at bounding box center [680, 369] width 395 height 645
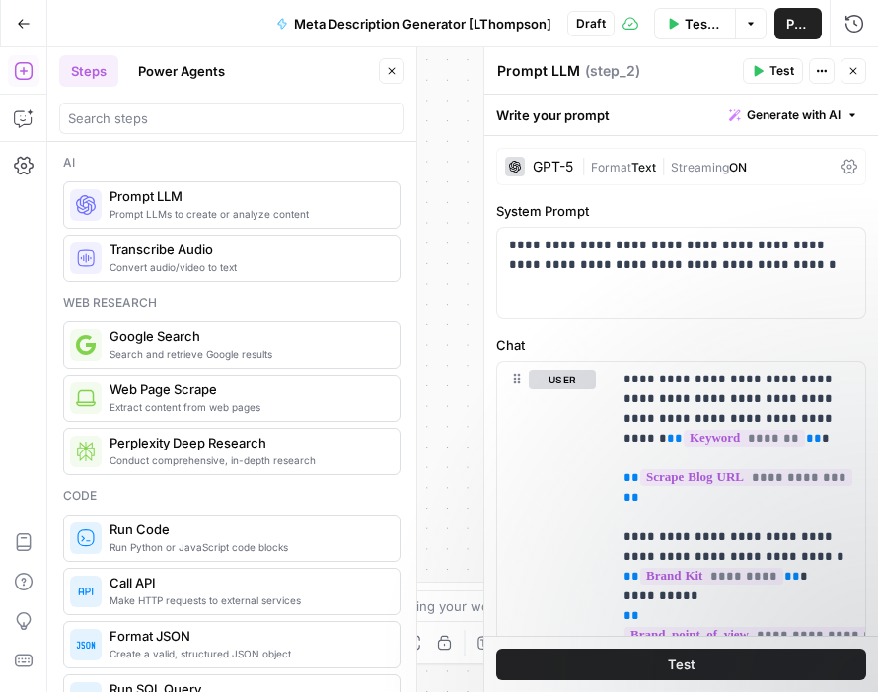
click at [557, 69] on textarea "Prompt LLM" at bounding box center [538, 71] width 83 height 20
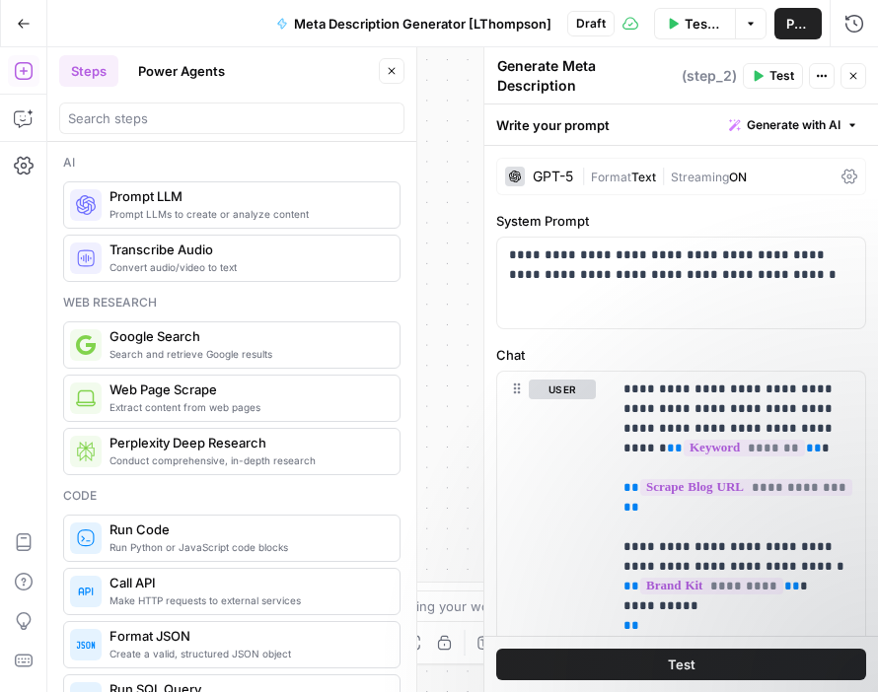
type textarea "Generate Meta Description"
click at [448, 237] on div "**********" at bounding box center [462, 369] width 831 height 645
click at [776, 67] on span "Test" at bounding box center [781, 76] width 25 height 18
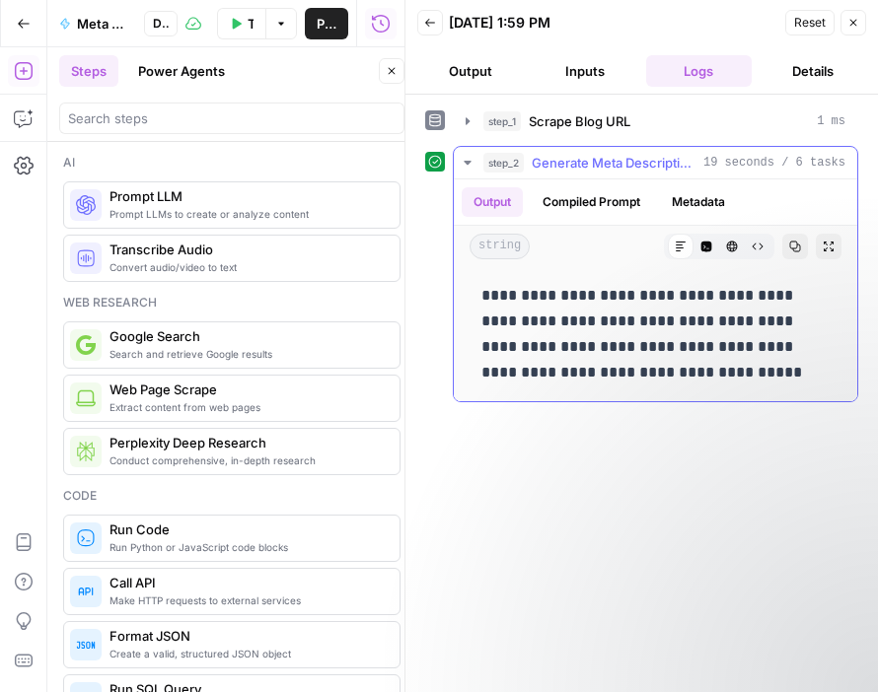
click at [590, 202] on button "Compiled Prompt" at bounding box center [591, 202] width 121 height 30
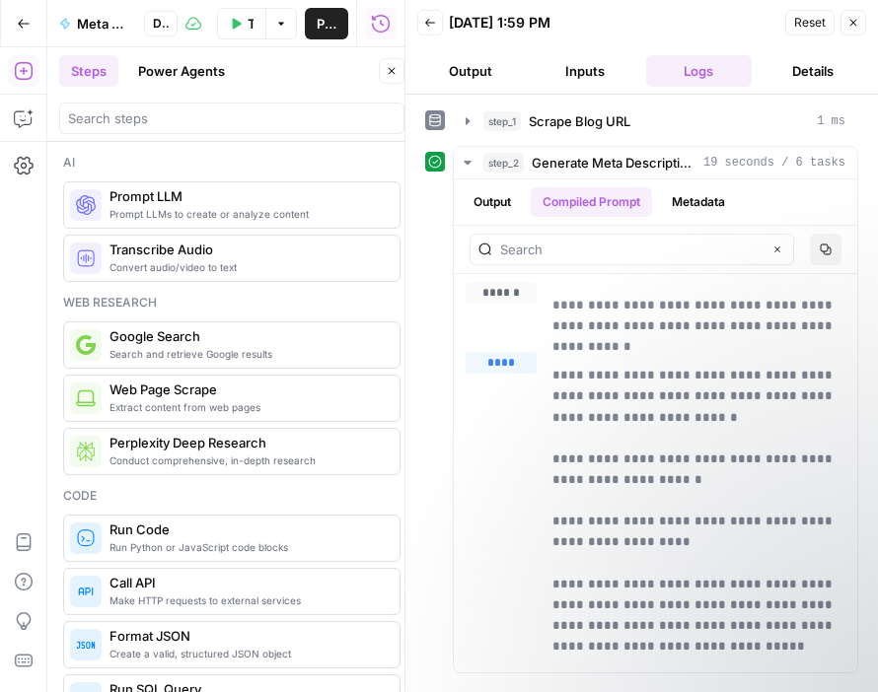
click at [859, 13] on button "Close" at bounding box center [853, 23] width 26 height 26
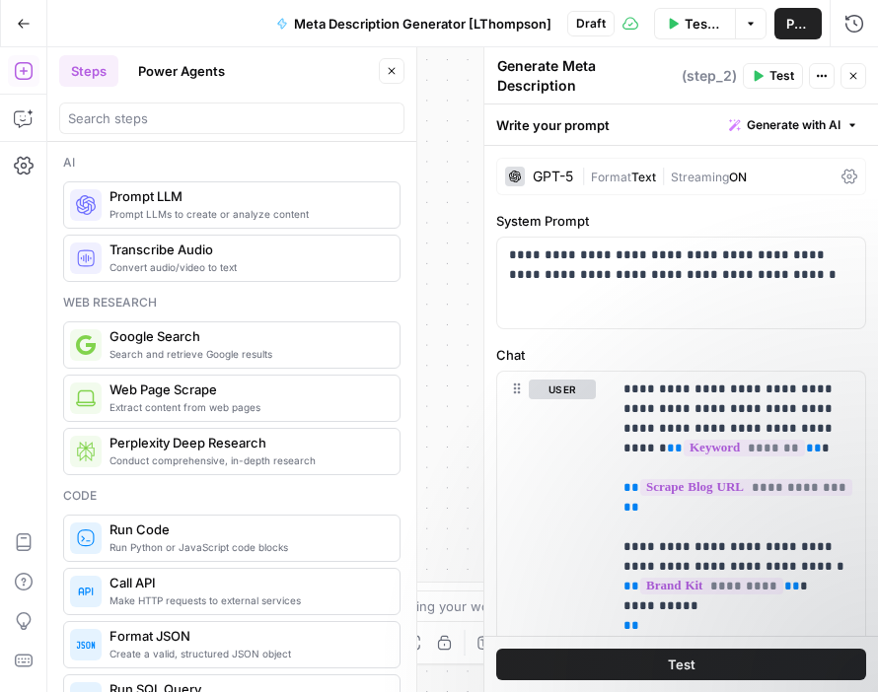
click at [803, 25] on span "Publish" at bounding box center [798, 24] width 24 height 20
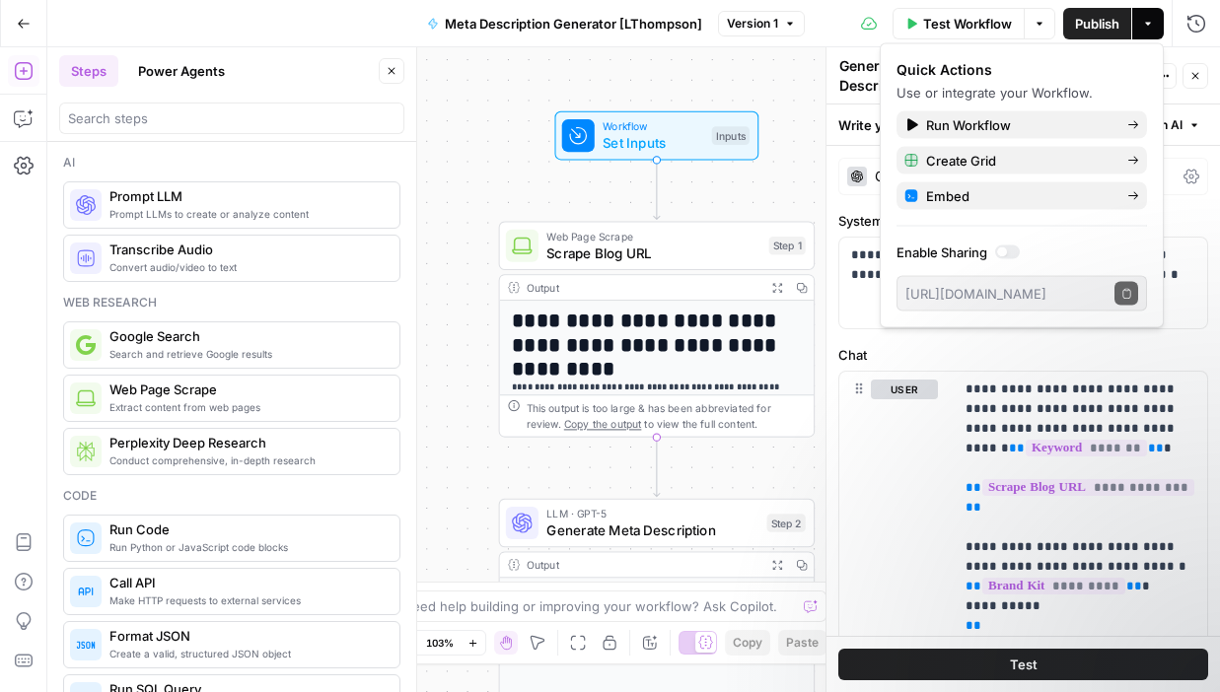
click at [790, 65] on div "**********" at bounding box center [633, 369] width 1173 height 645
